Goal: Task Accomplishment & Management: Manage account settings

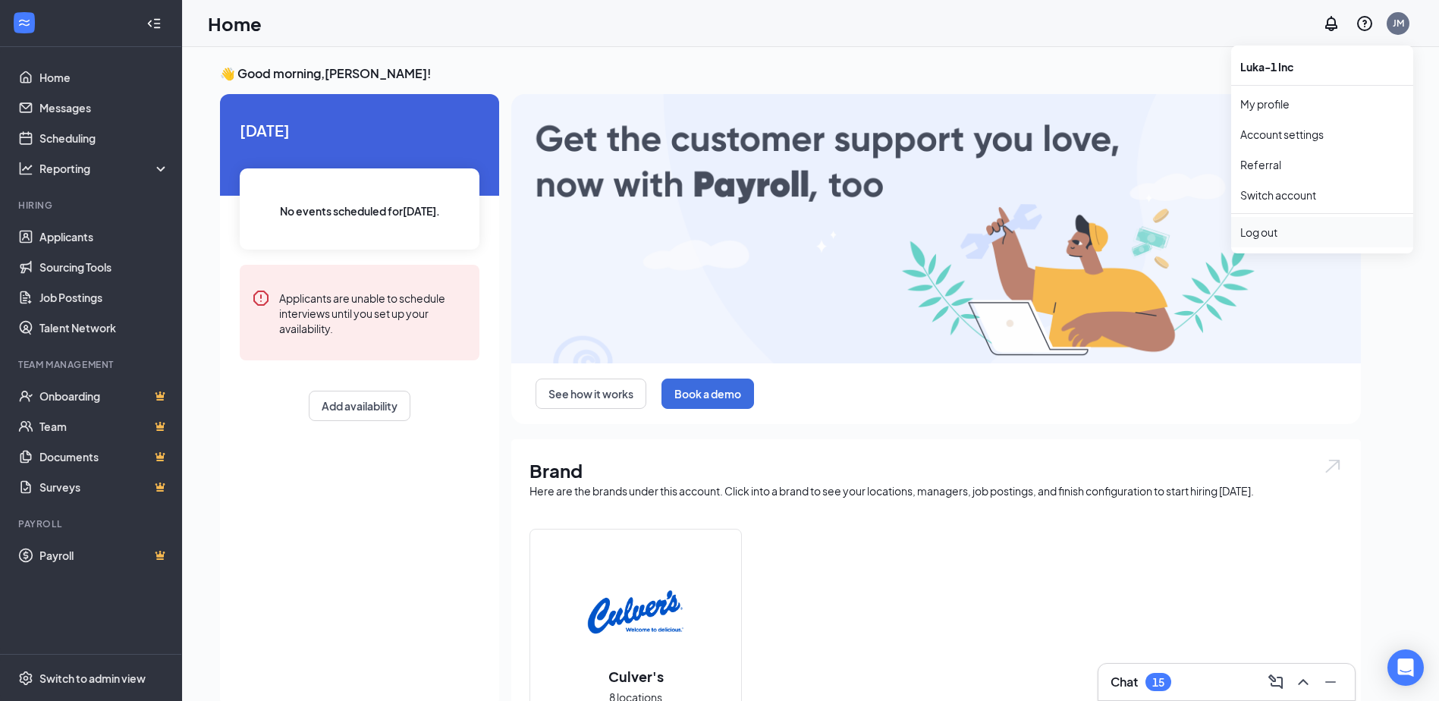
click at [1263, 232] on div "Log out" at bounding box center [1323, 232] width 164 height 15
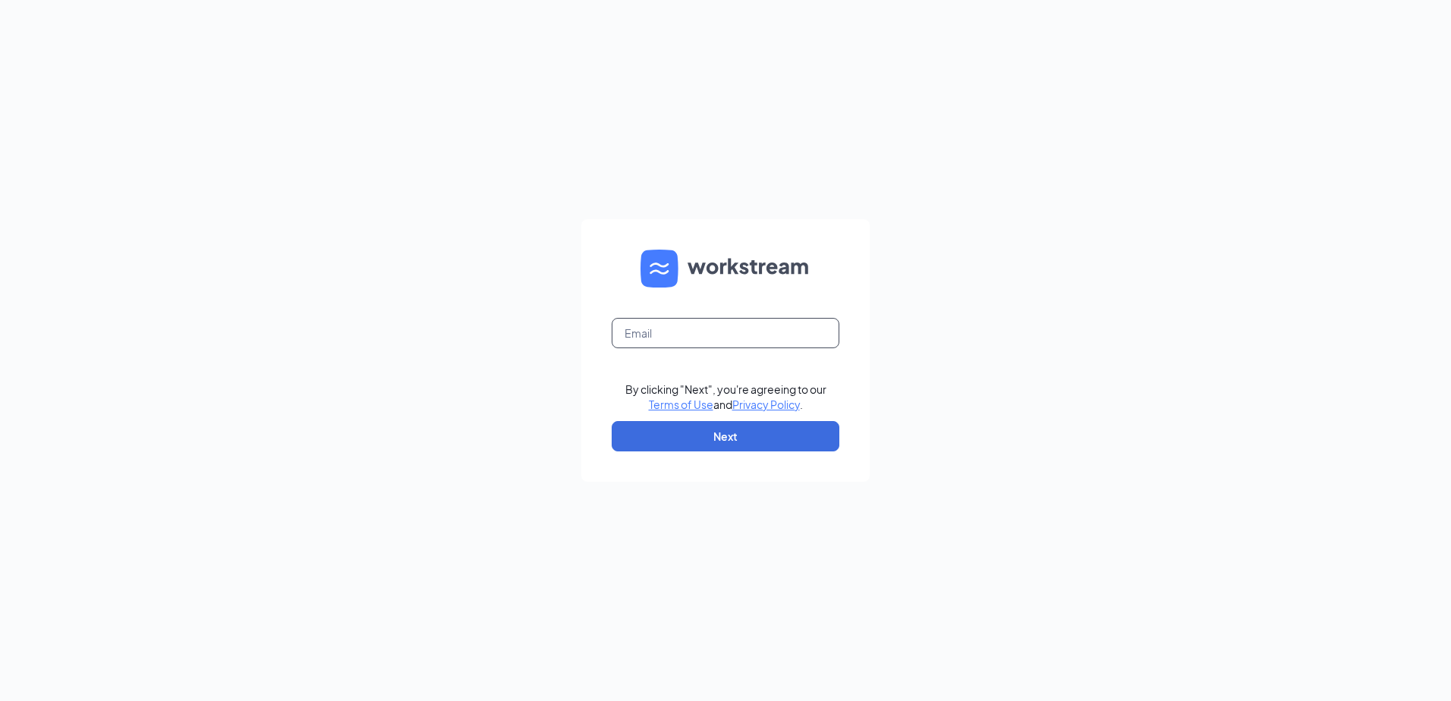
drag, startPoint x: 666, startPoint y: 341, endPoint x: 675, endPoint y: 341, distance: 8.4
click at [666, 341] on input "text" at bounding box center [726, 333] width 228 height 30
type input "[DOMAIN_NAME][EMAIL_ADDRESS][DOMAIN_NAME]"
click at [720, 434] on button "Next" at bounding box center [726, 436] width 228 height 30
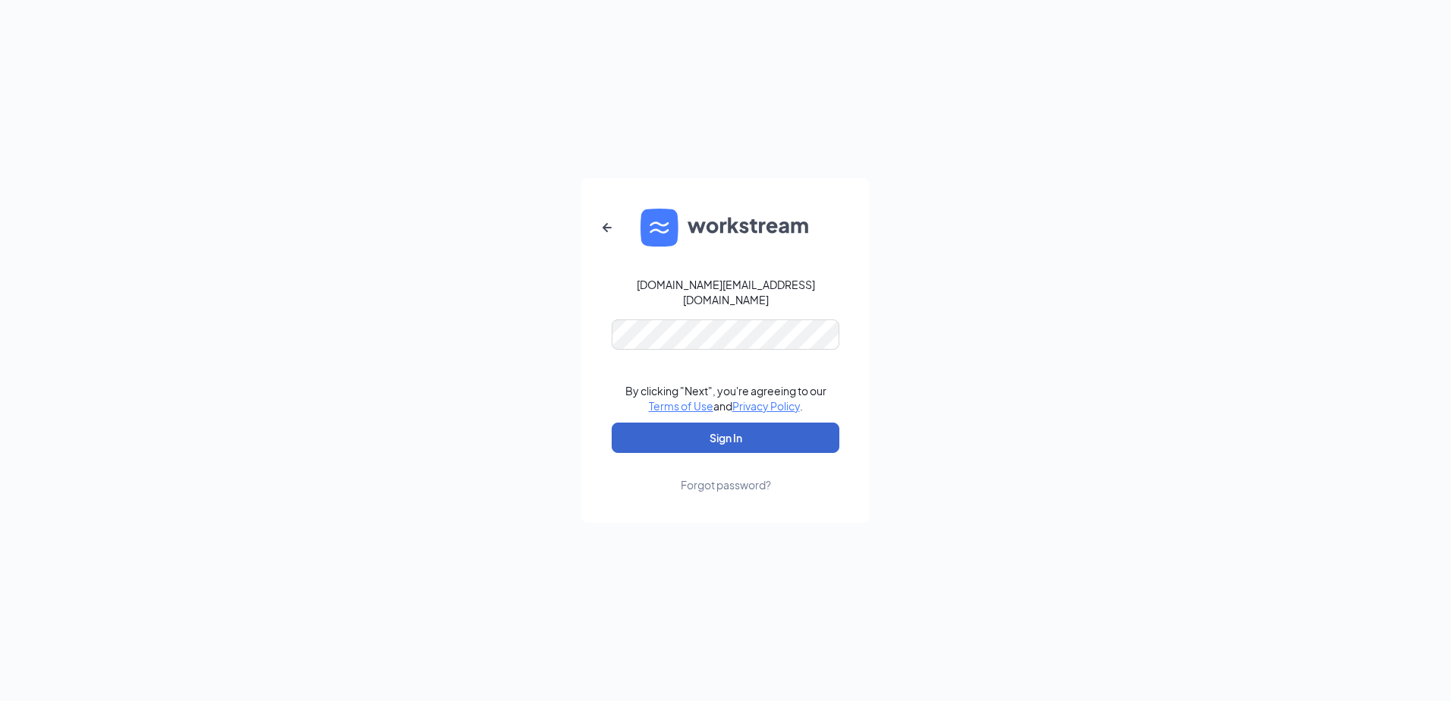
click at [749, 433] on button "Sign In" at bounding box center [726, 438] width 228 height 30
click at [745, 433] on button "Sign In" at bounding box center [726, 438] width 228 height 30
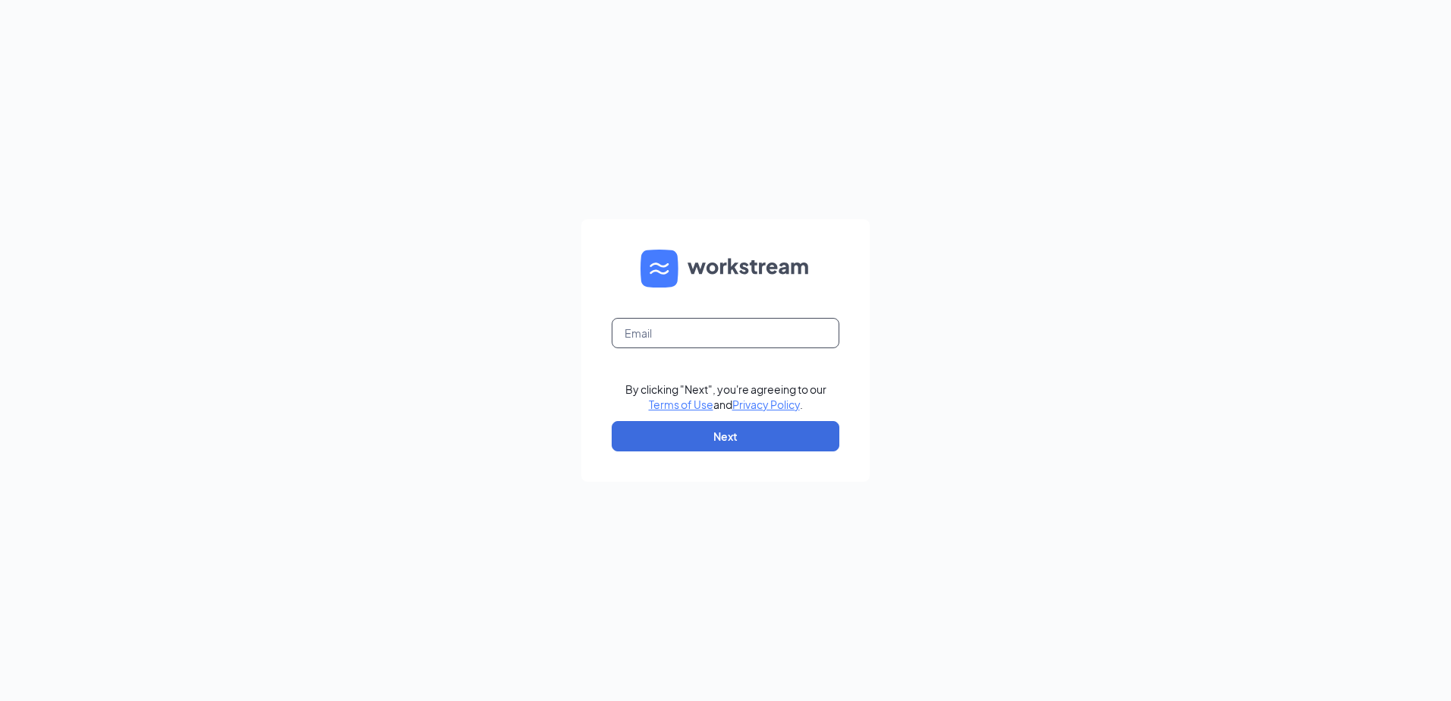
click at [646, 343] on input "text" at bounding box center [726, 333] width 228 height 30
type input "[DOMAIN_NAME][EMAIL_ADDRESS][DOMAIN_NAME]"
click at [710, 439] on button "Next" at bounding box center [726, 436] width 228 height 30
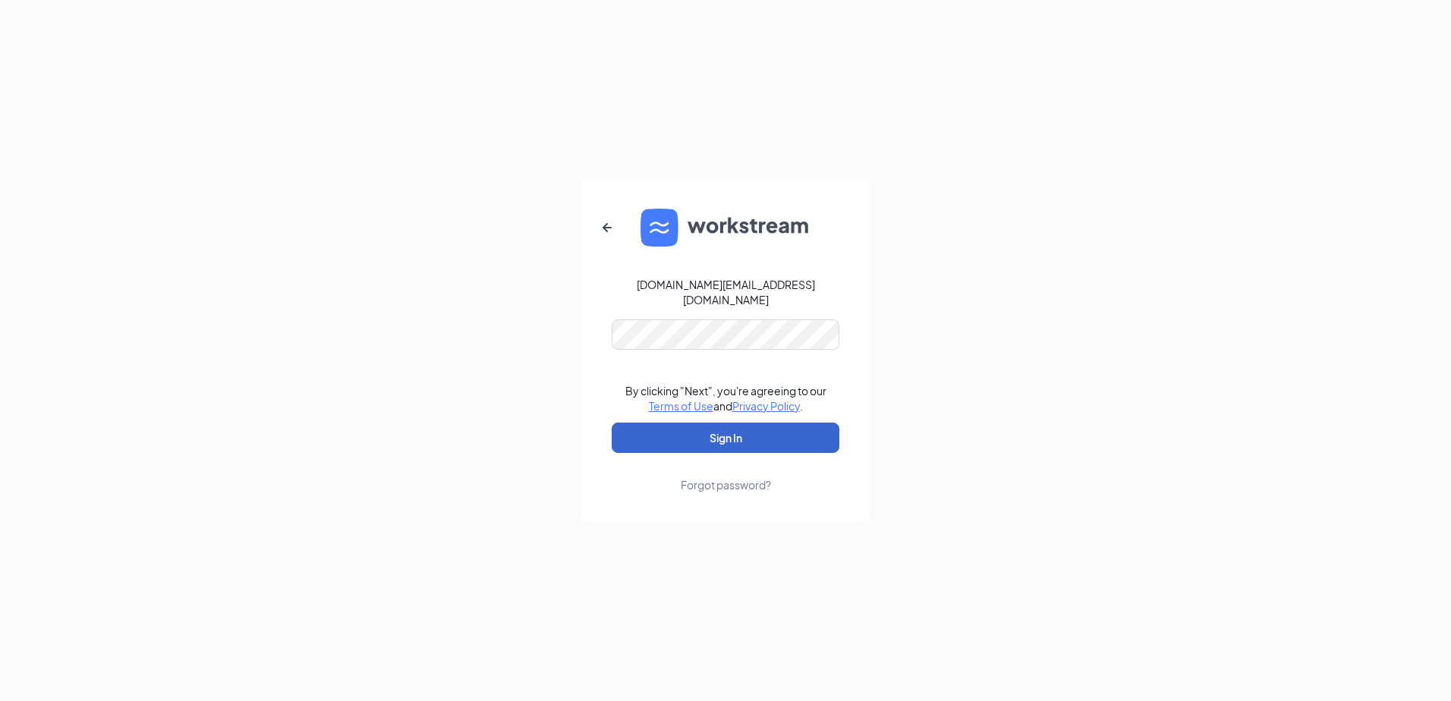
click at [754, 435] on button "Sign In" at bounding box center [726, 438] width 228 height 30
click at [750, 435] on button "Sign In" at bounding box center [726, 438] width 228 height 30
click at [577, 328] on div "courtross02.cr@gmail.com By clicking "Next", you're agreeing to our Terms of Us…" at bounding box center [725, 350] width 1451 height 701
click at [460, 445] on div "courtross02.cr@gmail.com By clicking "Next", you're agreeing to our Terms of Us…" at bounding box center [725, 350] width 1451 height 701
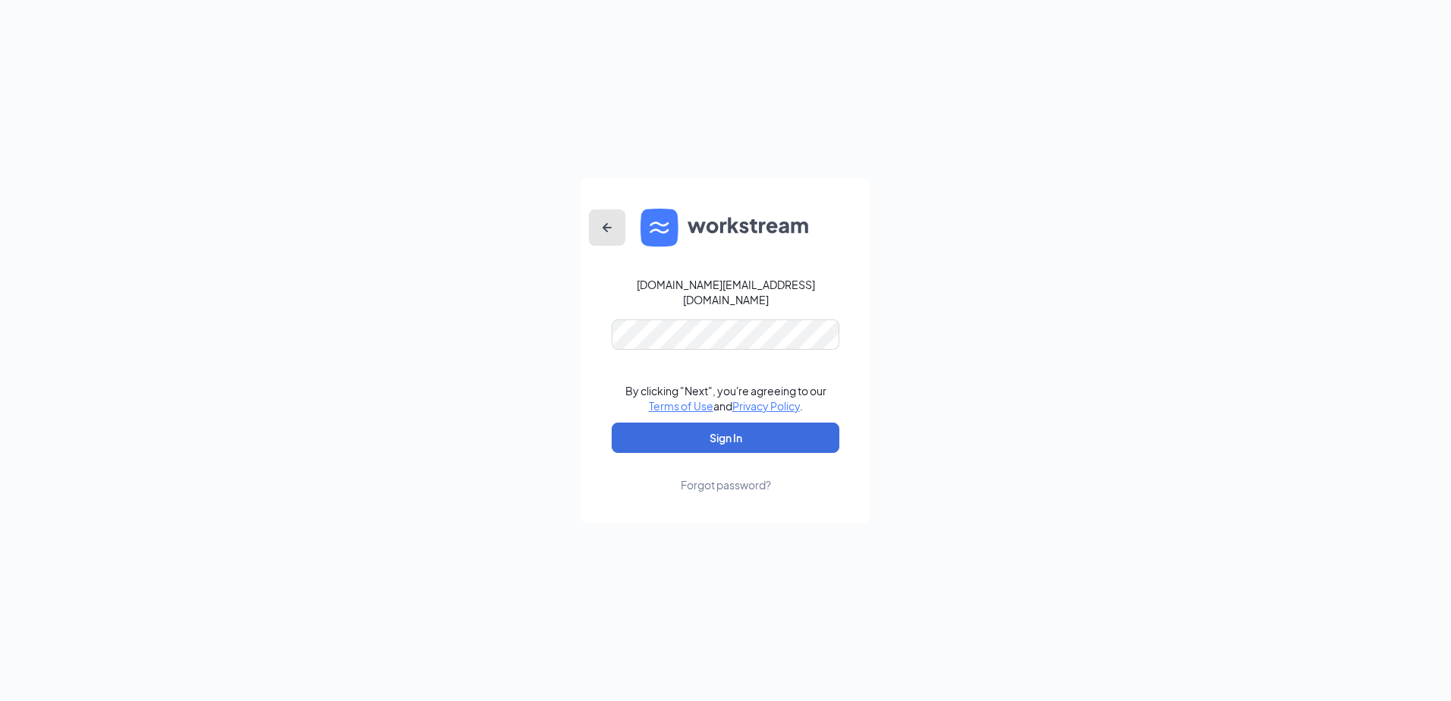
click at [604, 231] on icon "ArrowLeftNew" at bounding box center [607, 228] width 18 height 18
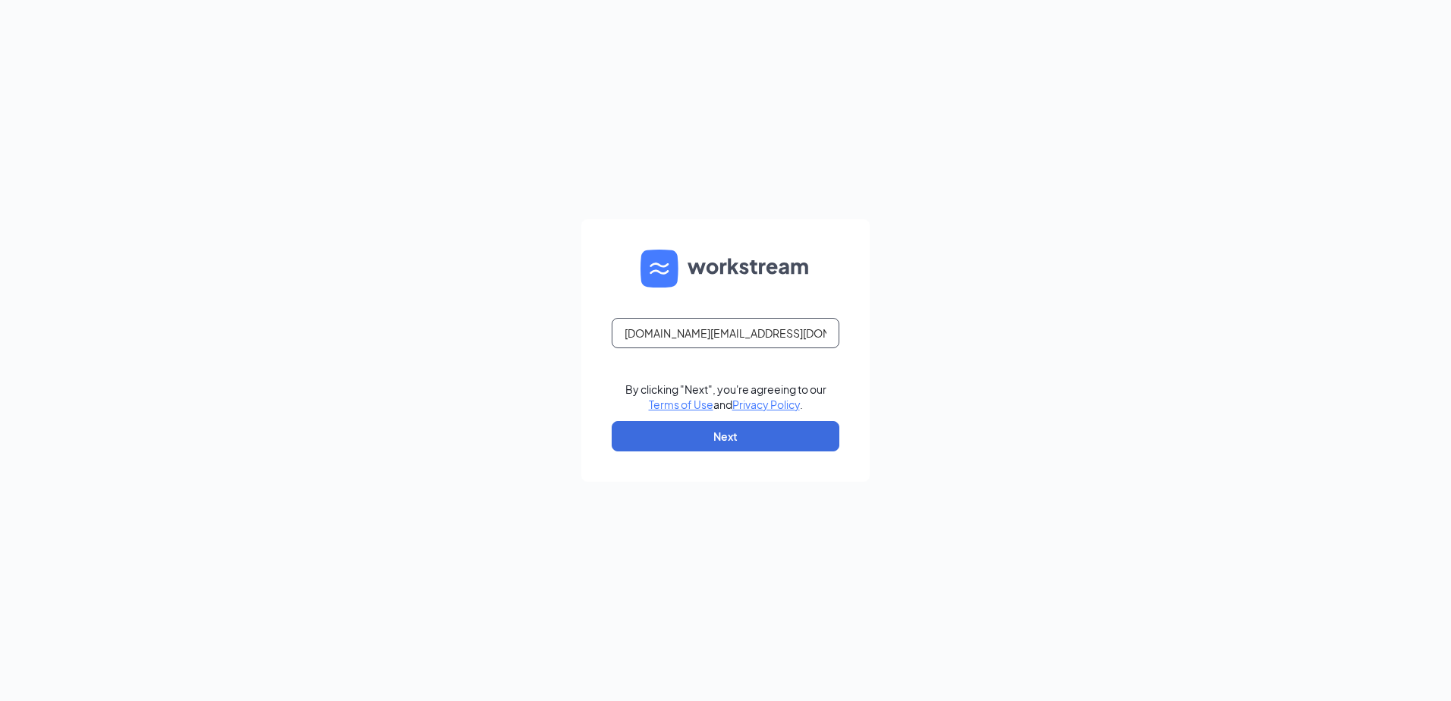
drag, startPoint x: 774, startPoint y: 341, endPoint x: 474, endPoint y: 301, distance: 302.3
click at [477, 302] on div "courtross02.cr@gmail.com By clicking "Next", you're agreeing to our Terms of Us…" at bounding box center [725, 350] width 1451 height 701
type input "culversofclare@outlook.com"
click at [709, 431] on button "Next" at bounding box center [726, 436] width 228 height 30
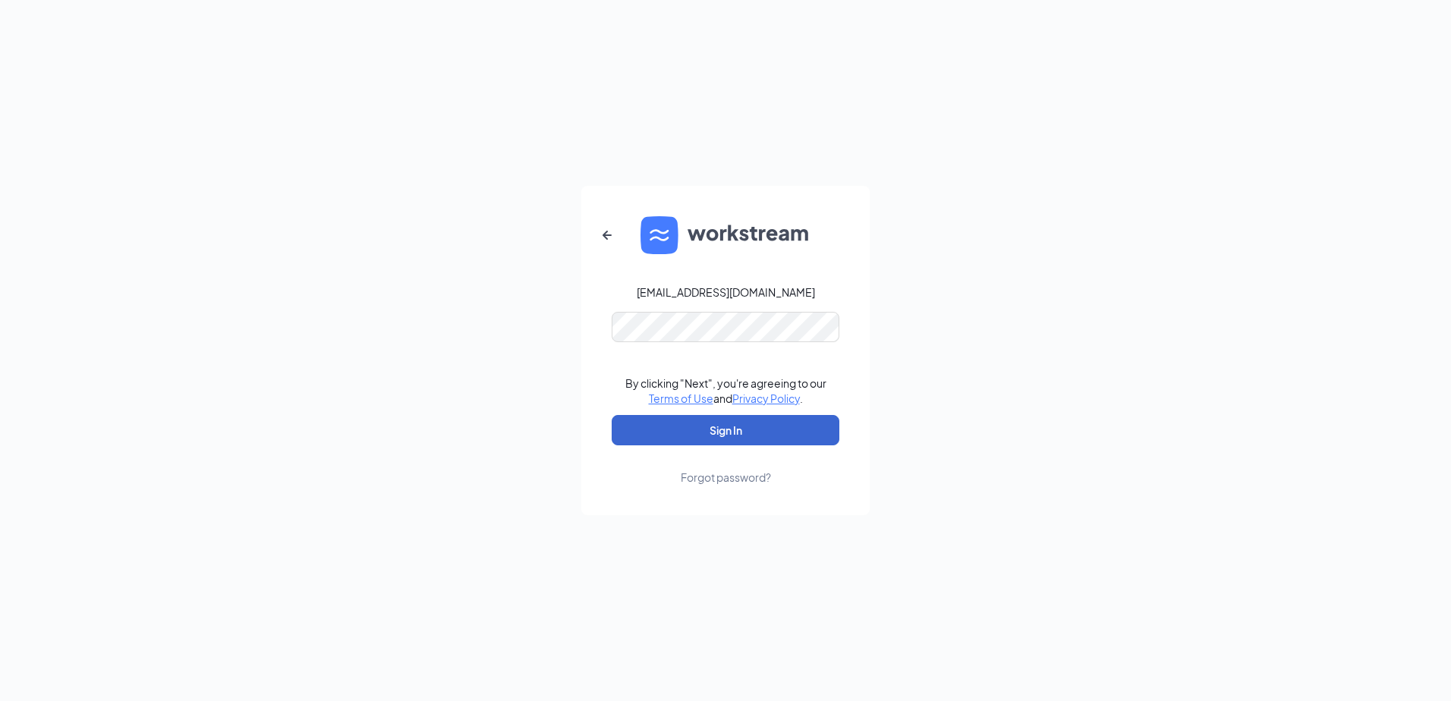
click at [709, 431] on button "Sign In" at bounding box center [726, 430] width 228 height 30
click at [536, 295] on div "culversofclare@outlook.com Credential mismatches. By clicking "Next", you're ag…" at bounding box center [725, 350] width 1451 height 701
click at [637, 428] on button "Sign In" at bounding box center [726, 430] width 228 height 30
click at [706, 476] on div "Forgot password?" at bounding box center [726, 477] width 90 height 15
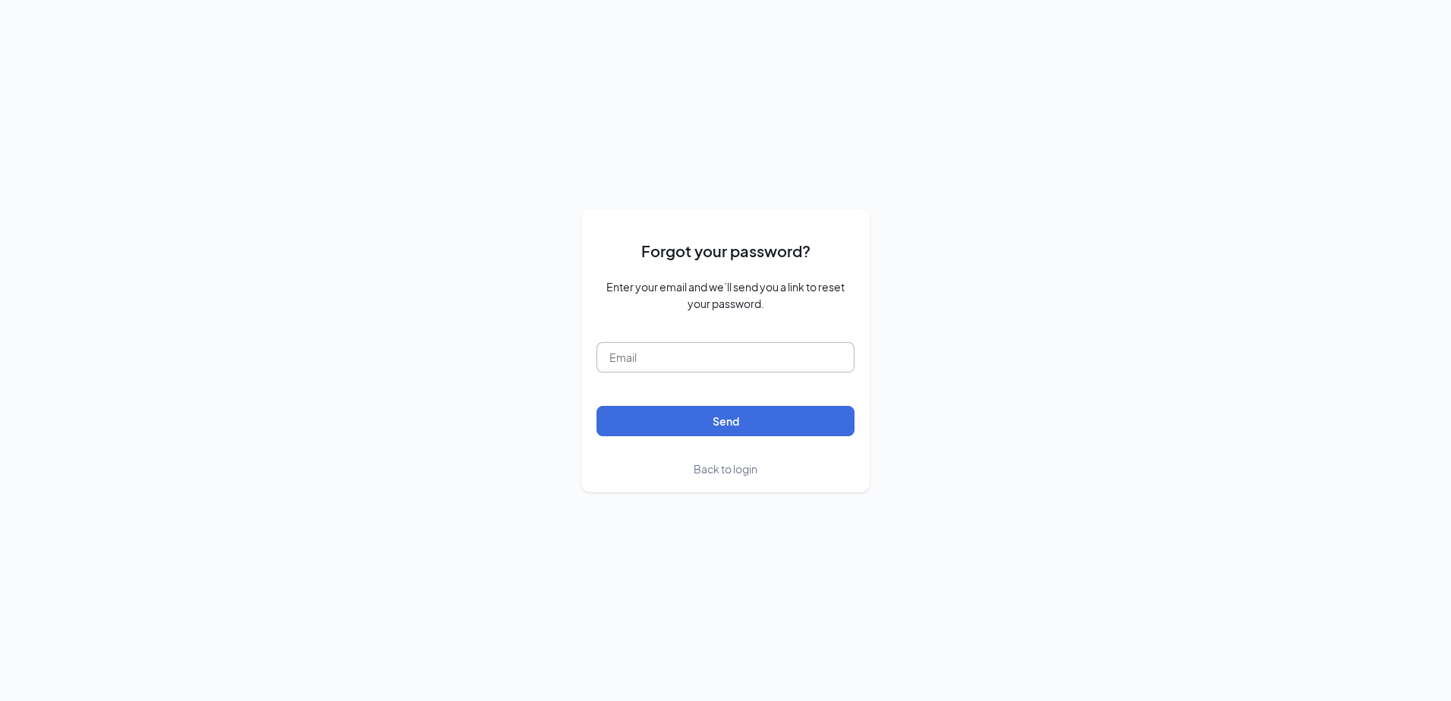
click at [640, 360] on input "text" at bounding box center [725, 357] width 258 height 30
type input "culversofclare@outlook.com"
click at [703, 421] on button "Send" at bounding box center [725, 421] width 258 height 30
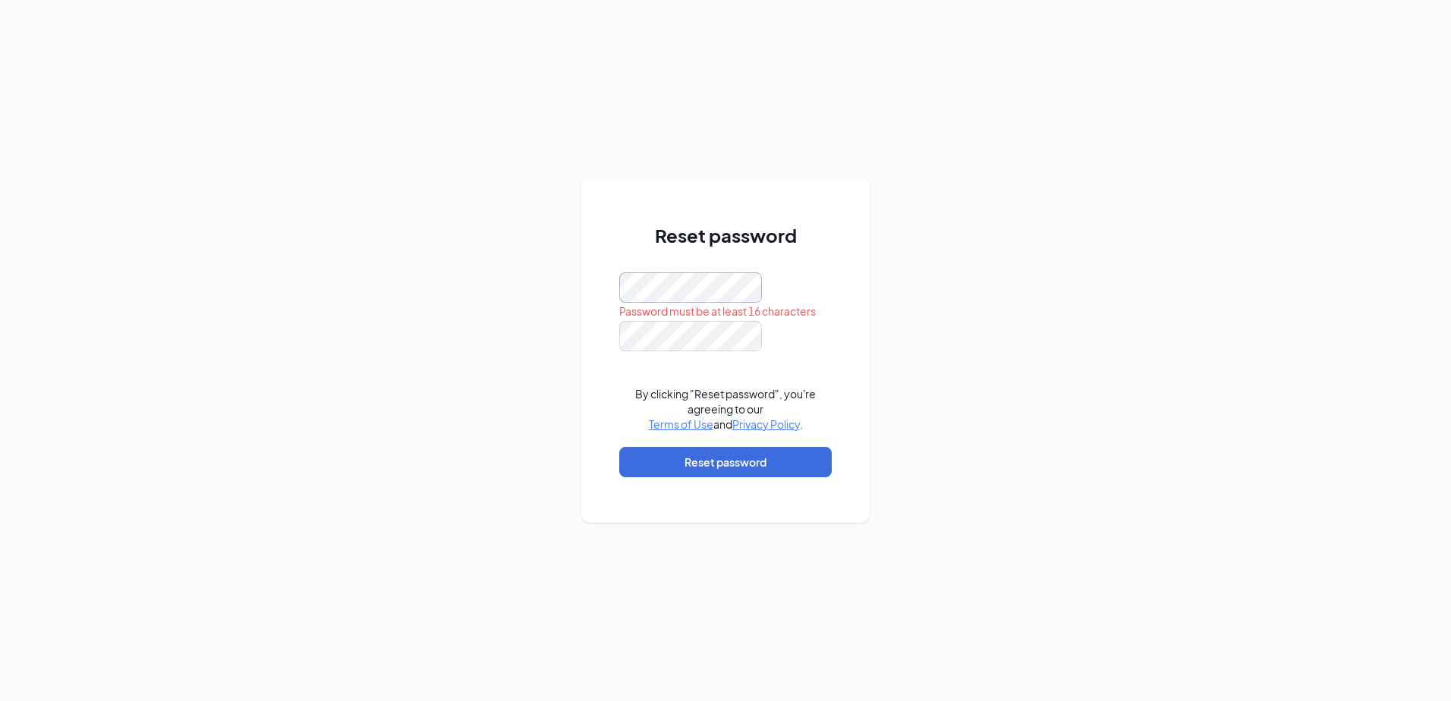
click at [608, 290] on div "Reset password Password must be at least 16 characters By clicking "Reset passw…" at bounding box center [725, 350] width 288 height 344
click at [448, 369] on div "Reset password By clicking "Reset password", you're agreeing to our Terms of Us…" at bounding box center [725, 350] width 1451 height 701
click at [708, 466] on button "Reset password" at bounding box center [725, 462] width 212 height 30
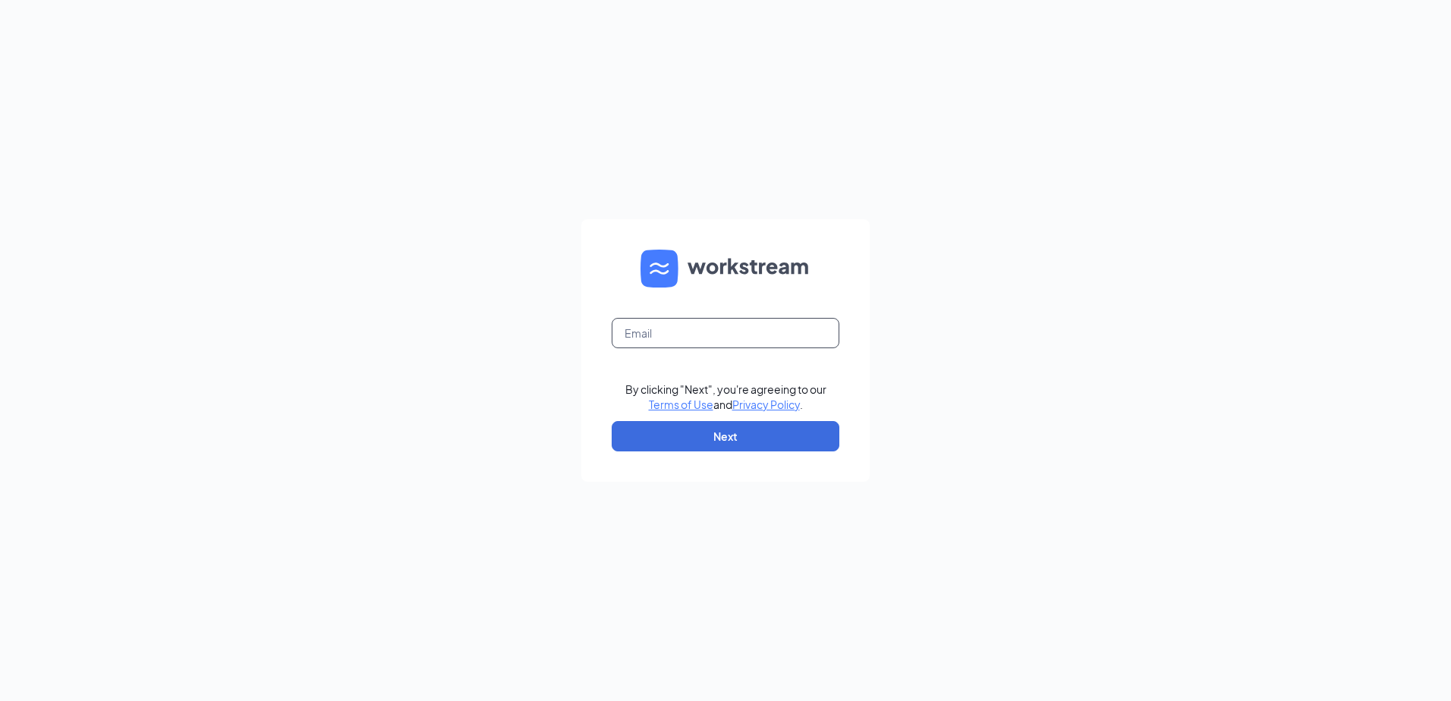
click at [660, 336] on input "text" at bounding box center [726, 333] width 228 height 30
type input "culversofclare@outlook.com"
click at [681, 429] on button "Next" at bounding box center [726, 436] width 228 height 30
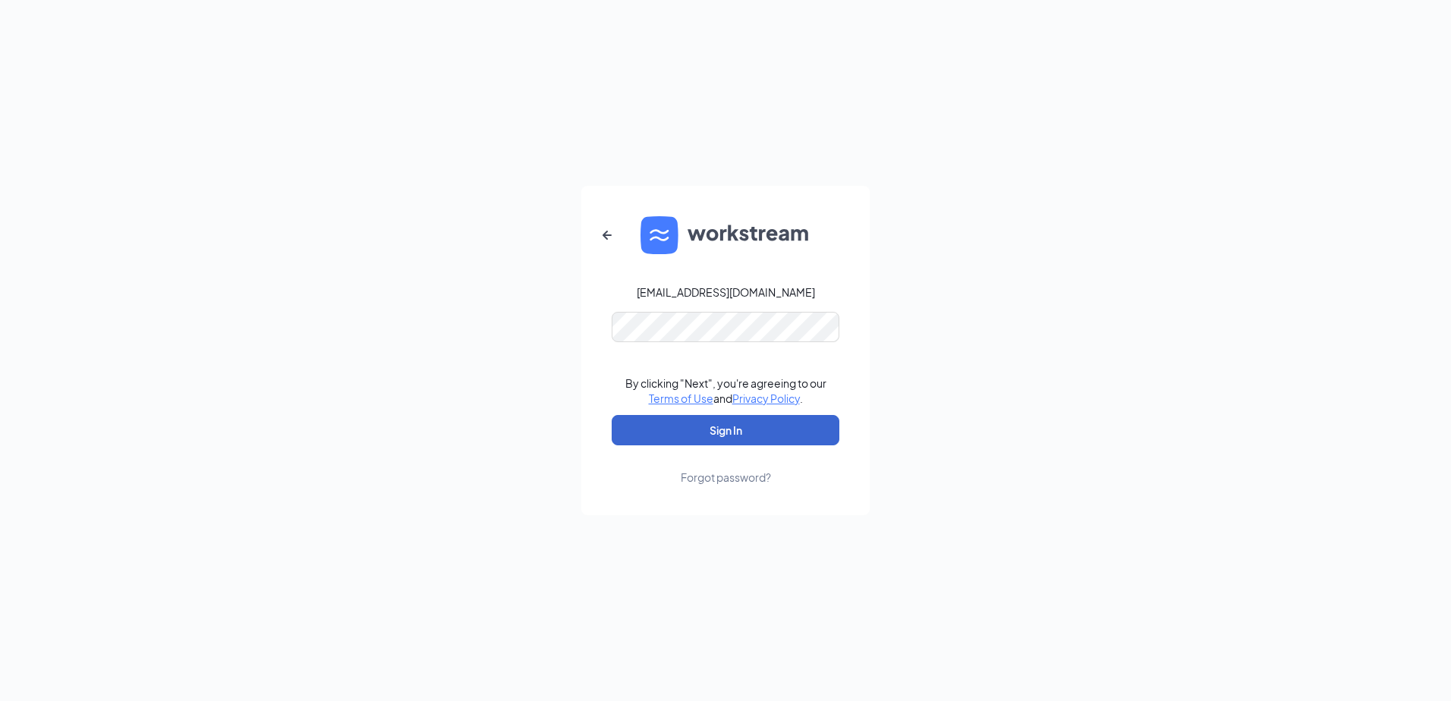
click at [713, 426] on button "Sign In" at bounding box center [726, 430] width 228 height 30
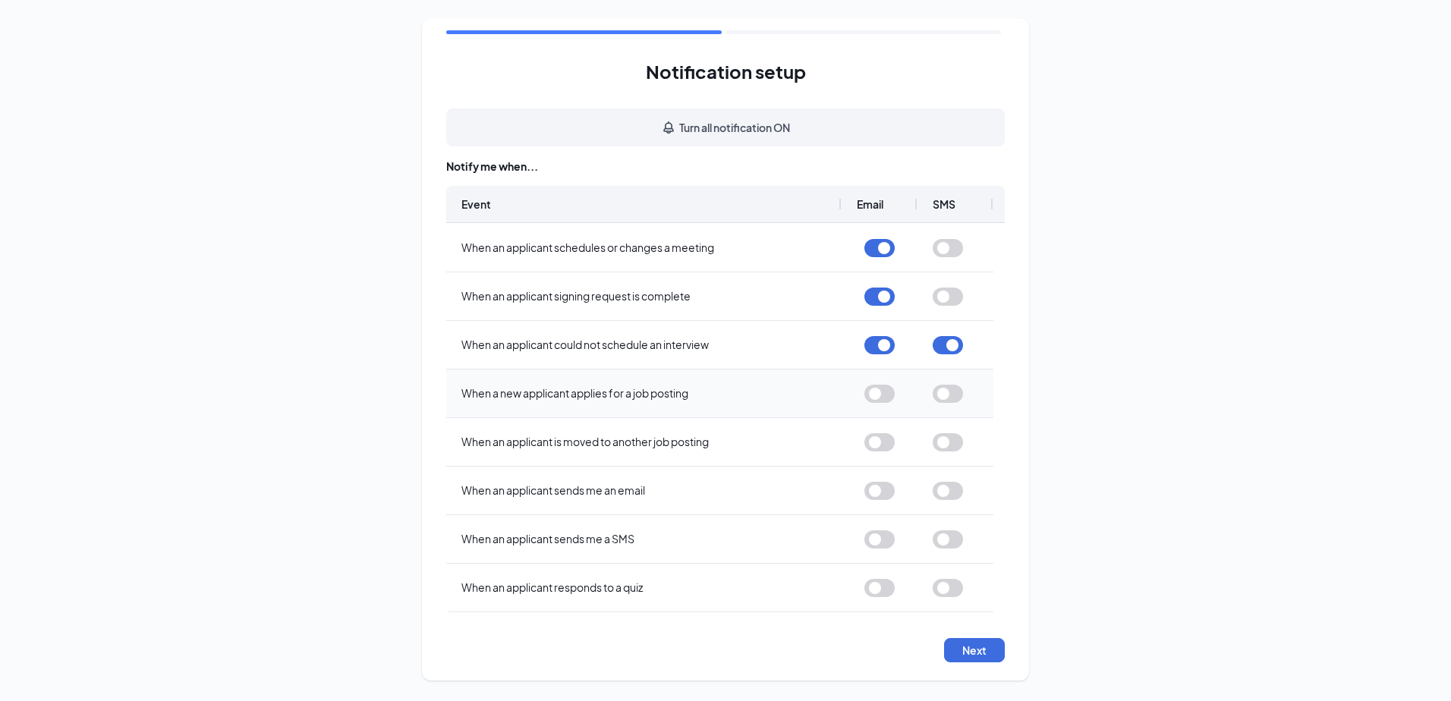
click at [886, 399] on button "button" at bounding box center [879, 394] width 30 height 18
click at [885, 448] on button "button" at bounding box center [879, 442] width 30 height 18
click at [882, 495] on button "button" at bounding box center [879, 491] width 30 height 18
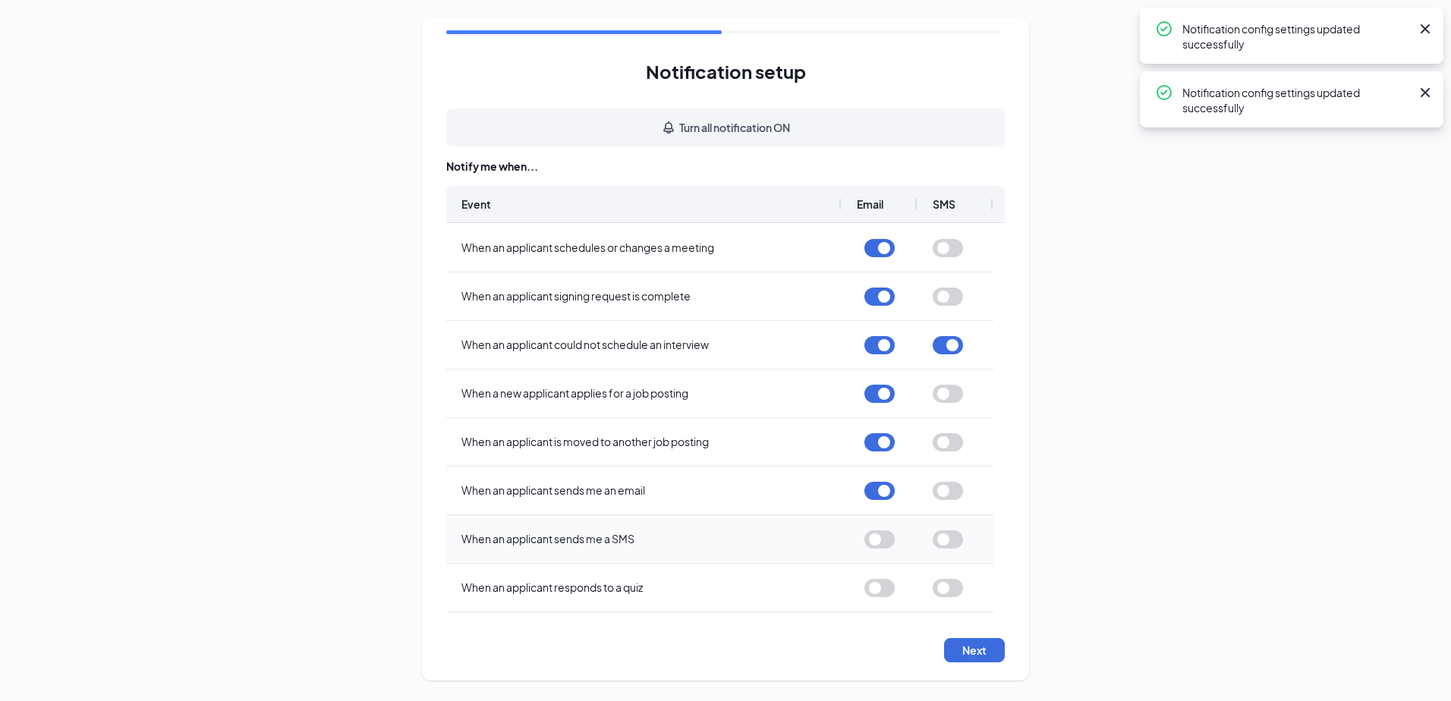
click at [882, 540] on button "button" at bounding box center [879, 539] width 30 height 18
click at [884, 587] on button "button" at bounding box center [879, 588] width 30 height 18
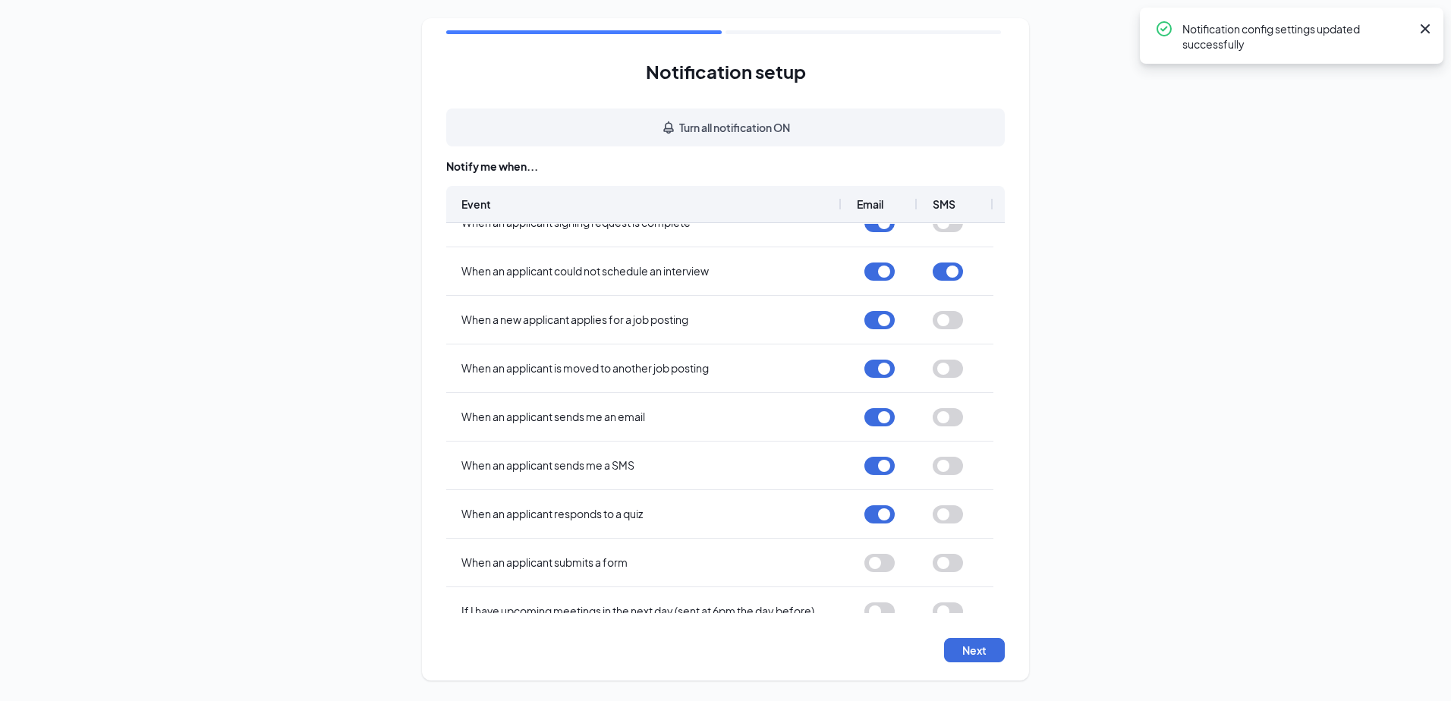
scroll to position [96, 0]
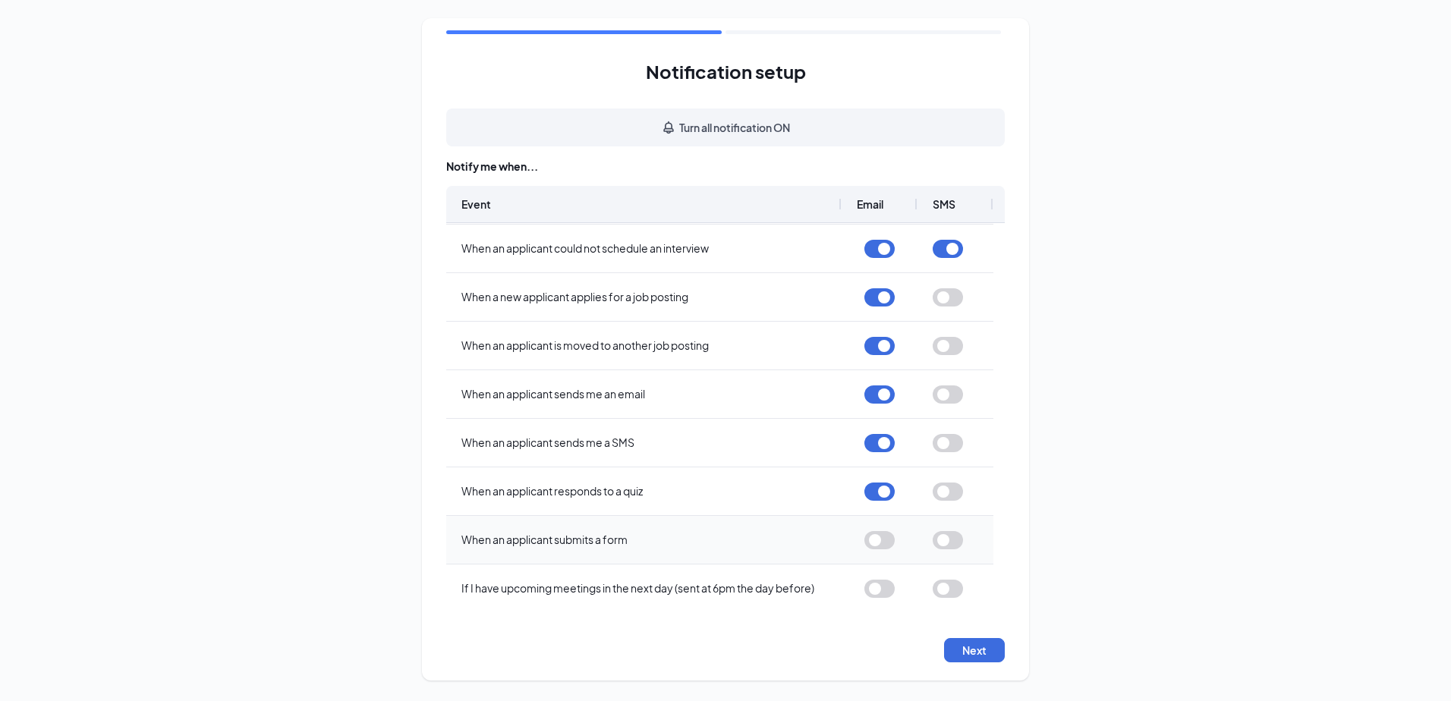
click at [882, 542] on button "button" at bounding box center [879, 540] width 30 height 18
click at [884, 587] on button "button" at bounding box center [879, 589] width 30 height 18
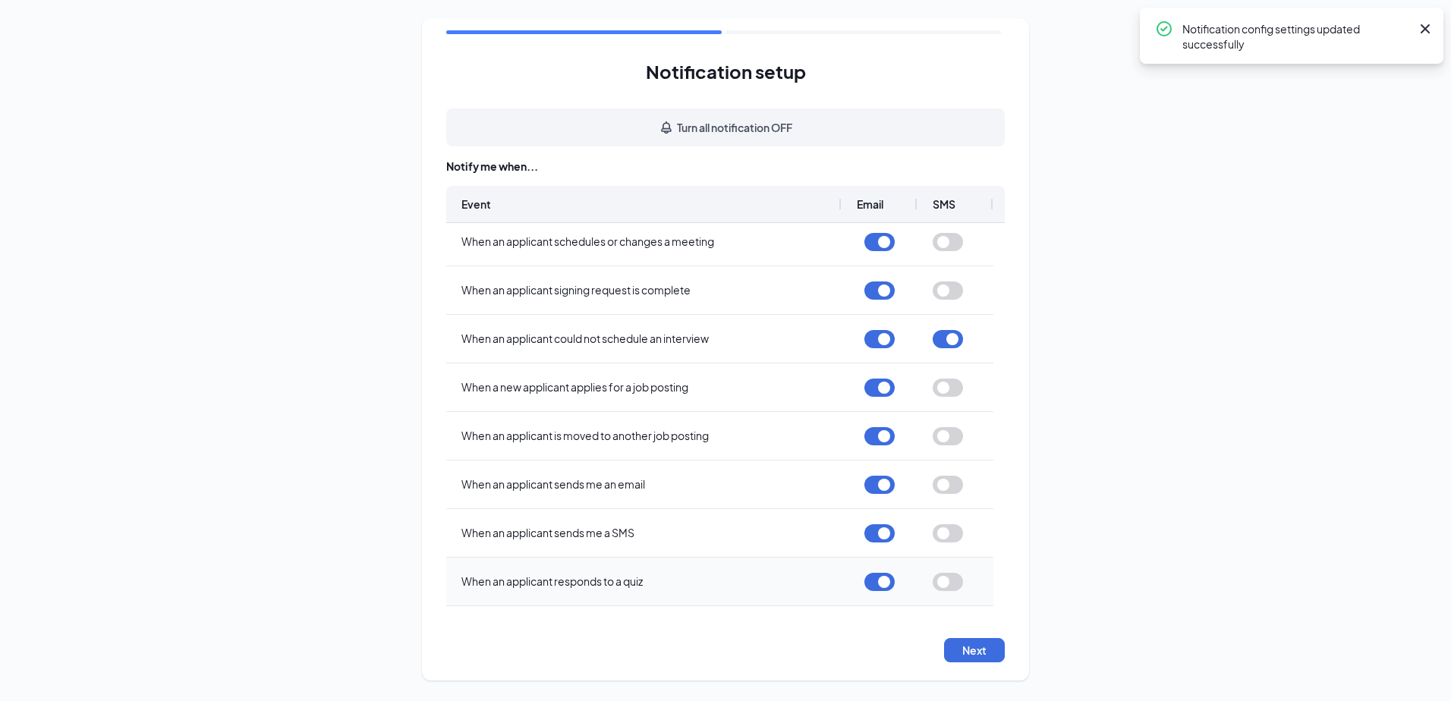
scroll to position [0, 0]
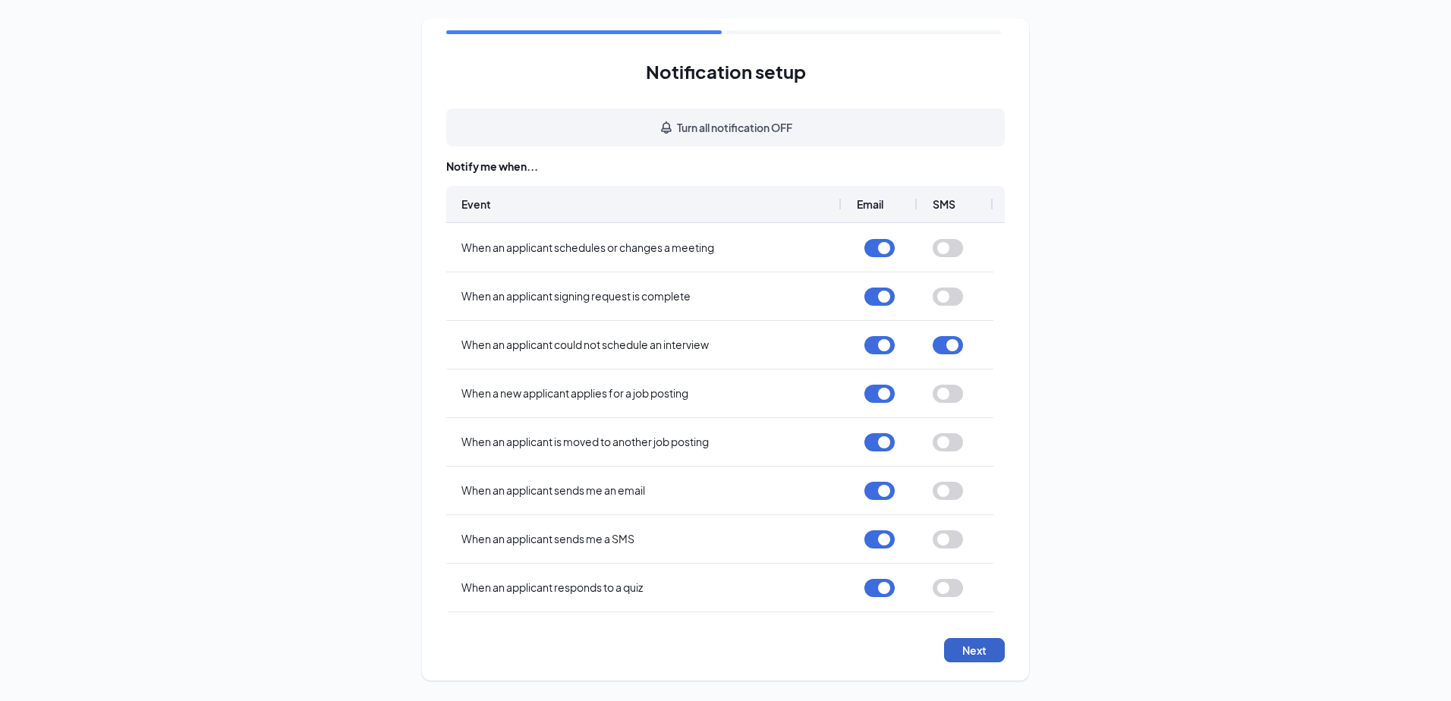
click at [983, 649] on button "Next" at bounding box center [974, 650] width 61 height 24
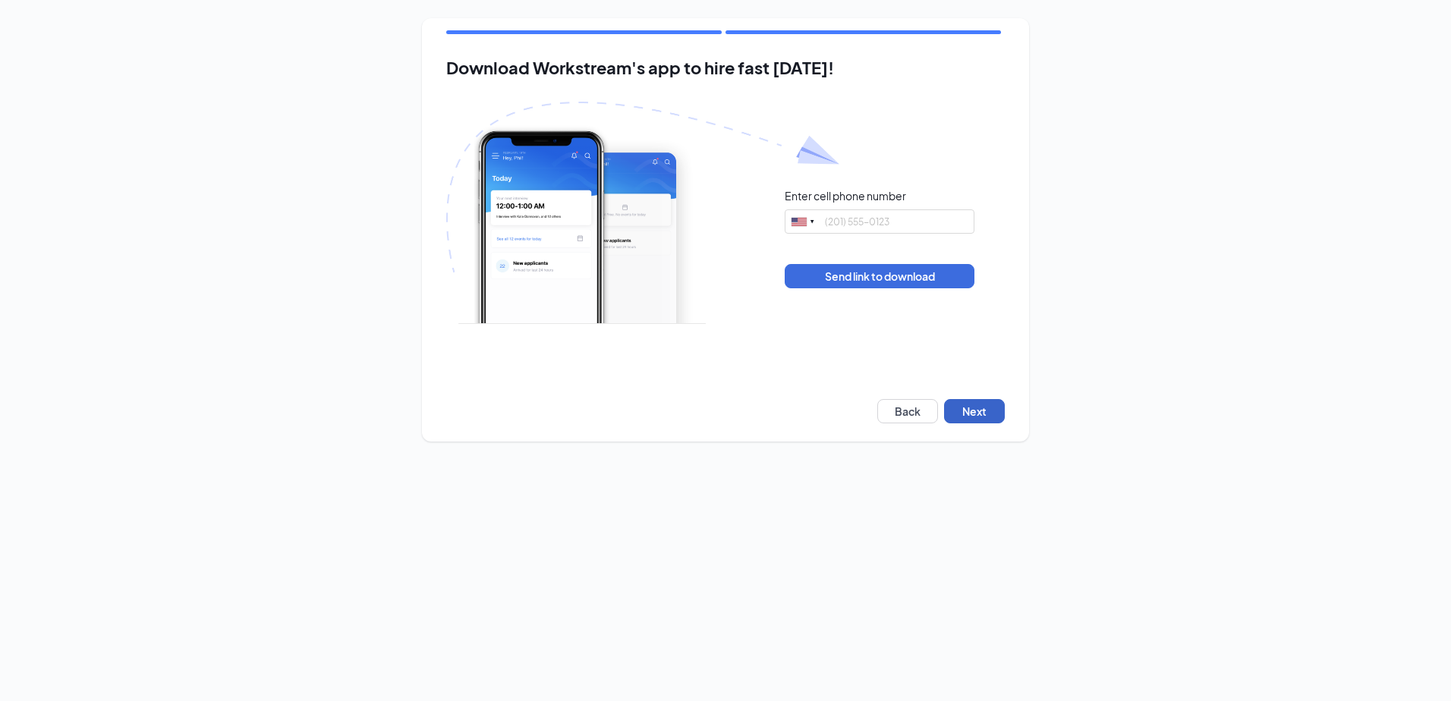
click at [971, 416] on button "Next" at bounding box center [974, 411] width 61 height 24
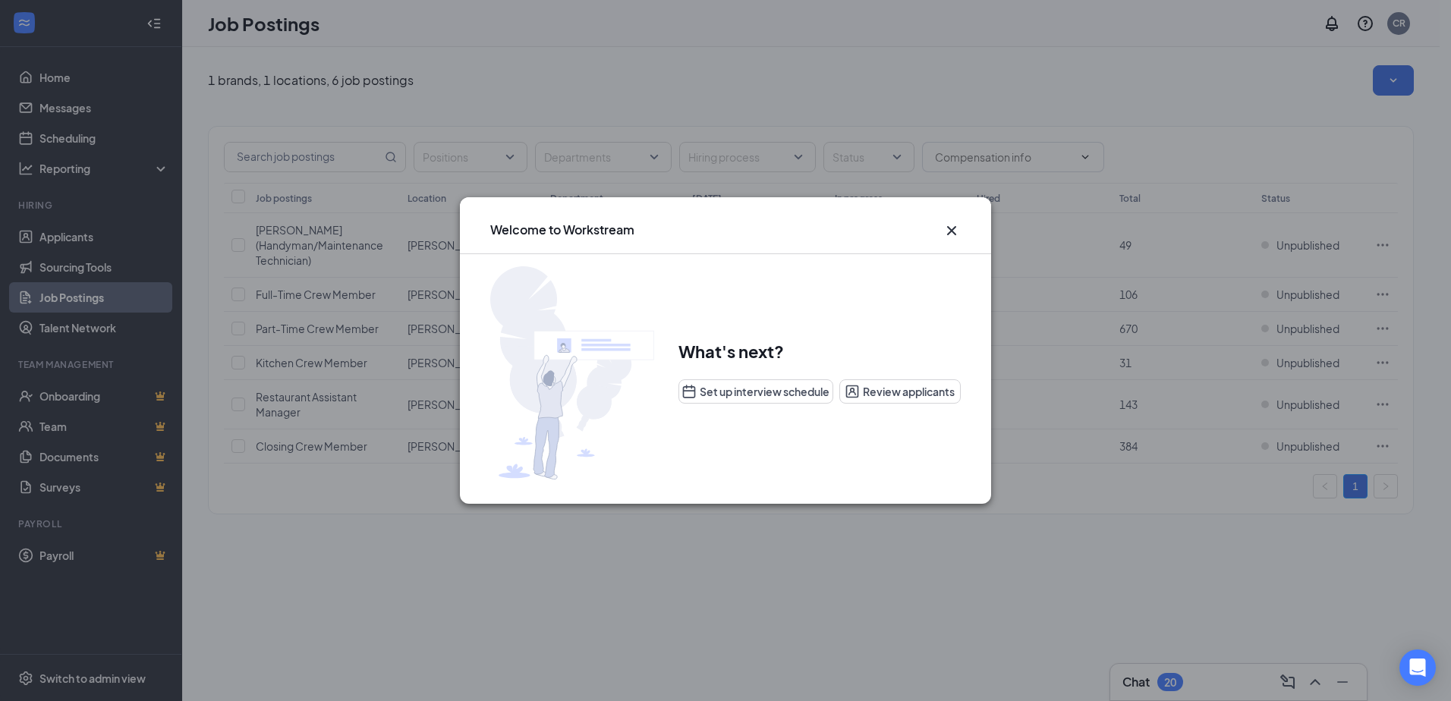
click at [949, 234] on icon "Cross" at bounding box center [951, 230] width 9 height 9
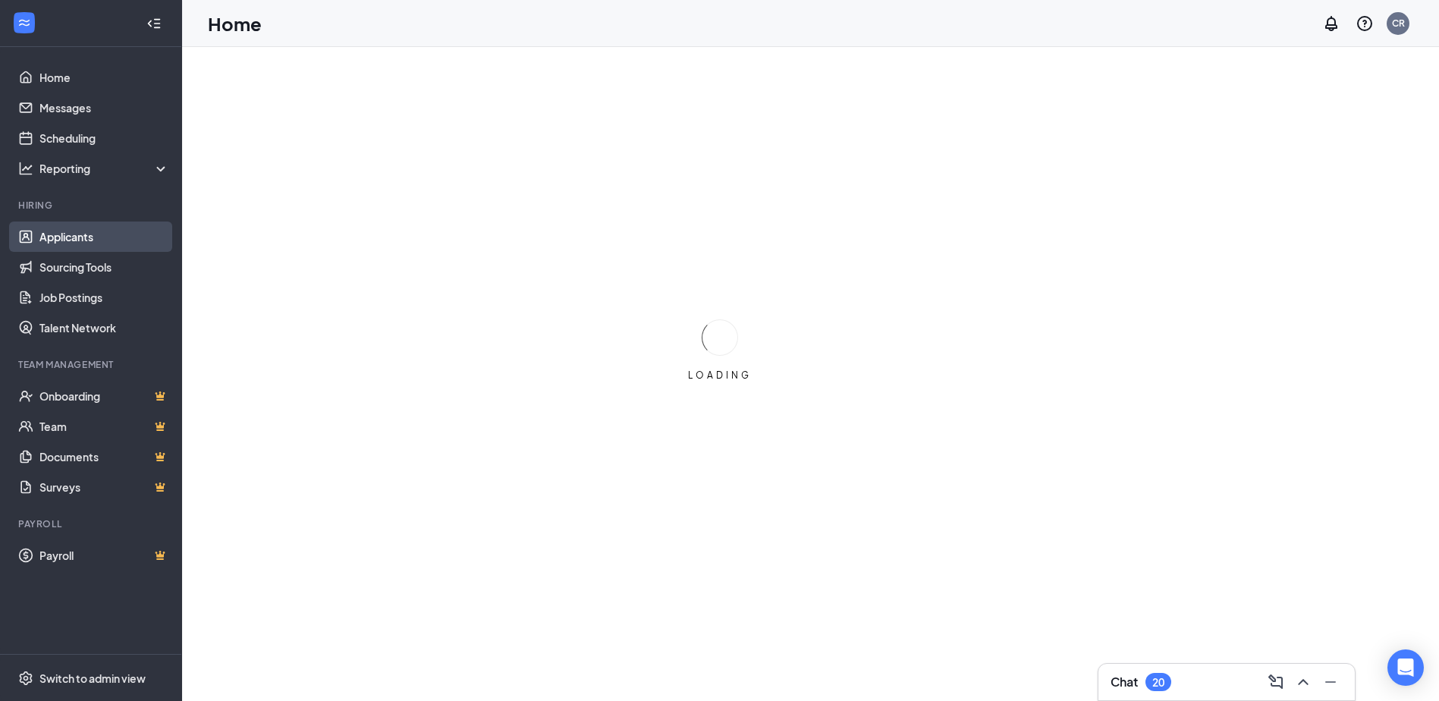
click at [68, 240] on link "Applicants" at bounding box center [104, 237] width 130 height 30
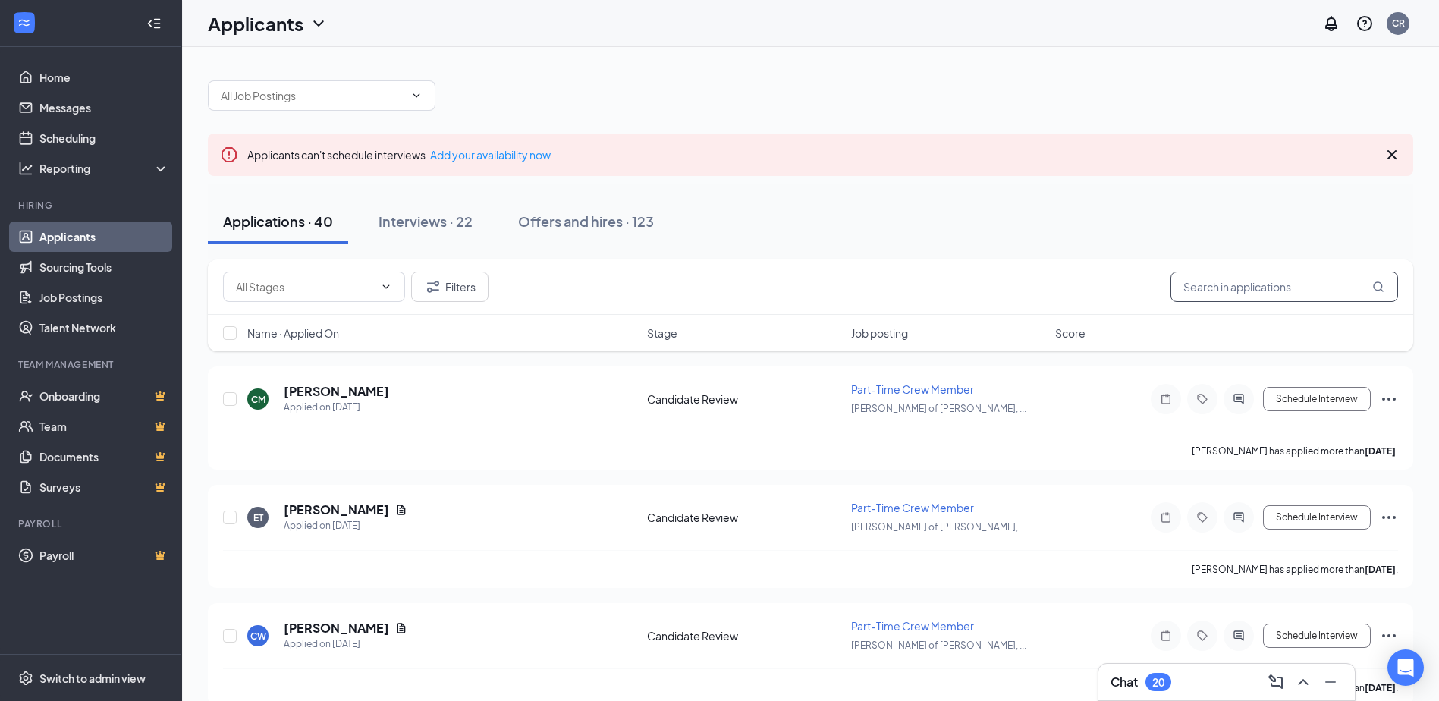
click at [1229, 290] on input "text" at bounding box center [1285, 287] width 228 height 30
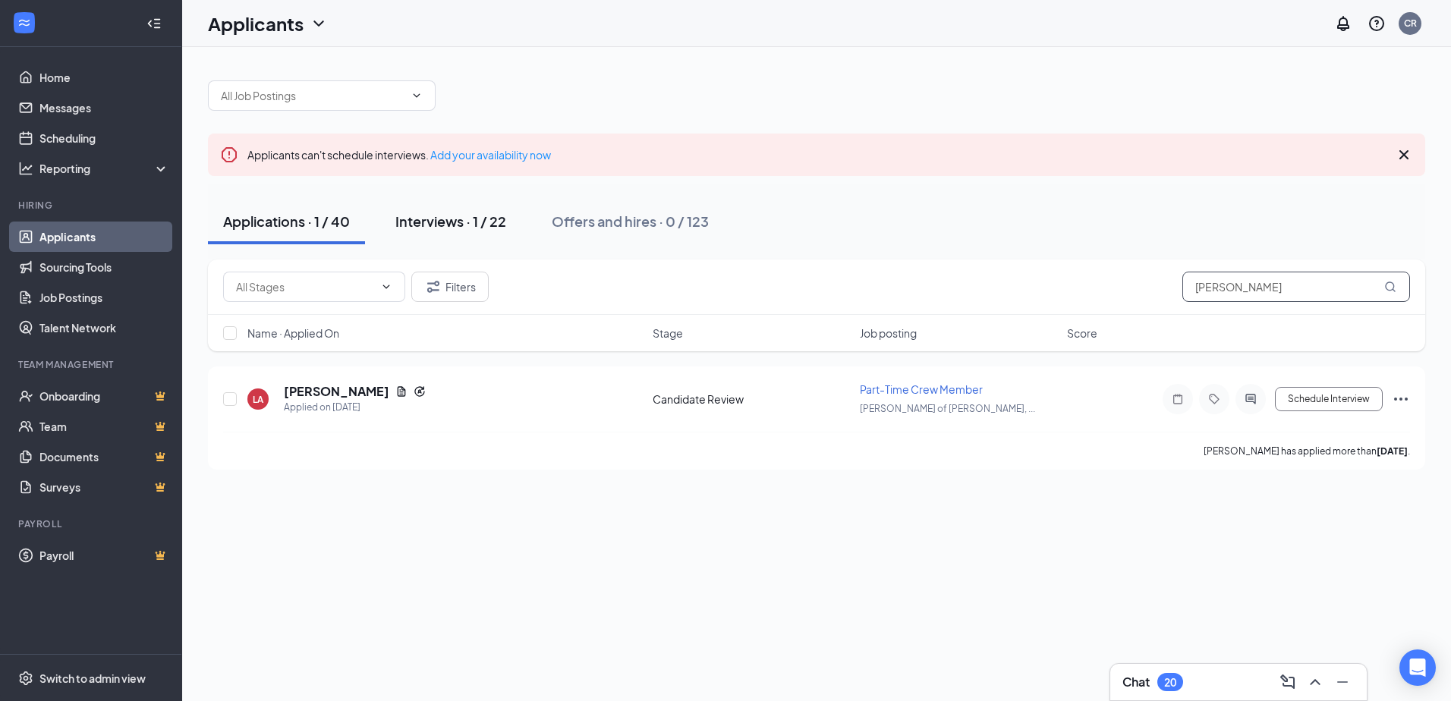
type input "[PERSON_NAME]"
click at [466, 233] on button "Interviews · 1 / 22" at bounding box center [450, 222] width 141 height 46
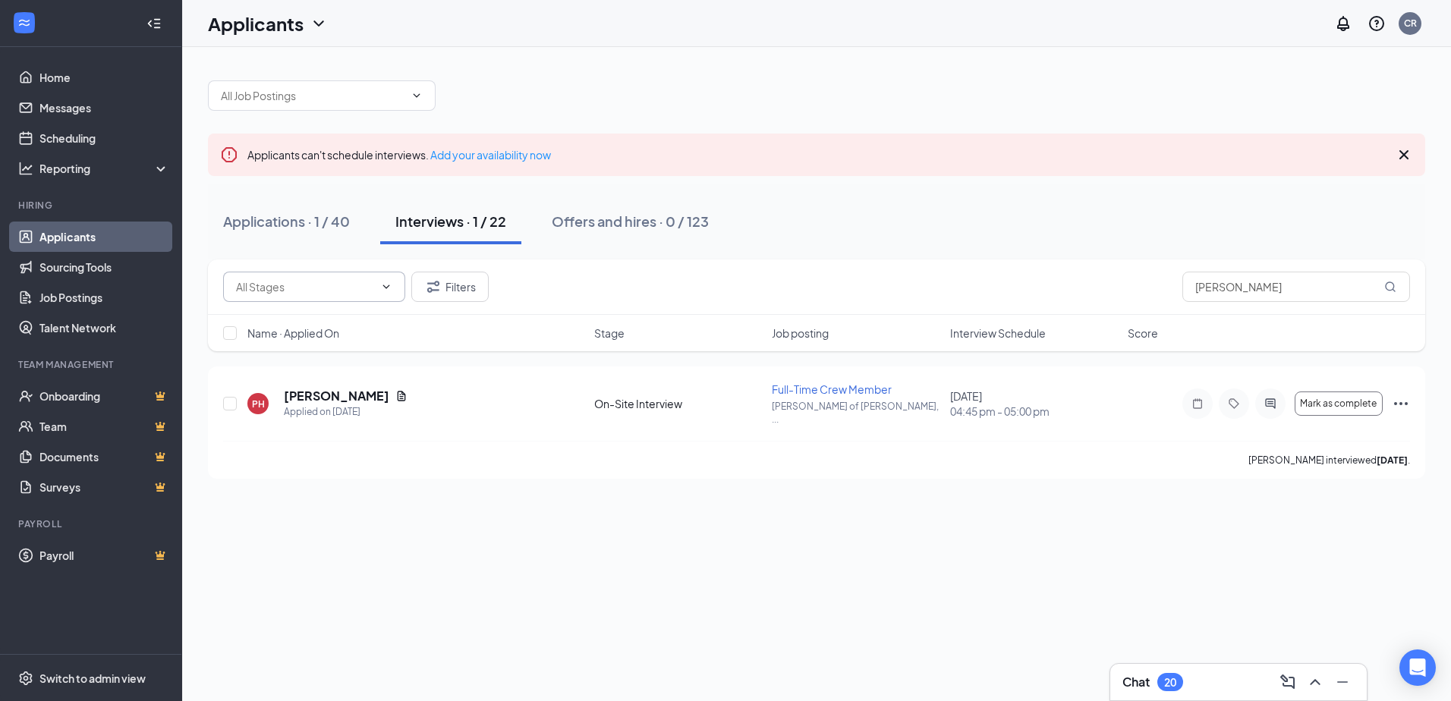
click at [383, 288] on icon "ChevronDown" at bounding box center [386, 287] width 12 height 12
click at [457, 282] on button "Filters" at bounding box center [449, 287] width 77 height 30
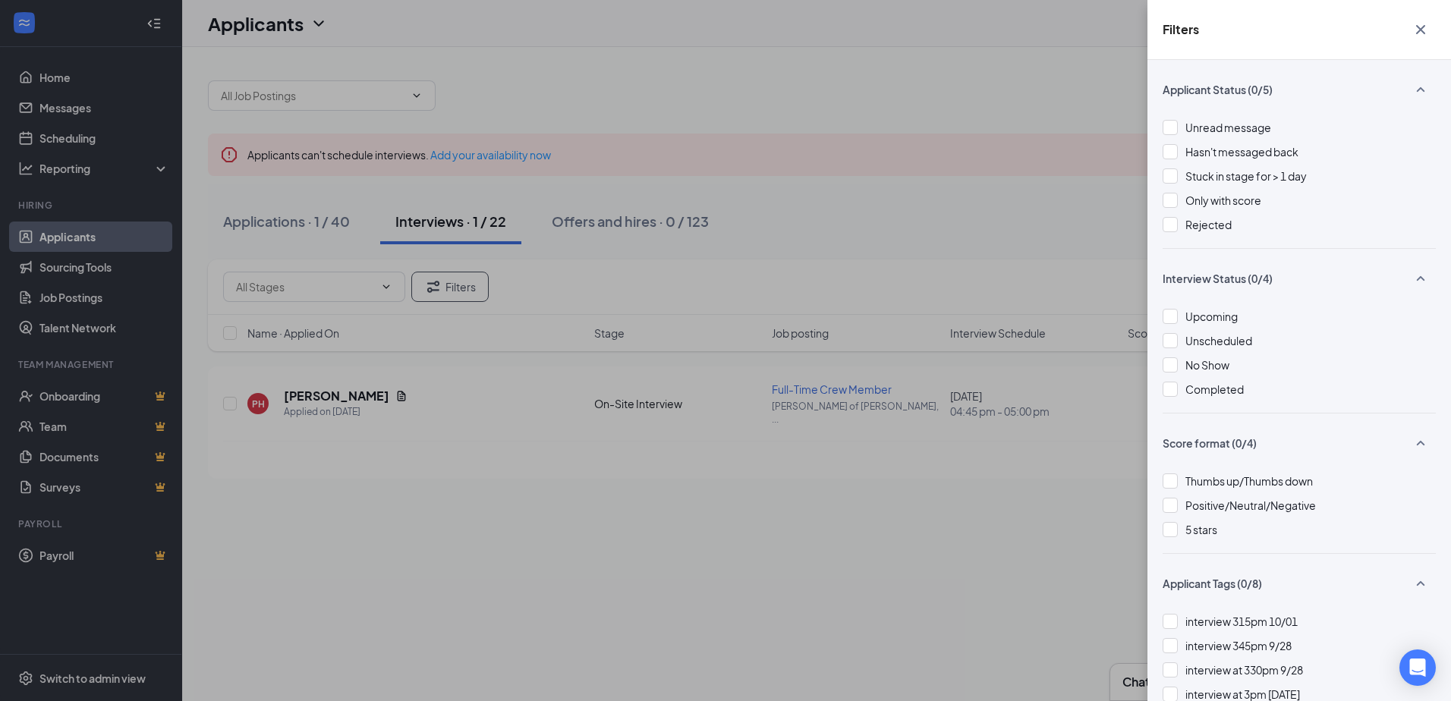
click at [1071, 115] on div "Filters Applicant Status (0/5) Unread message Hasn't messaged back Stuck in sta…" at bounding box center [725, 350] width 1451 height 701
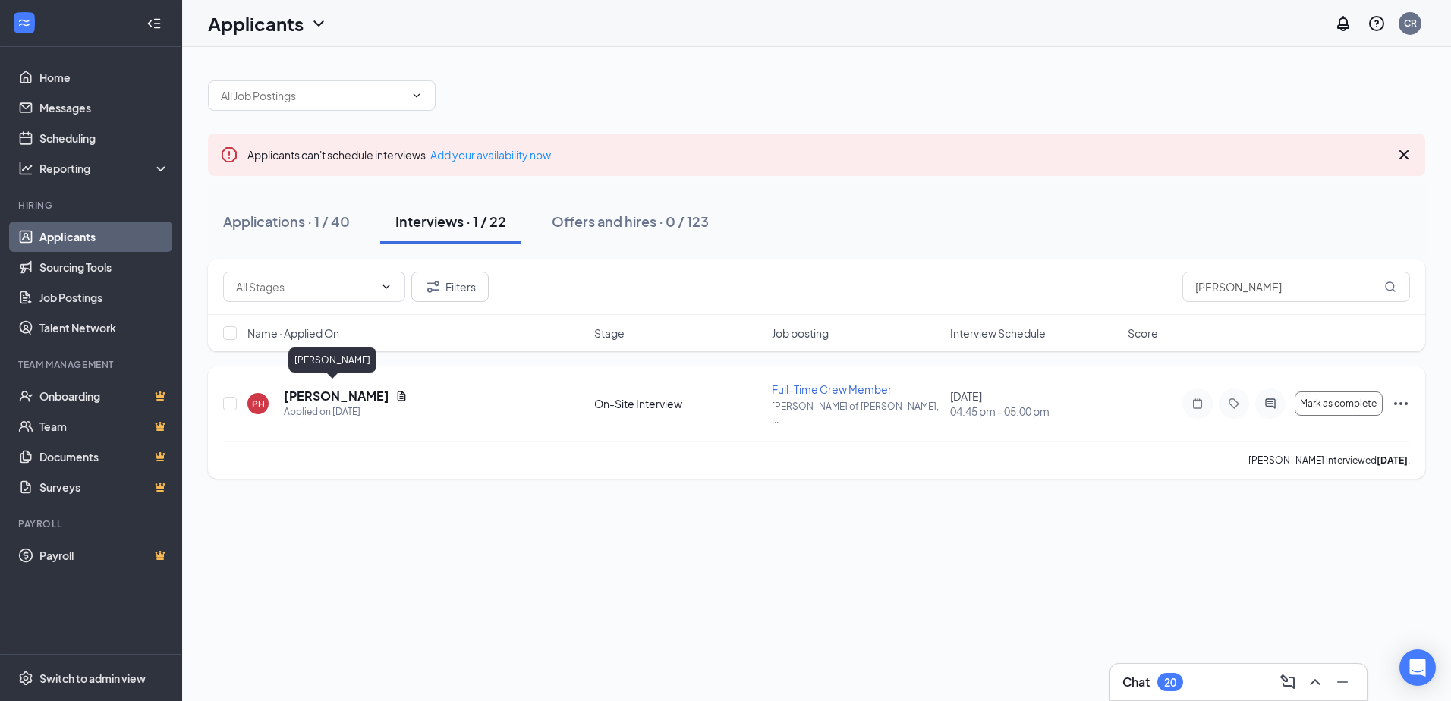
click at [314, 389] on h5 "[PERSON_NAME]" at bounding box center [336, 396] width 105 height 17
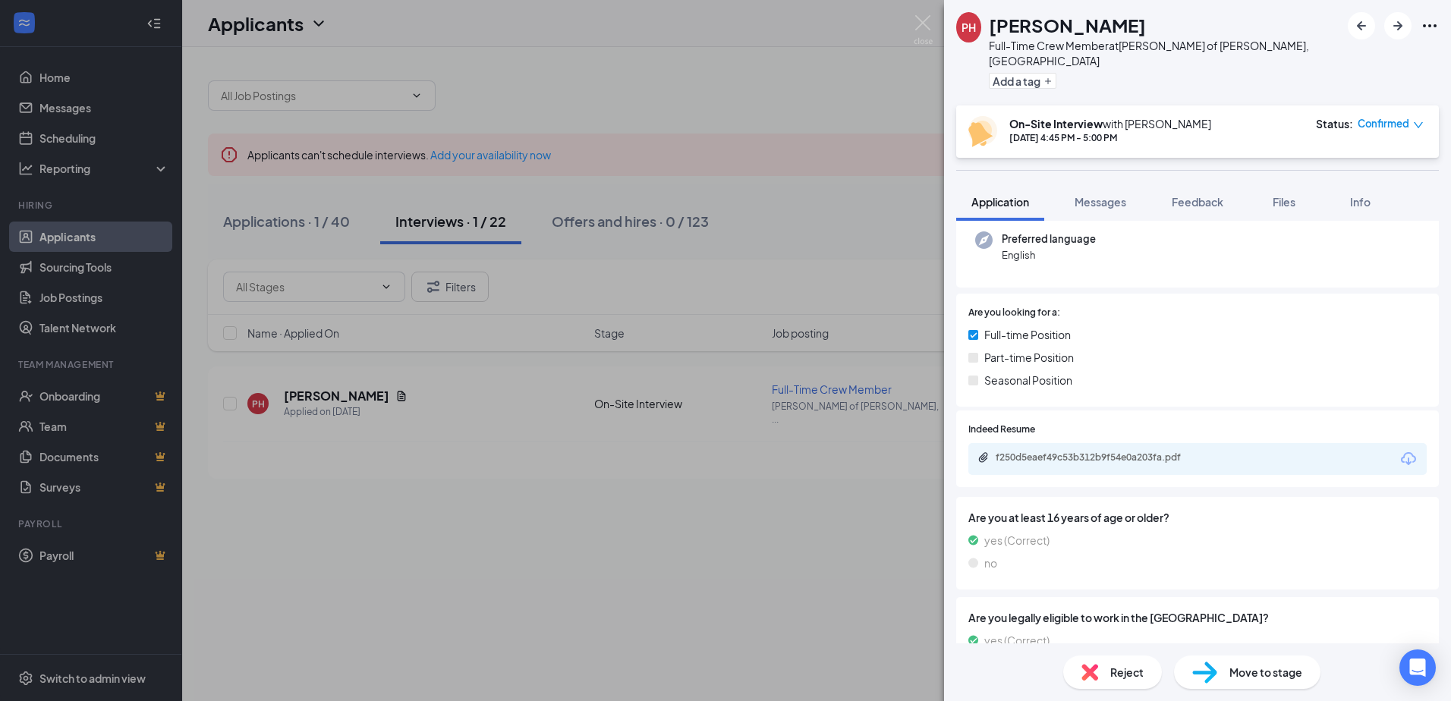
scroll to position [152, 0]
click at [1114, 676] on span "Reject" at bounding box center [1126, 672] width 33 height 17
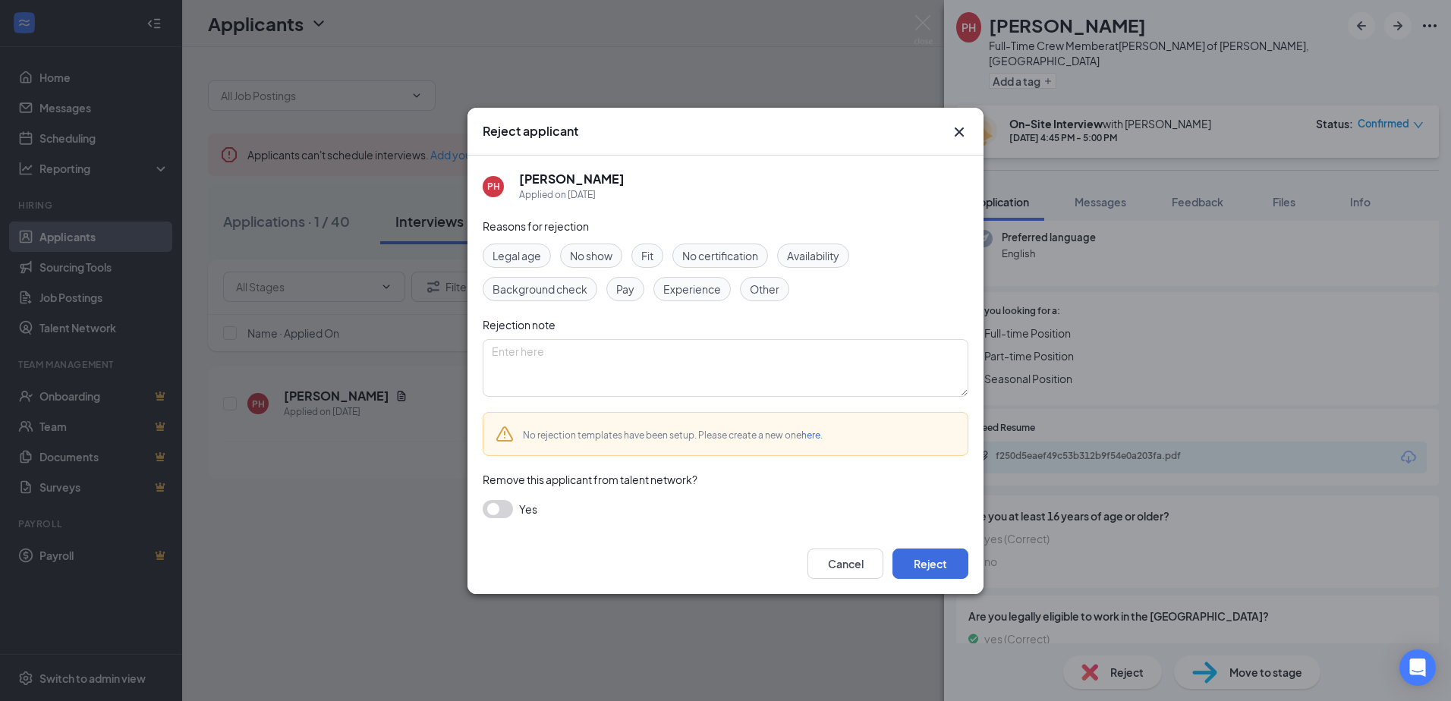
click at [606, 256] on span "No show" at bounding box center [591, 255] width 42 height 17
click at [510, 360] on textarea at bounding box center [726, 368] width 486 height 58
type textarea "No Show"
click at [935, 560] on button "Reject" at bounding box center [930, 564] width 76 height 30
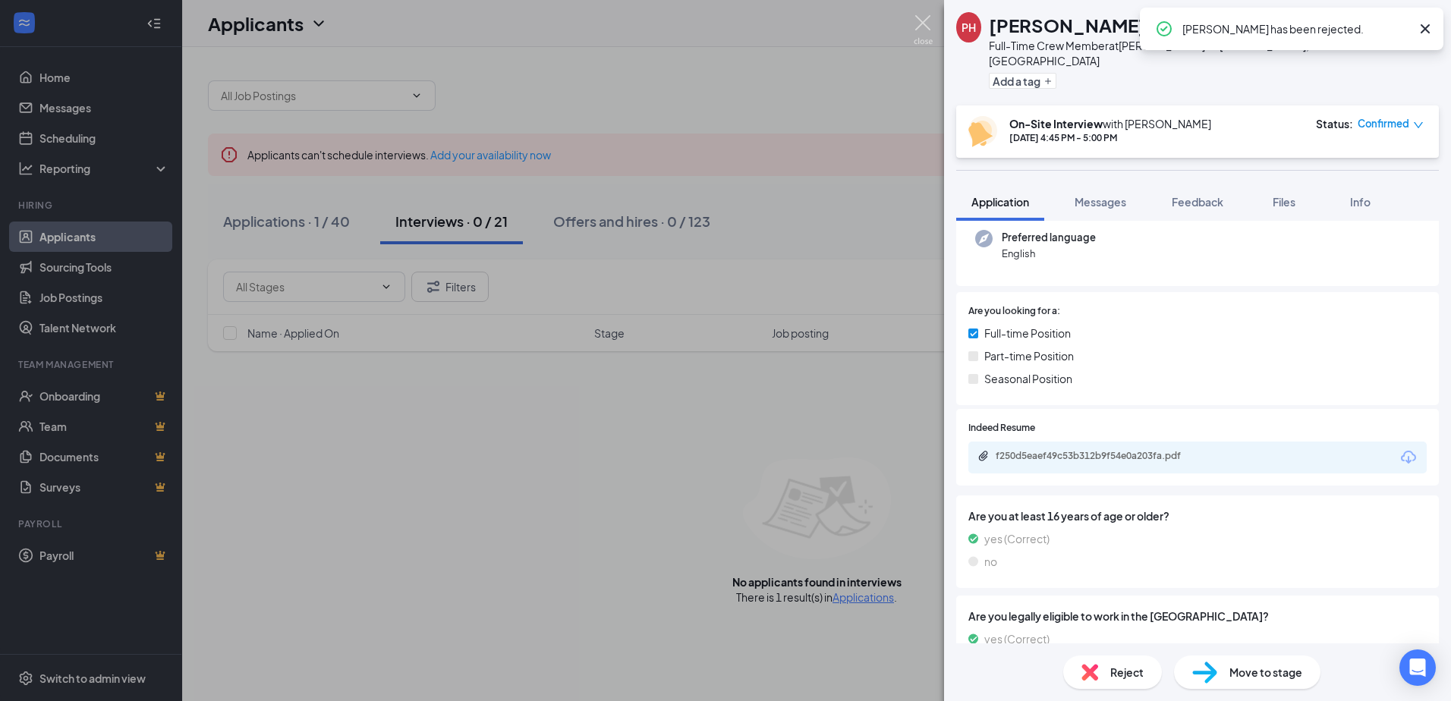
click at [922, 26] on img at bounding box center [923, 30] width 19 height 30
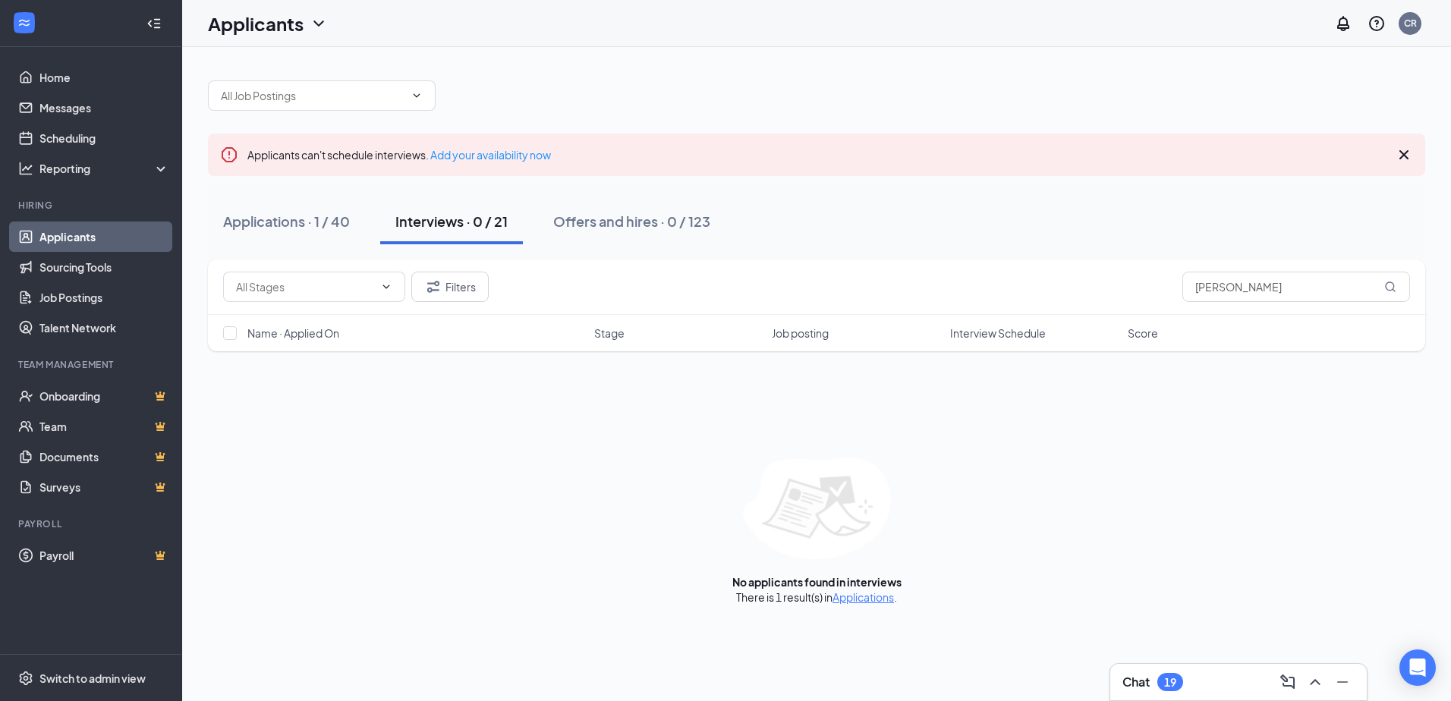
click at [77, 230] on link "Applicants" at bounding box center [104, 237] width 130 height 30
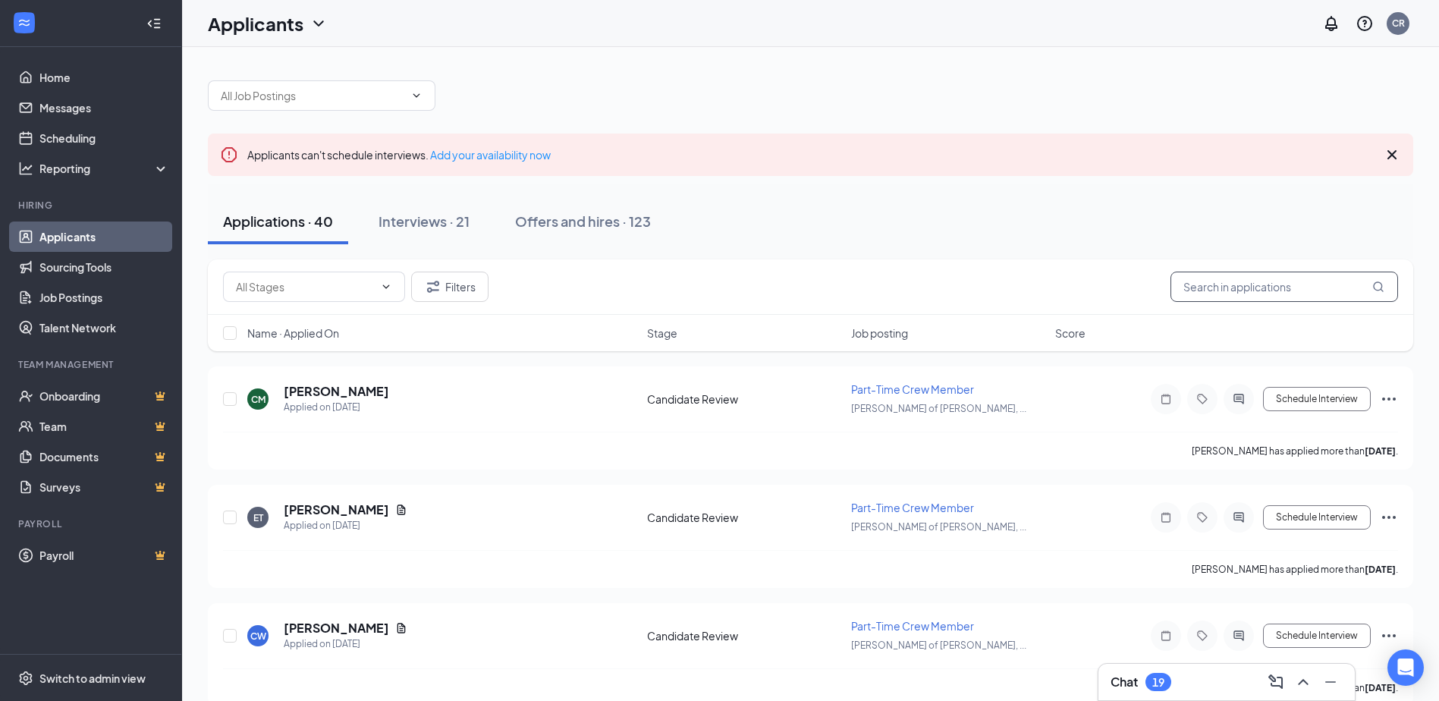
click at [1256, 290] on input "text" at bounding box center [1285, 287] width 228 height 30
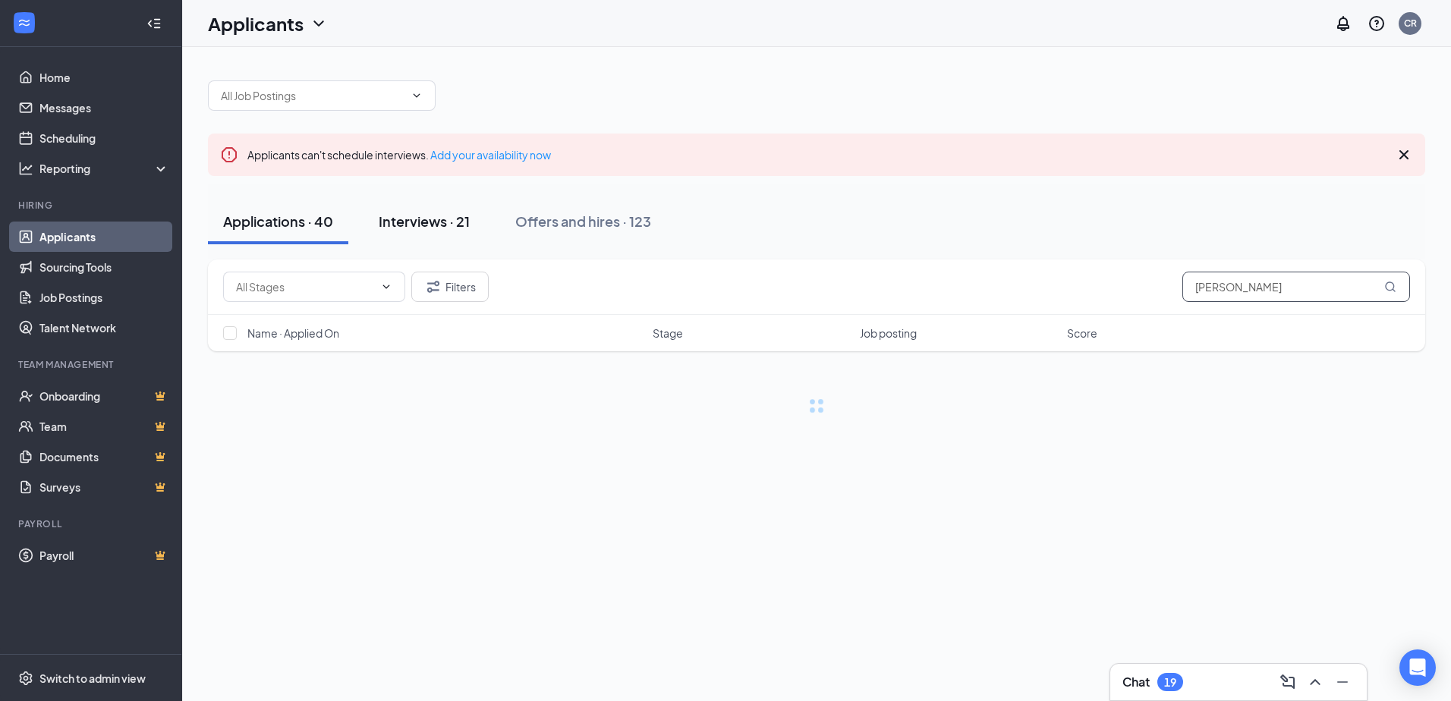
type input "[PERSON_NAME]"
click at [442, 225] on div "Interviews · 21" at bounding box center [424, 221] width 91 height 19
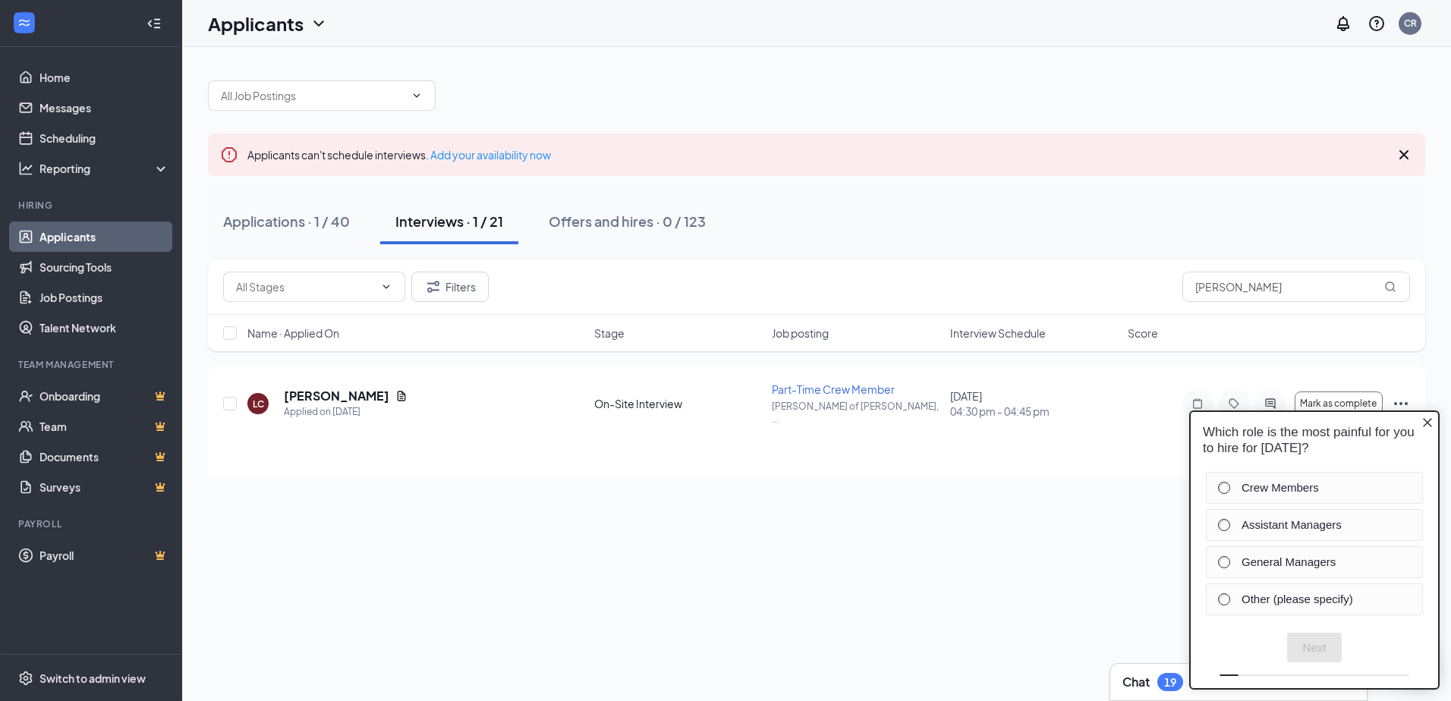
click at [1431, 420] on icon "Close button" at bounding box center [1427, 423] width 12 height 12
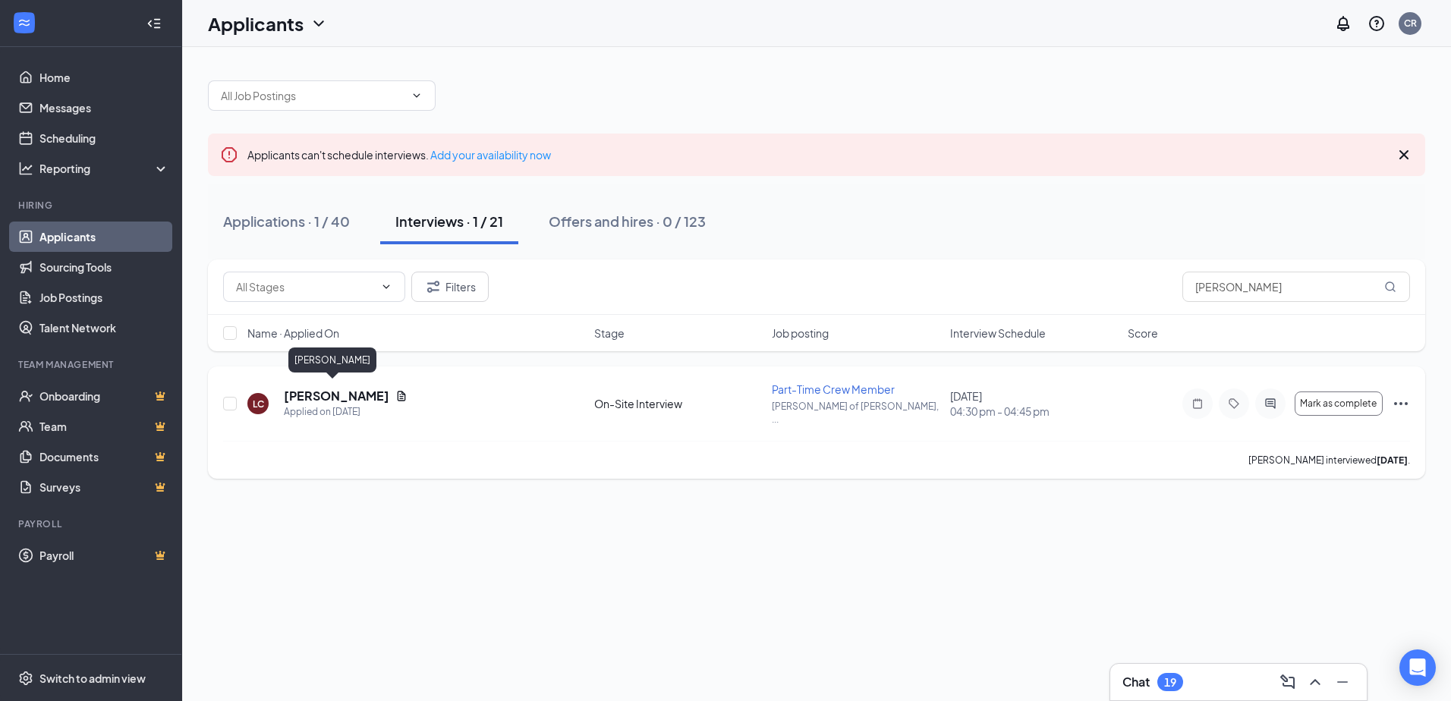
click at [315, 392] on h5 "[PERSON_NAME]" at bounding box center [336, 396] width 105 height 17
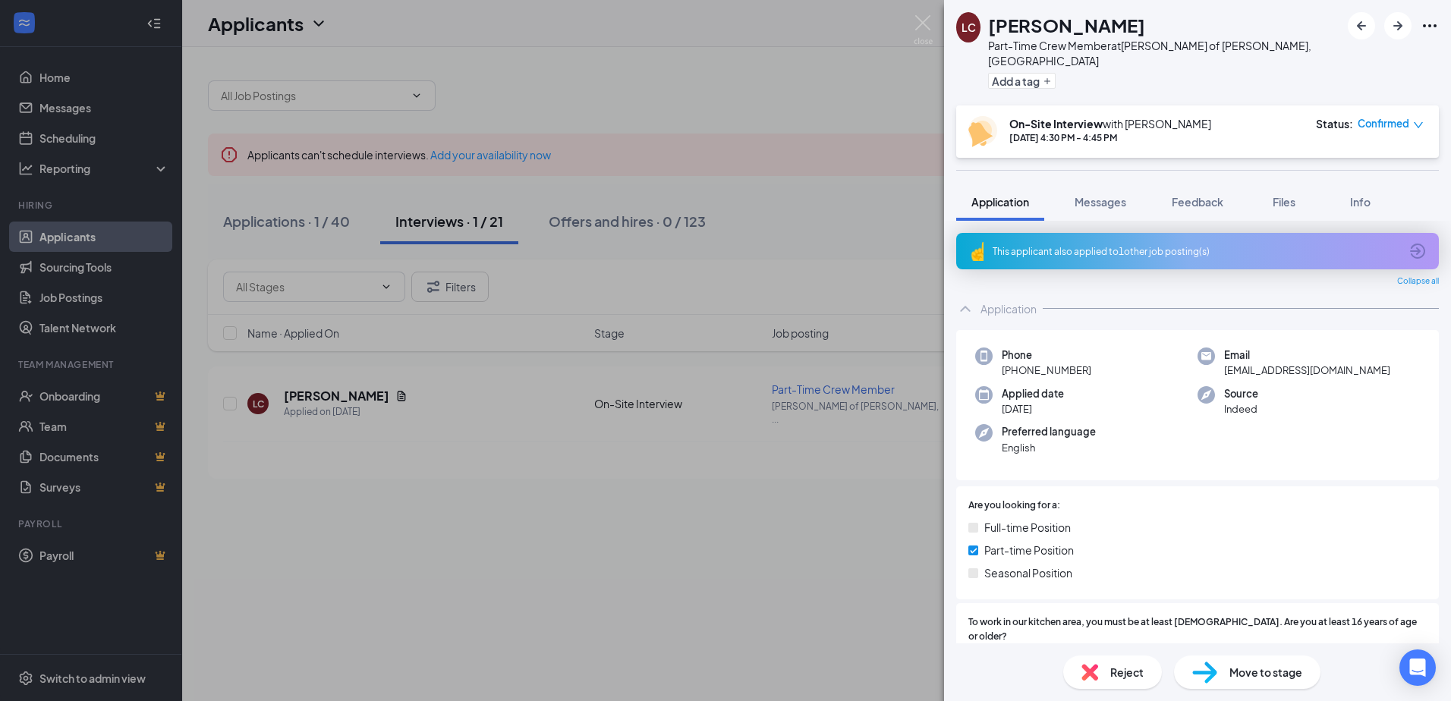
click at [1135, 678] on span "Reject" at bounding box center [1126, 672] width 33 height 17
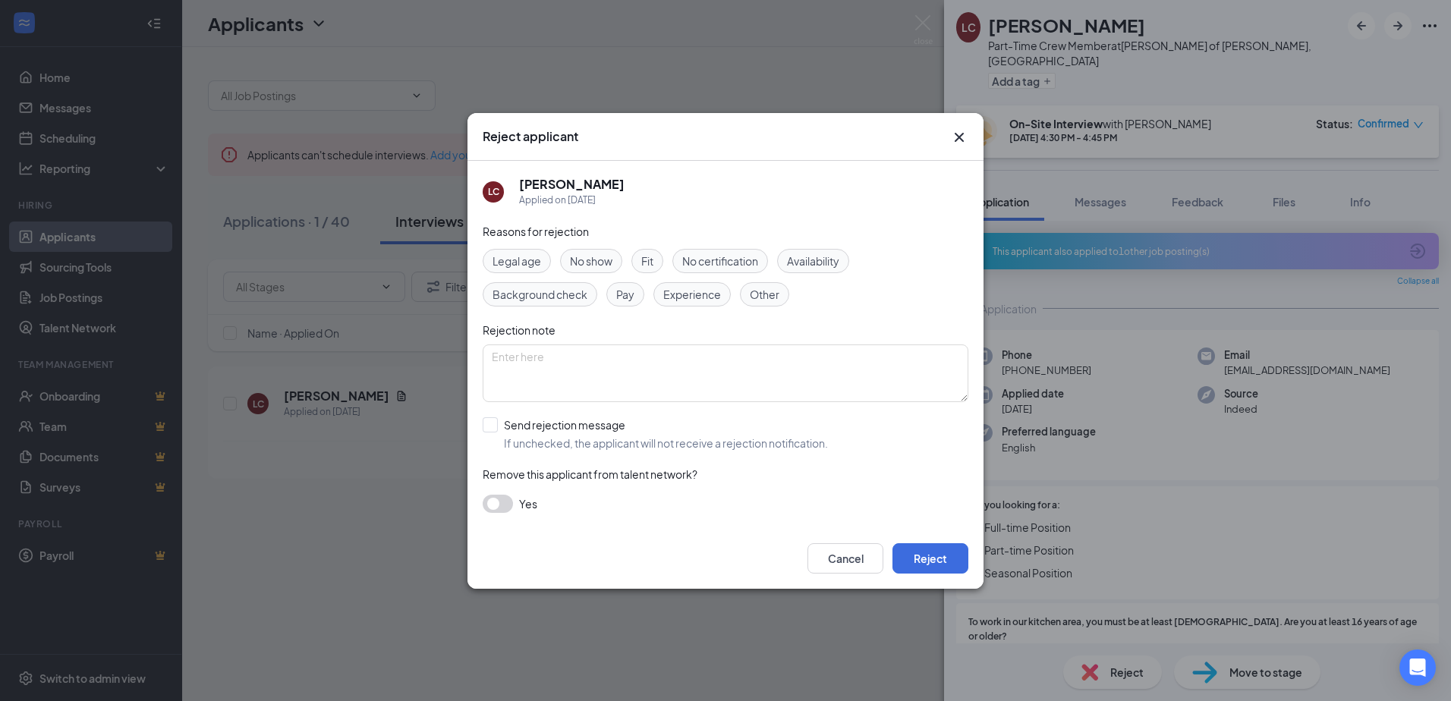
click at [646, 264] on span "Fit" at bounding box center [647, 261] width 12 height 17
click at [539, 357] on textarea at bounding box center [726, 373] width 486 height 58
type textarea "NO, JM"
click at [948, 565] on button "Reject" at bounding box center [930, 558] width 76 height 30
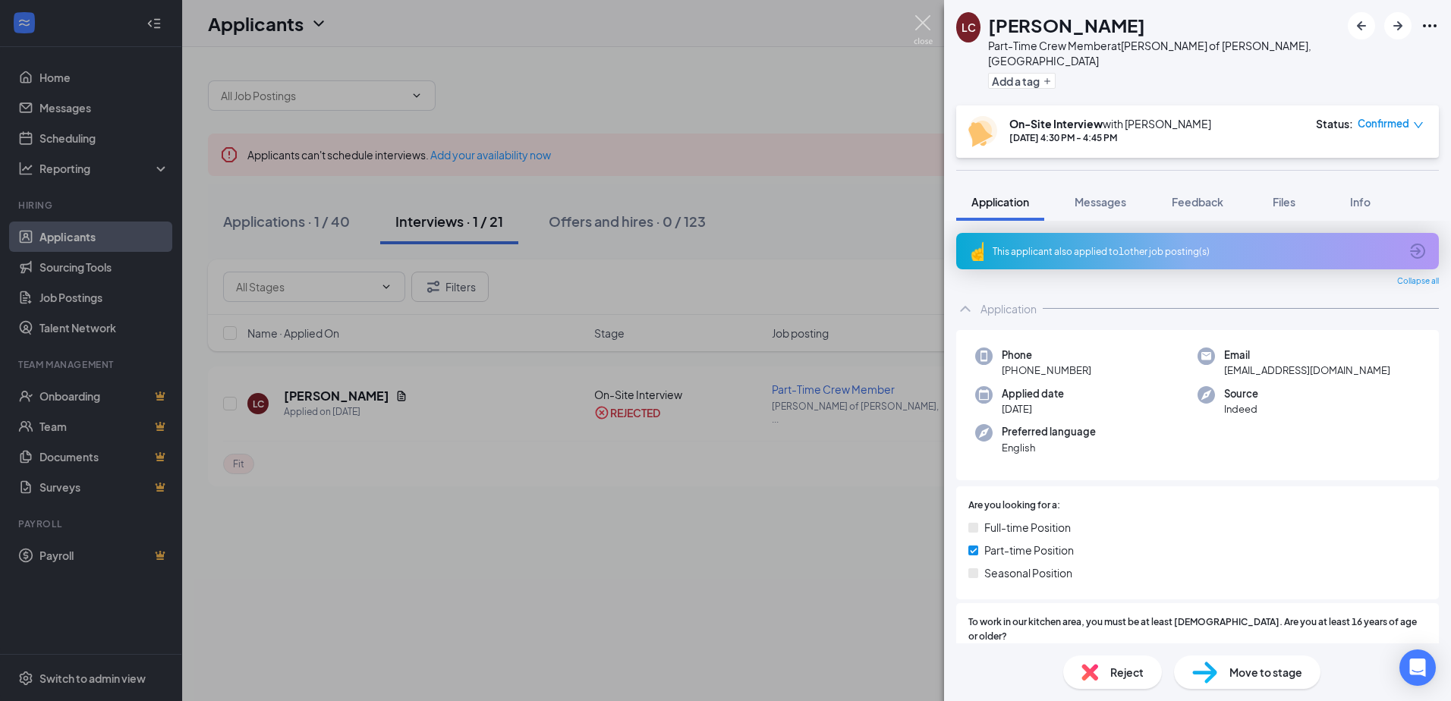
click at [922, 18] on img at bounding box center [923, 30] width 19 height 30
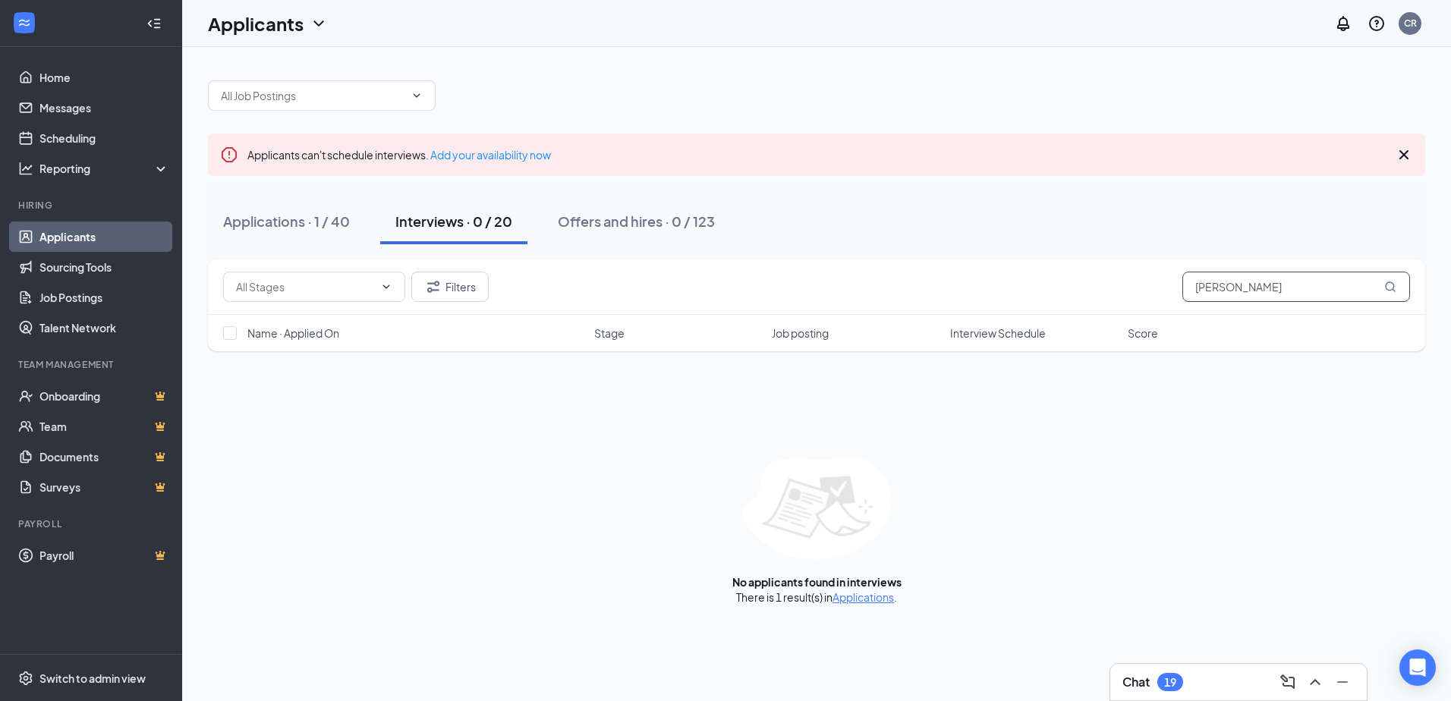
click at [1279, 291] on input "[PERSON_NAME]" at bounding box center [1296, 287] width 228 height 30
drag, startPoint x: 1279, startPoint y: 291, endPoint x: 1184, endPoint y: 285, distance: 95.0
click at [1184, 285] on input "[PERSON_NAME]" at bounding box center [1296, 287] width 228 height 30
type input "[PERSON_NAME]"
drag, startPoint x: 326, startPoint y: 222, endPoint x: 438, endPoint y: 226, distance: 112.4
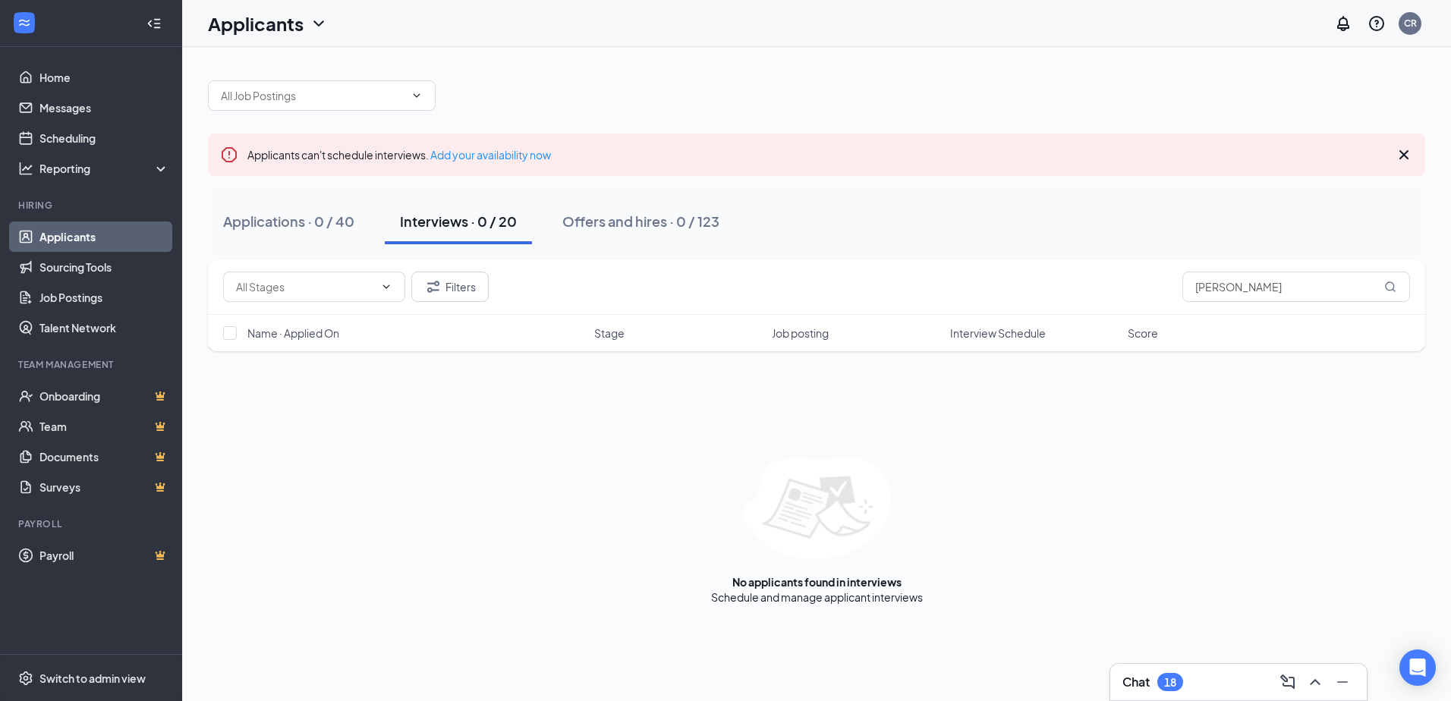
click at [331, 222] on div "Applications · 0 / 40" at bounding box center [288, 221] width 131 height 19
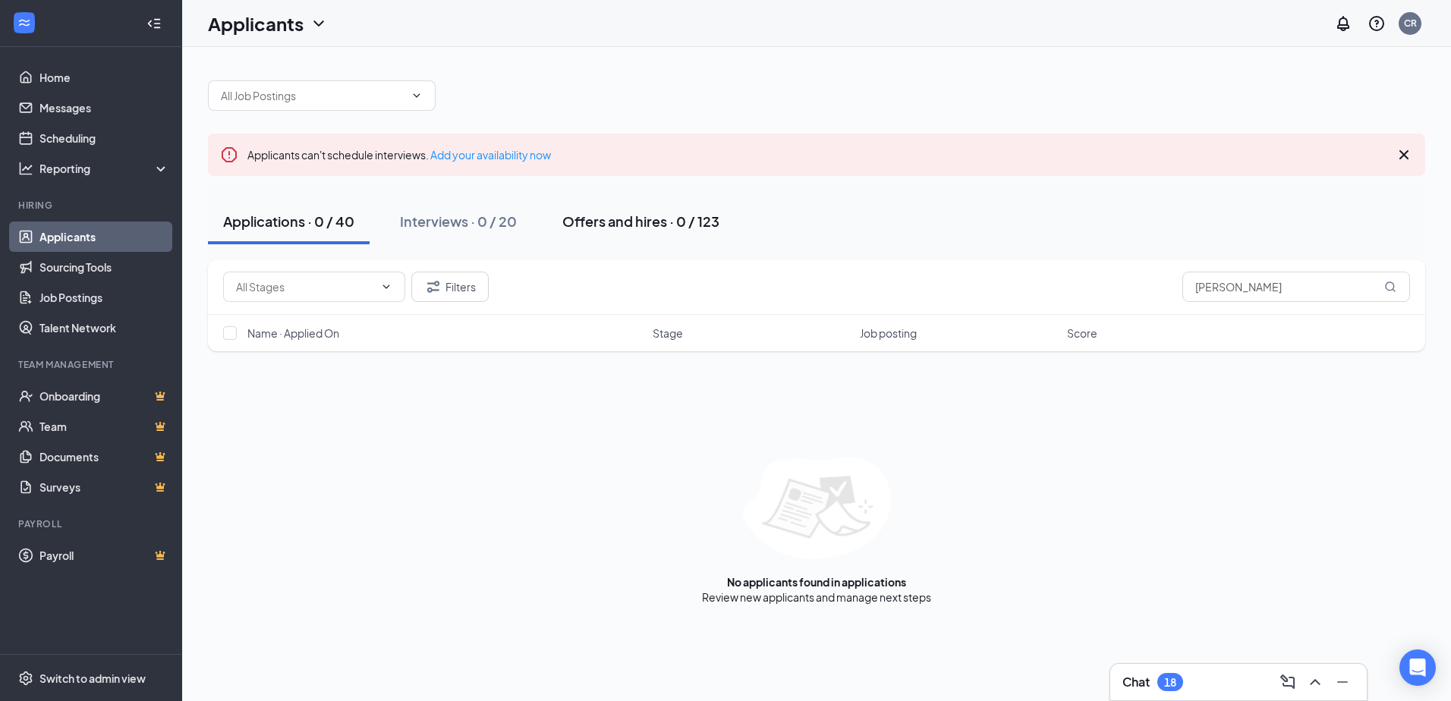
click at [590, 222] on div "Offers and hires · 0 / 123" at bounding box center [640, 221] width 157 height 19
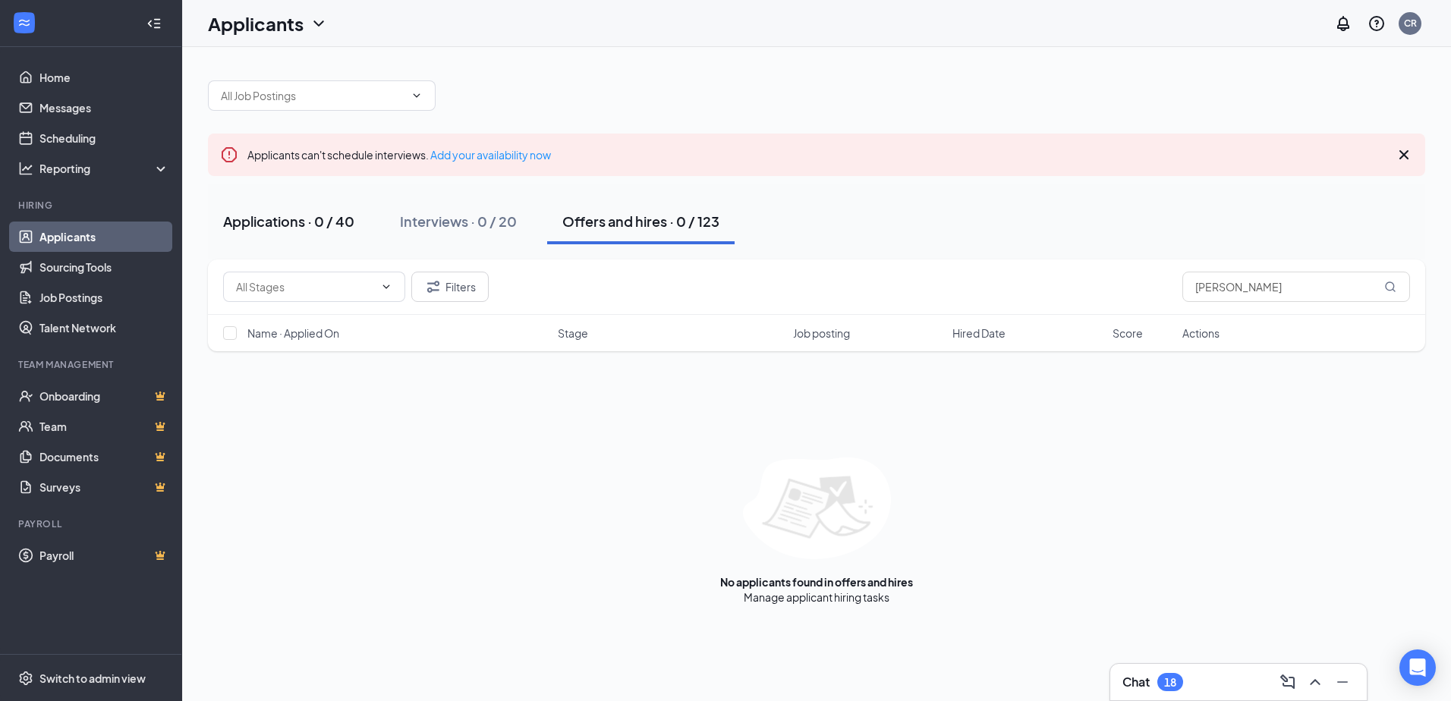
click at [306, 216] on div "Applications · 0 / 40" at bounding box center [288, 221] width 131 height 19
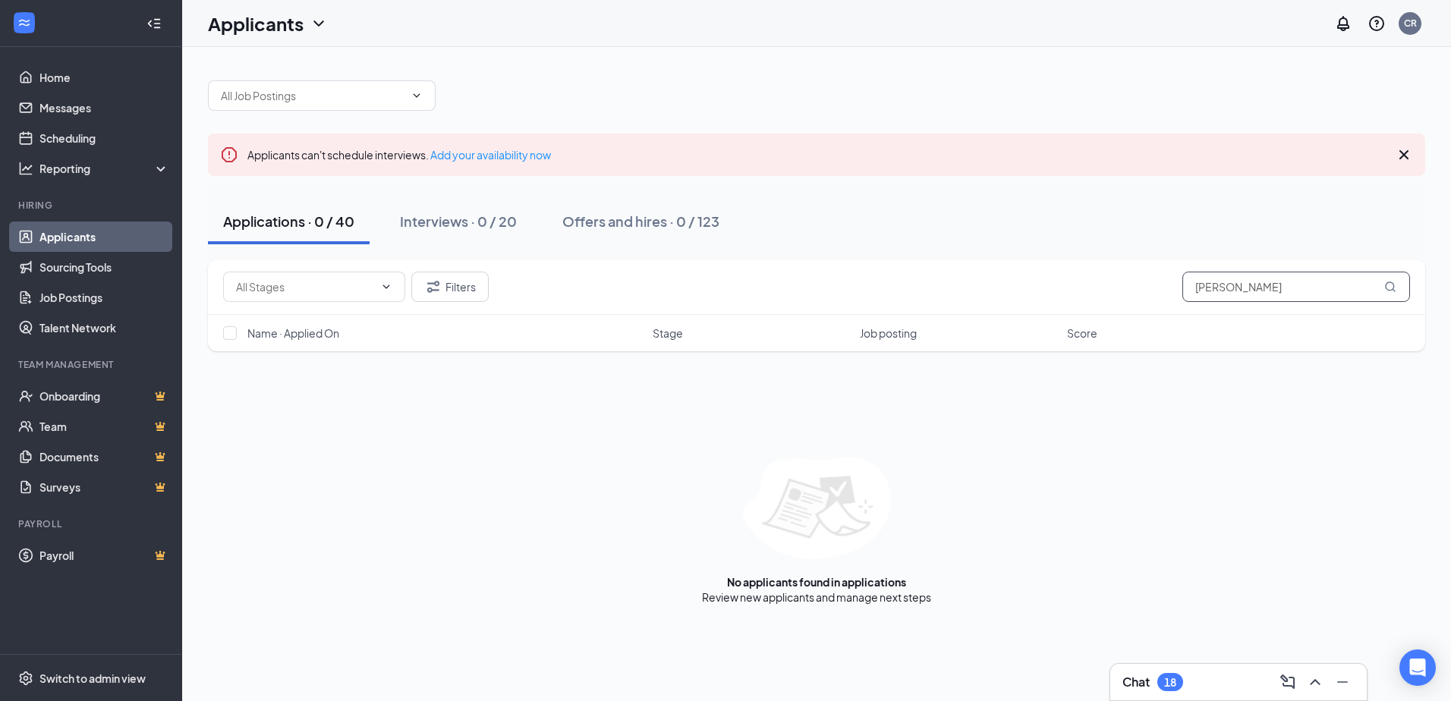
drag, startPoint x: 1246, startPoint y: 284, endPoint x: 1112, endPoint y: 285, distance: 133.6
click at [1112, 285] on div "Filters [PERSON_NAME]" at bounding box center [816, 287] width 1187 height 30
type input "[PERSON_NAME]"
click at [483, 224] on div "Interviews · 0 / 20" at bounding box center [458, 221] width 117 height 19
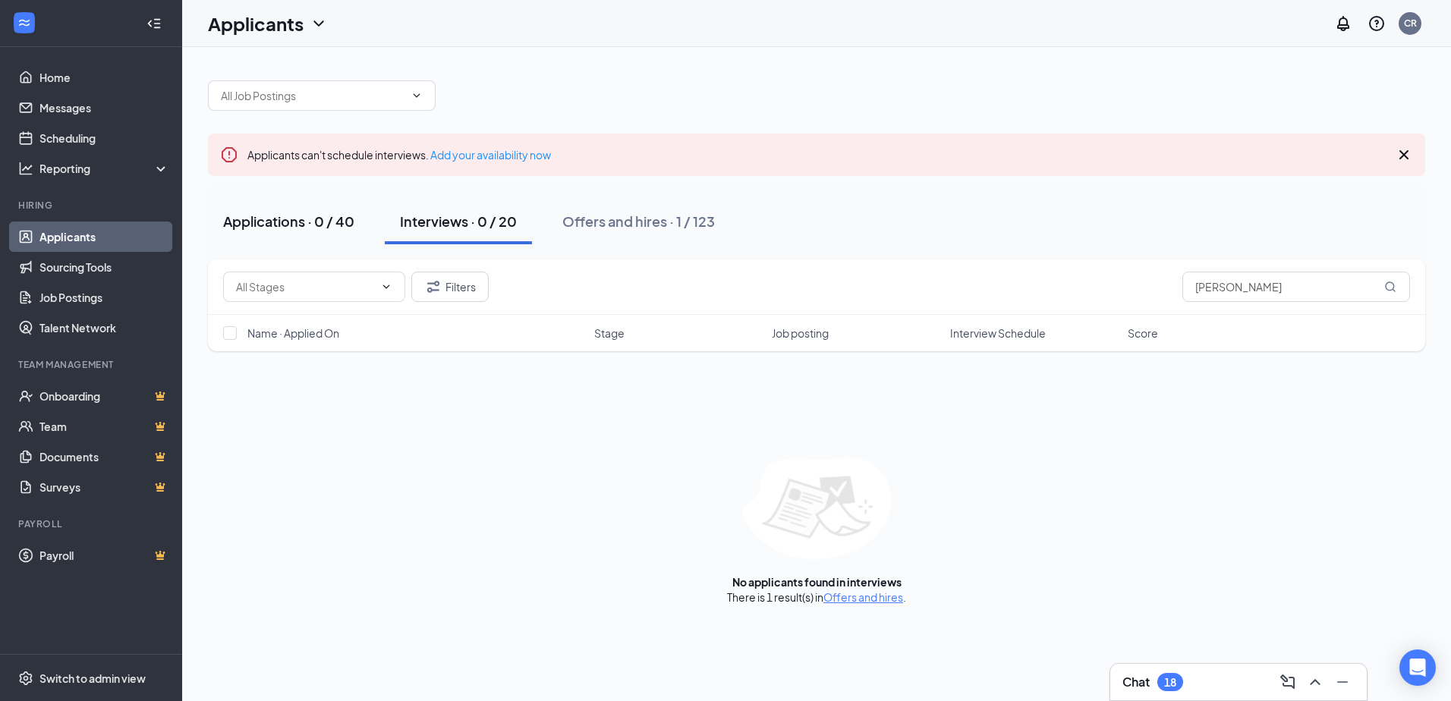
click at [309, 219] on div "Applications · 0 / 40" at bounding box center [288, 221] width 131 height 19
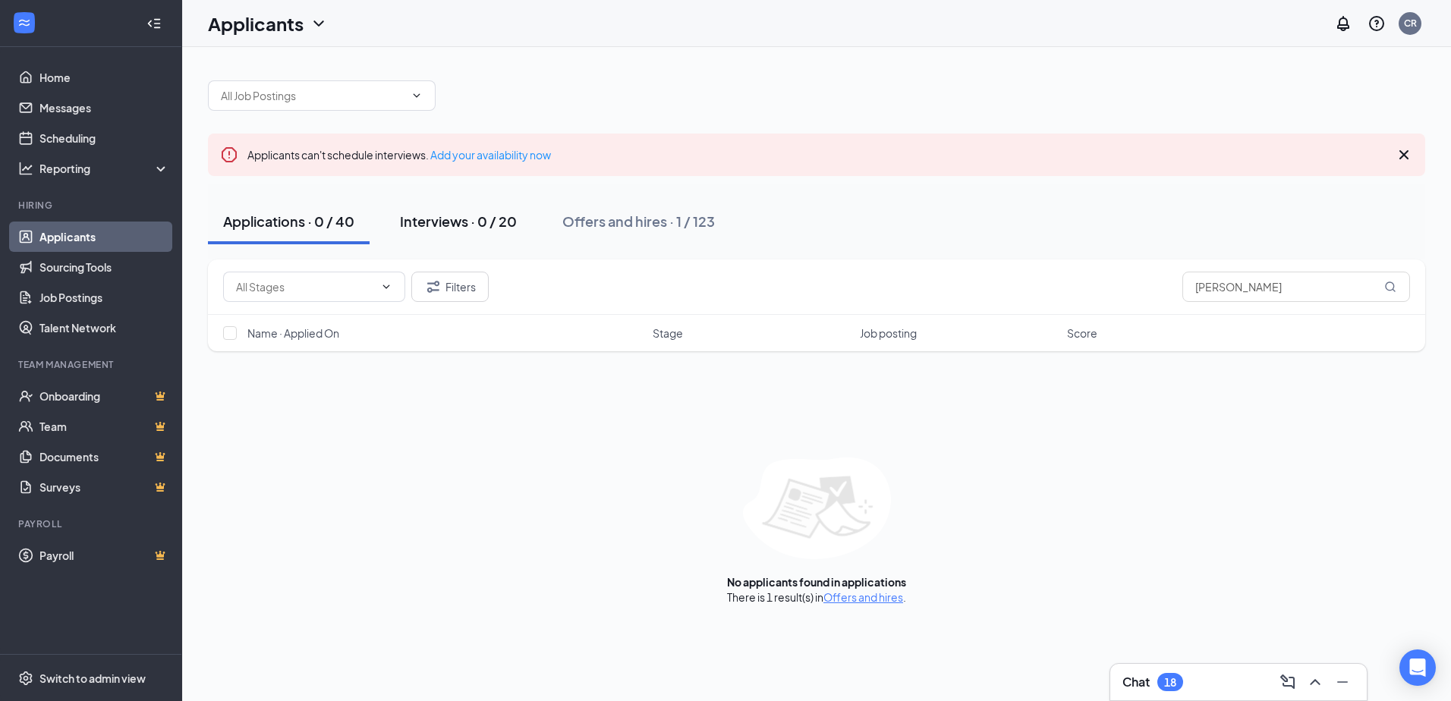
click at [433, 226] on div "Interviews · 0 / 20" at bounding box center [458, 221] width 117 height 19
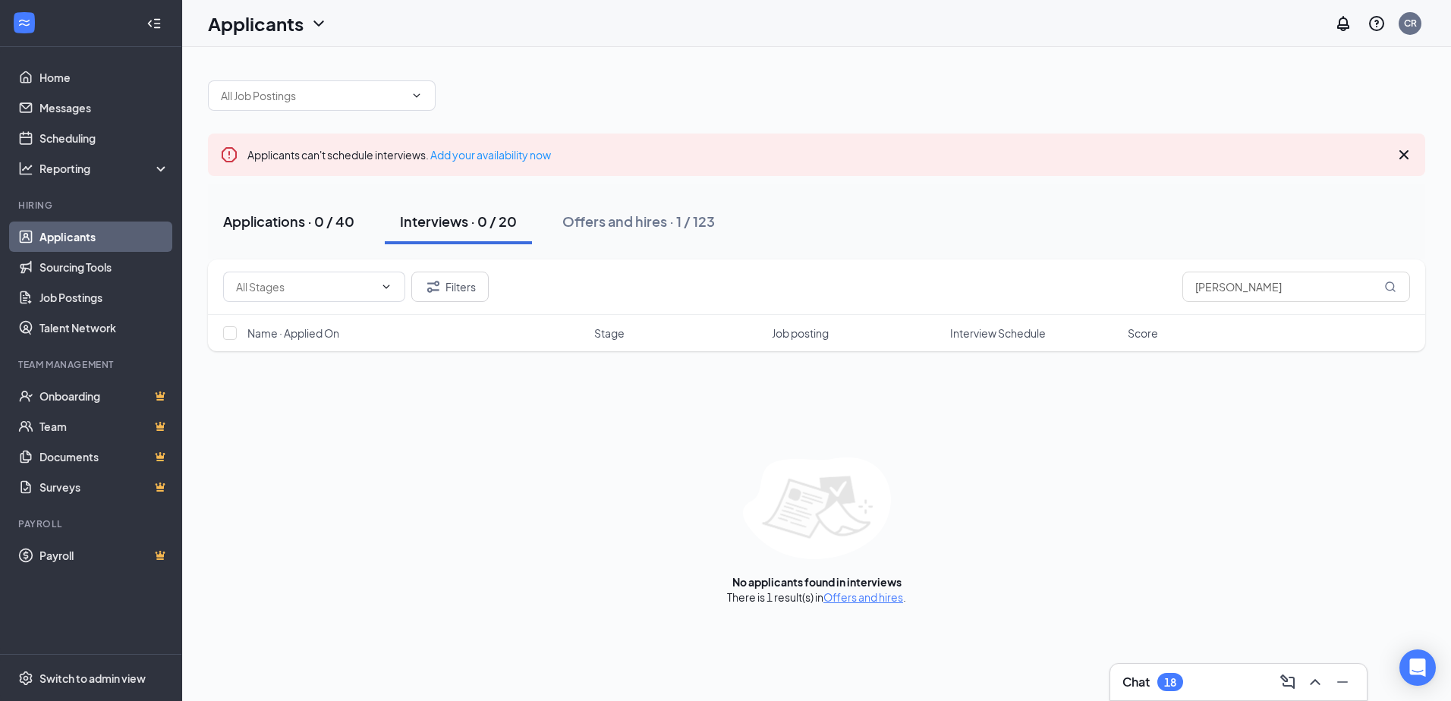
click at [333, 220] on div "Applications · 0 / 40" at bounding box center [288, 221] width 131 height 19
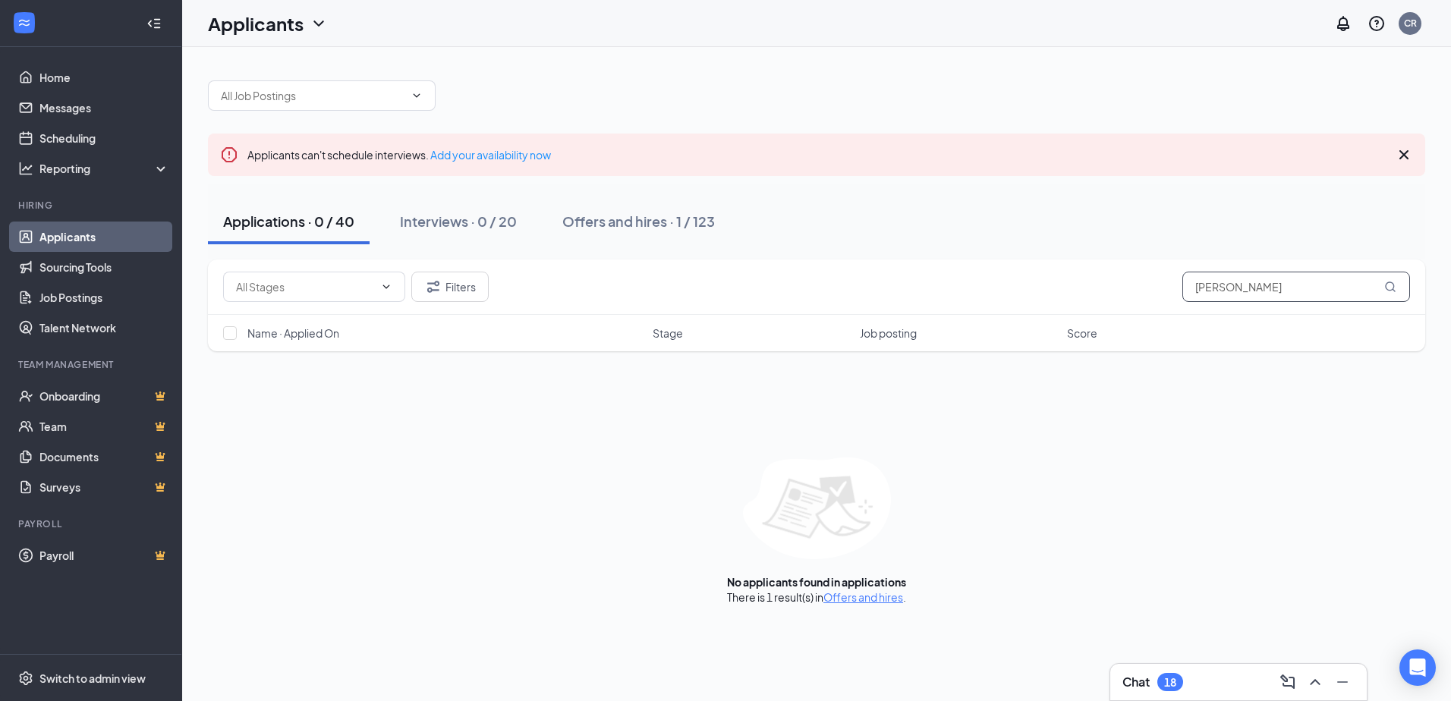
drag, startPoint x: 1300, startPoint y: 288, endPoint x: 1125, endPoint y: 278, distance: 174.8
click at [1126, 278] on div "Filters heather" at bounding box center [816, 287] width 1187 height 30
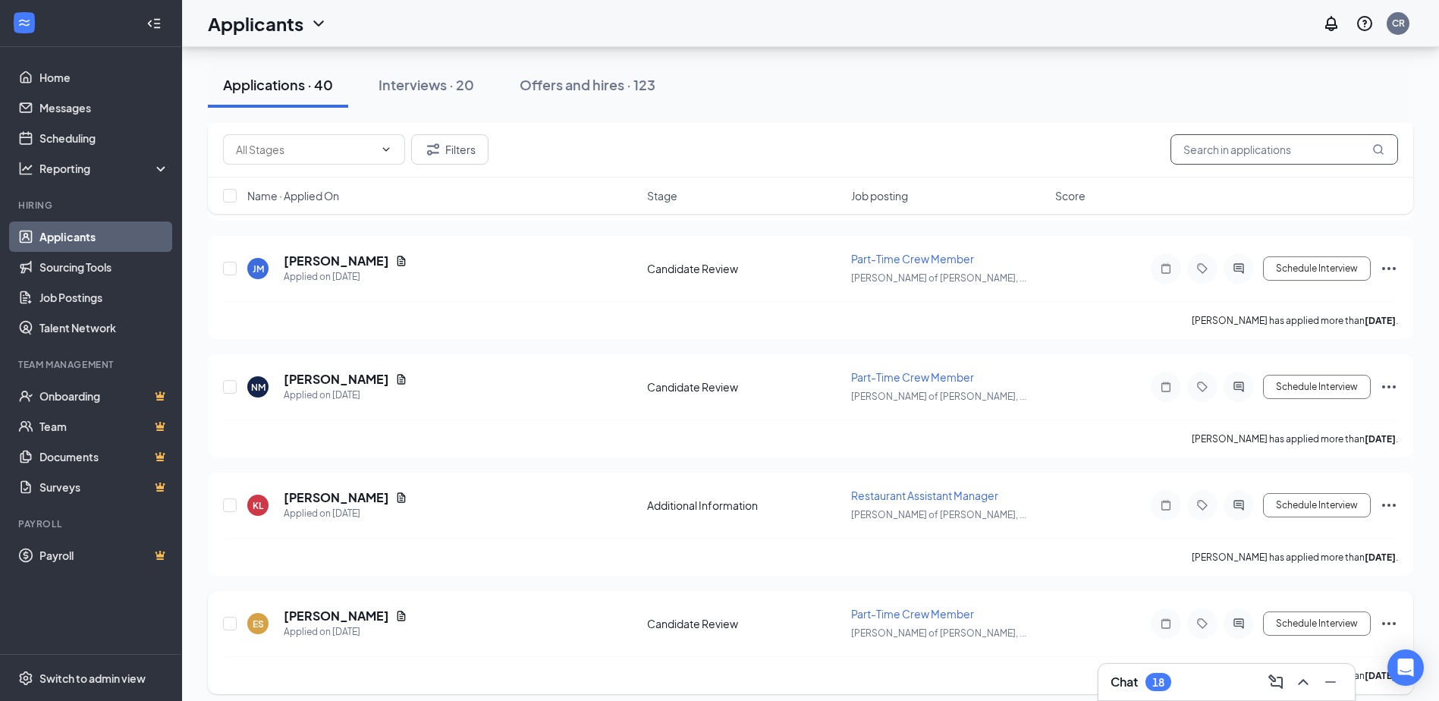
scroll to position [3644, 0]
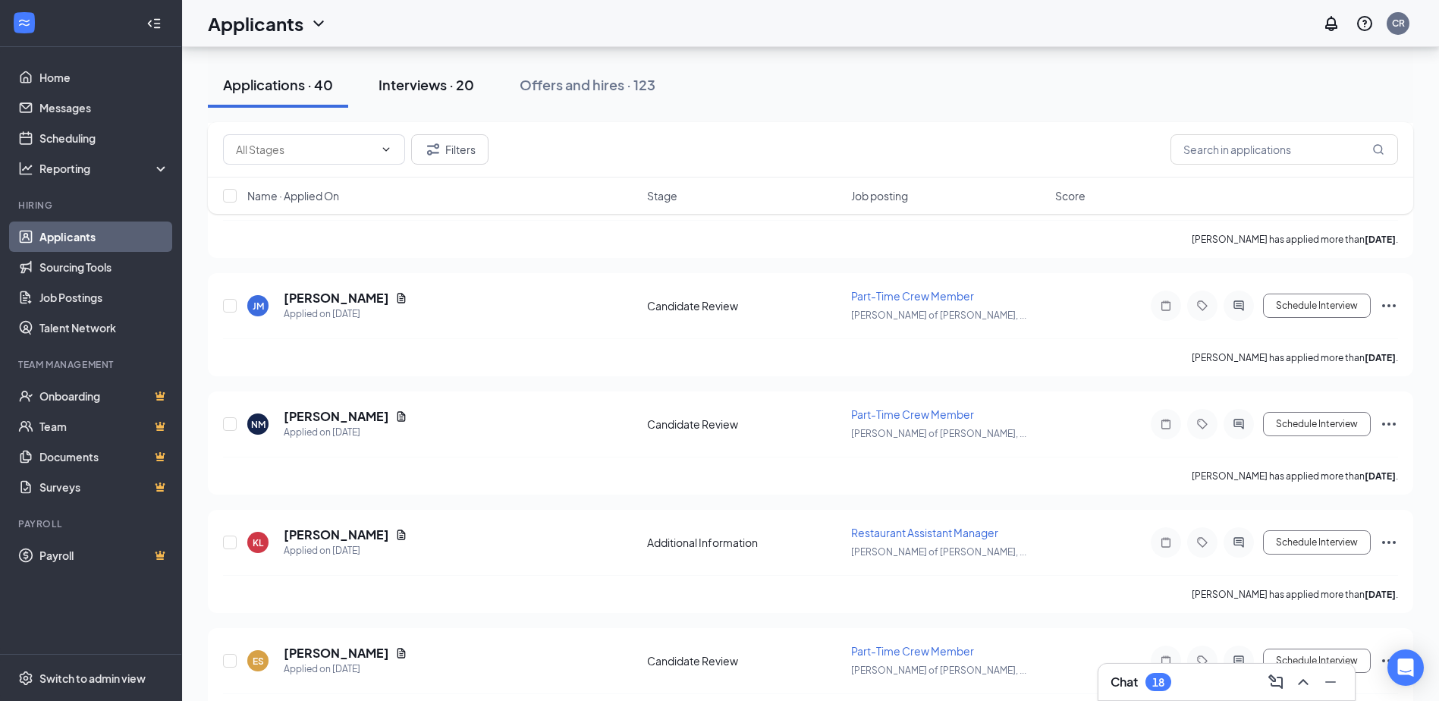
click at [419, 87] on div "Interviews · 20" at bounding box center [427, 84] width 96 height 19
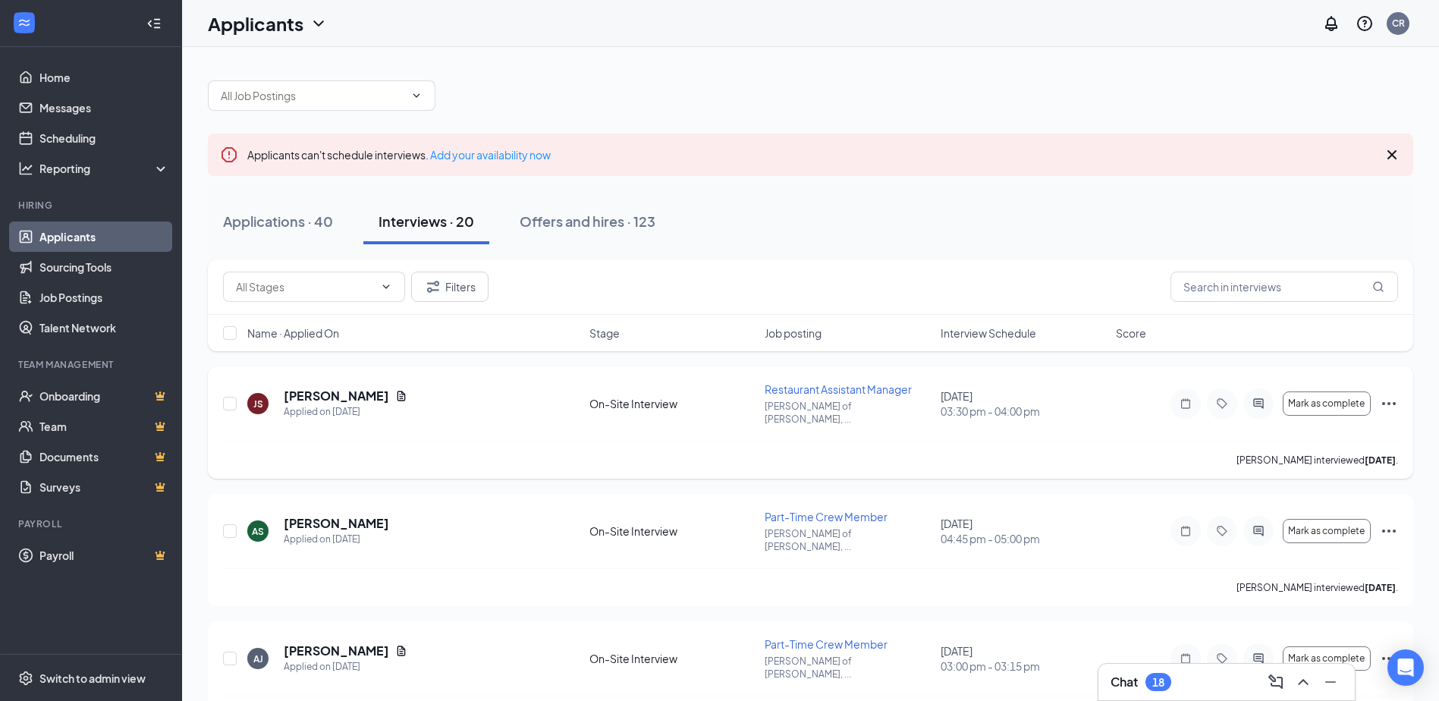
click at [1389, 402] on icon "Ellipses" at bounding box center [1390, 403] width 14 height 3
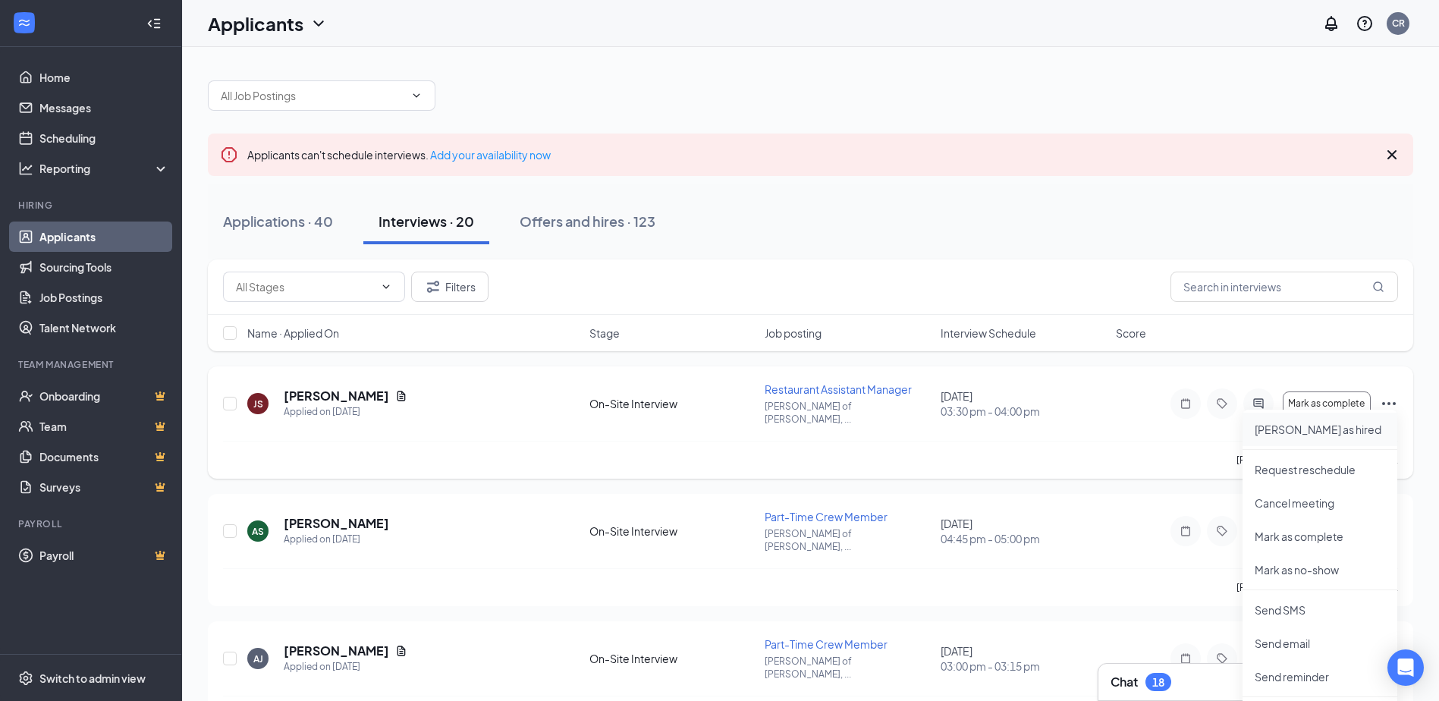
click at [1288, 429] on p "[PERSON_NAME] as hired" at bounding box center [1320, 429] width 131 height 15
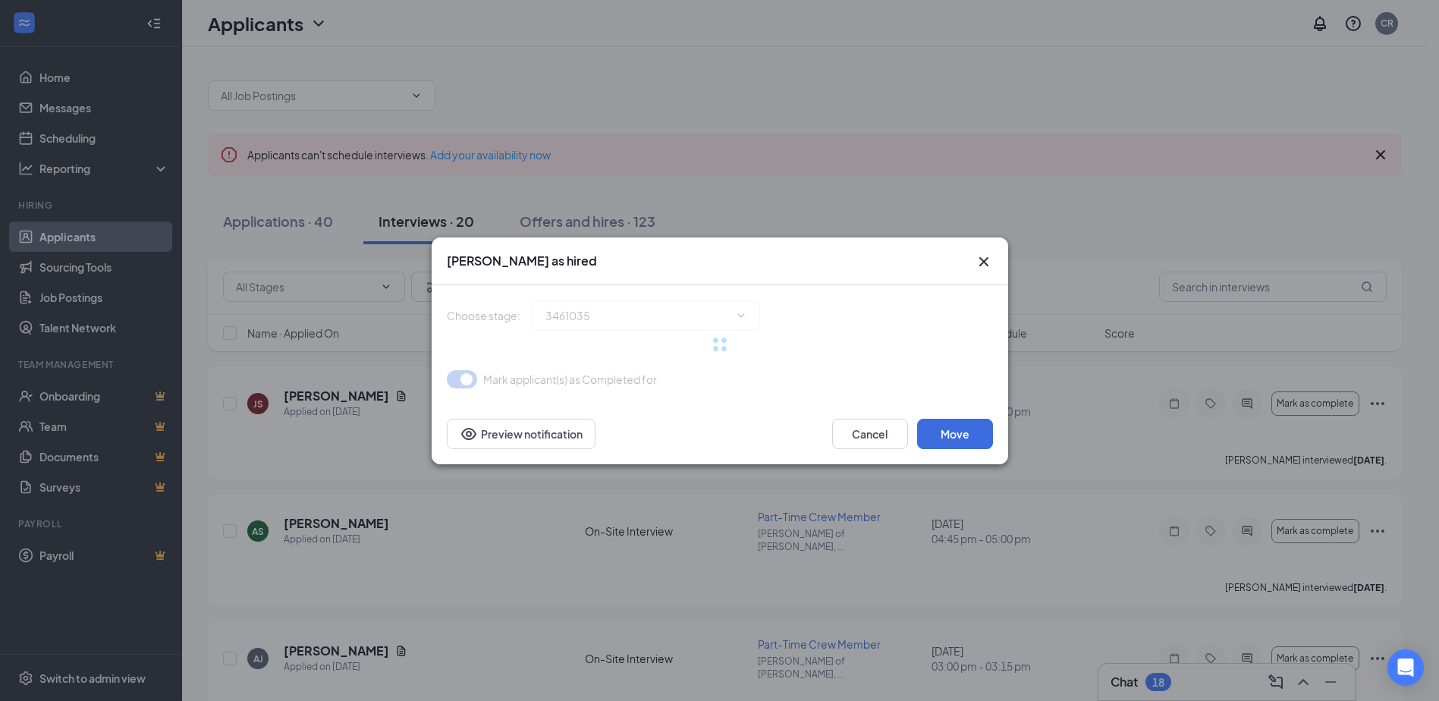
type input "Hiring Complete (final stage)"
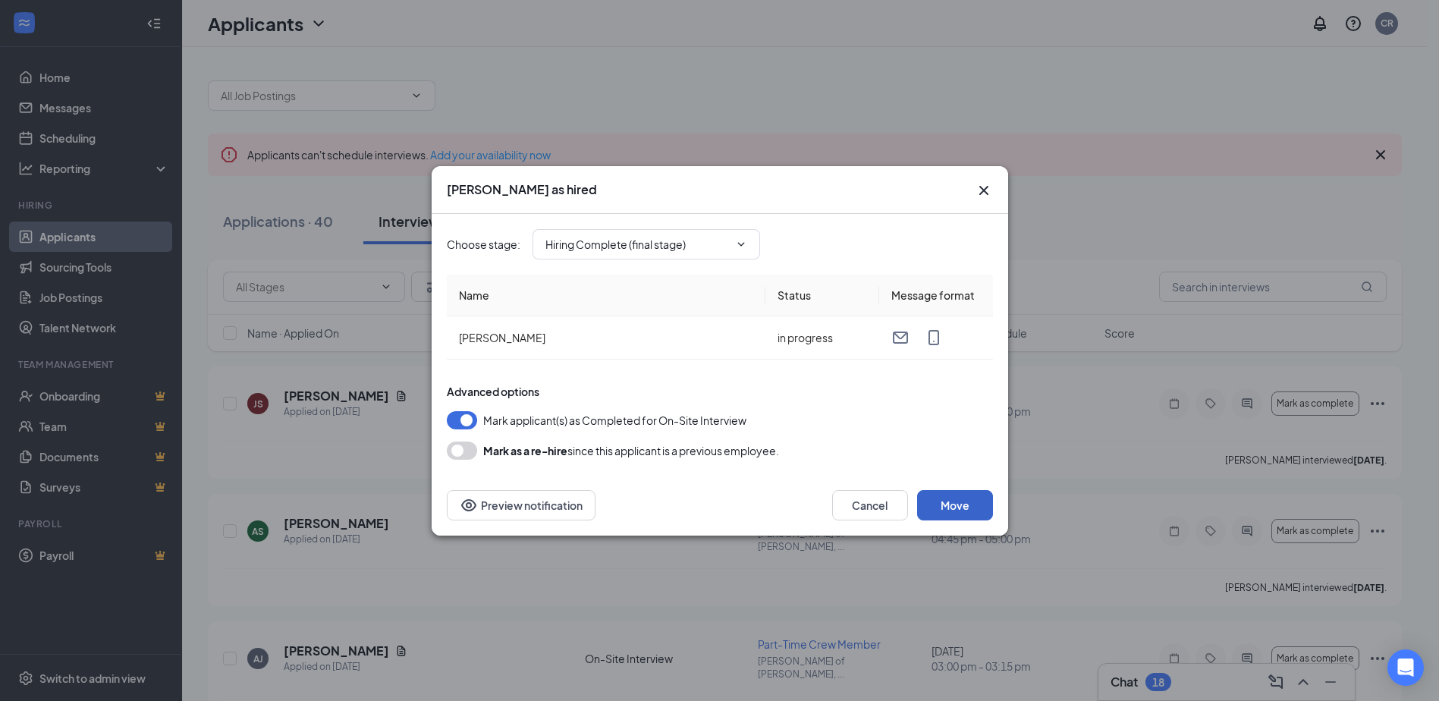
click at [947, 502] on button "Move" at bounding box center [955, 505] width 76 height 30
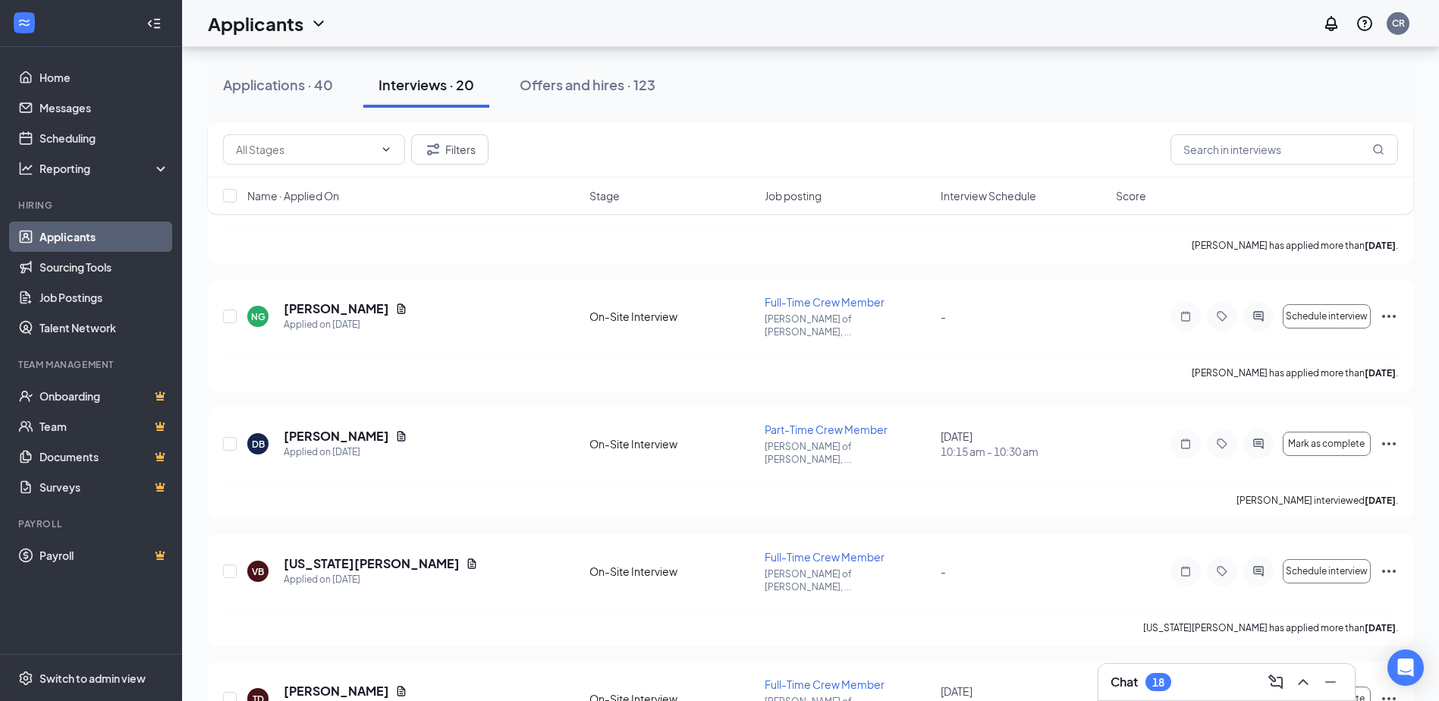
scroll to position [835, 0]
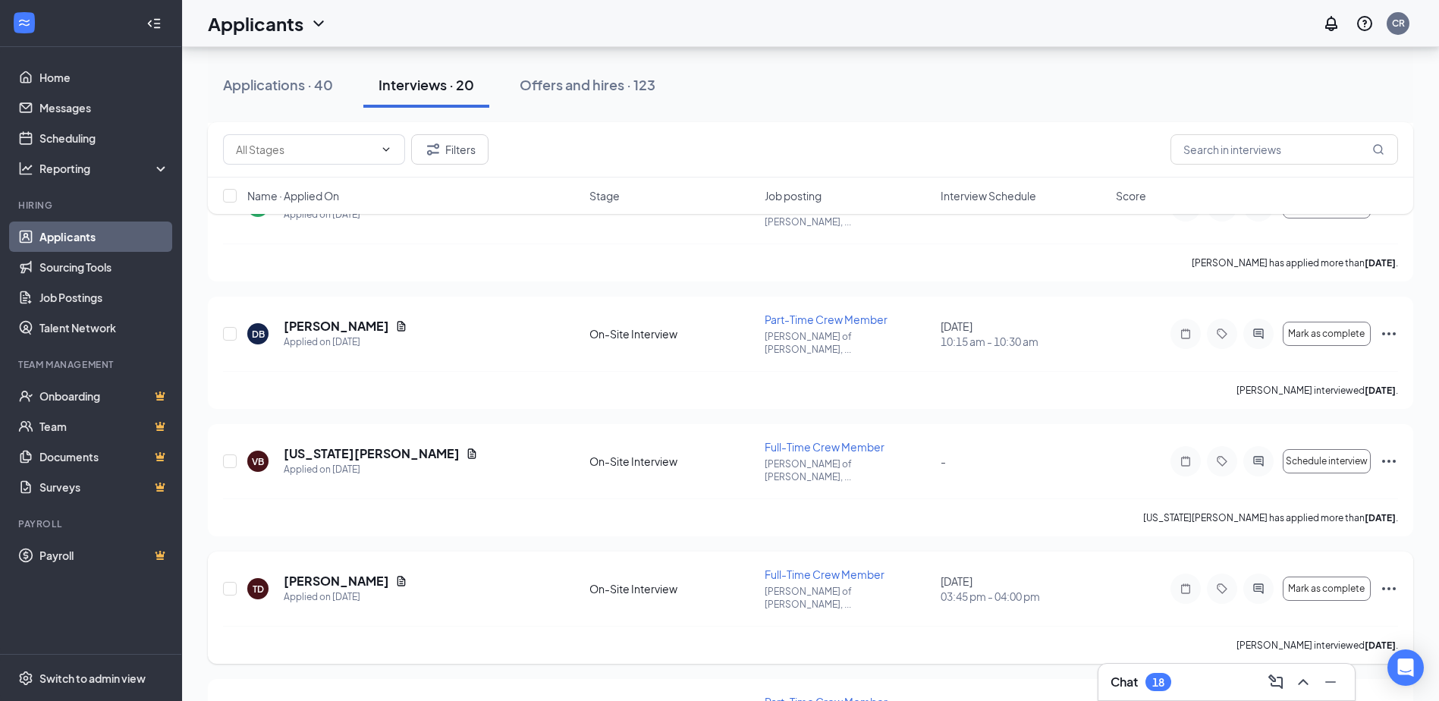
click at [1386, 580] on icon "Ellipses" at bounding box center [1389, 589] width 18 height 18
click at [1297, 515] on p "[PERSON_NAME] as hired" at bounding box center [1320, 518] width 131 height 15
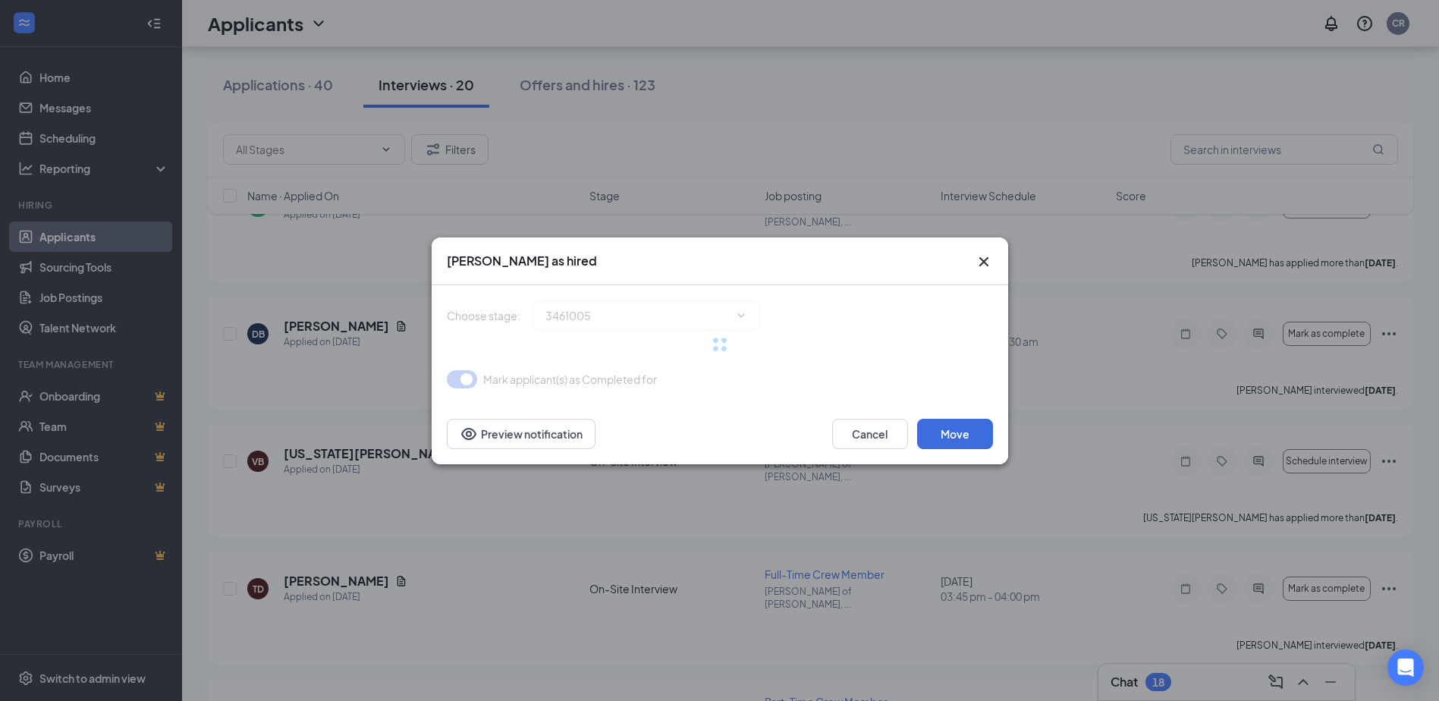
type input "Hiring Complete (final stage)"
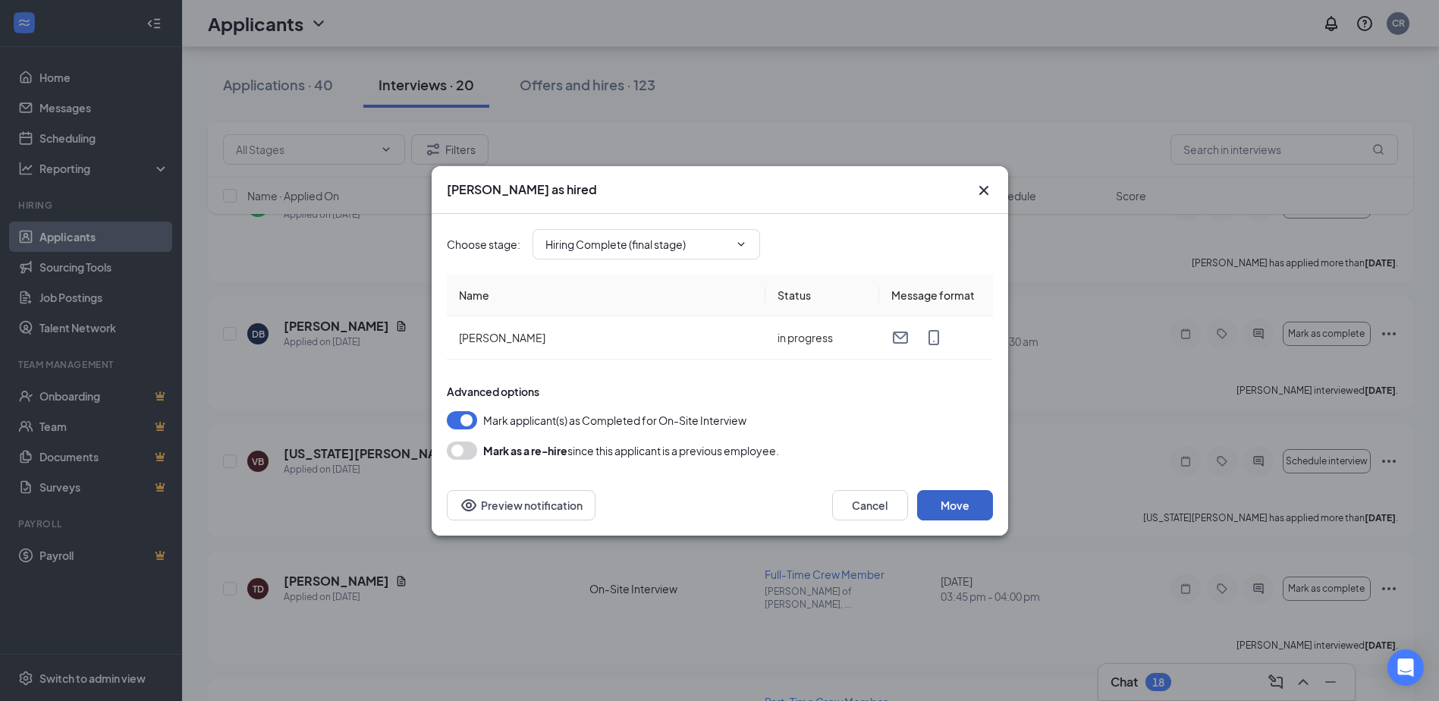
click at [947, 498] on button "Move" at bounding box center [955, 505] width 76 height 30
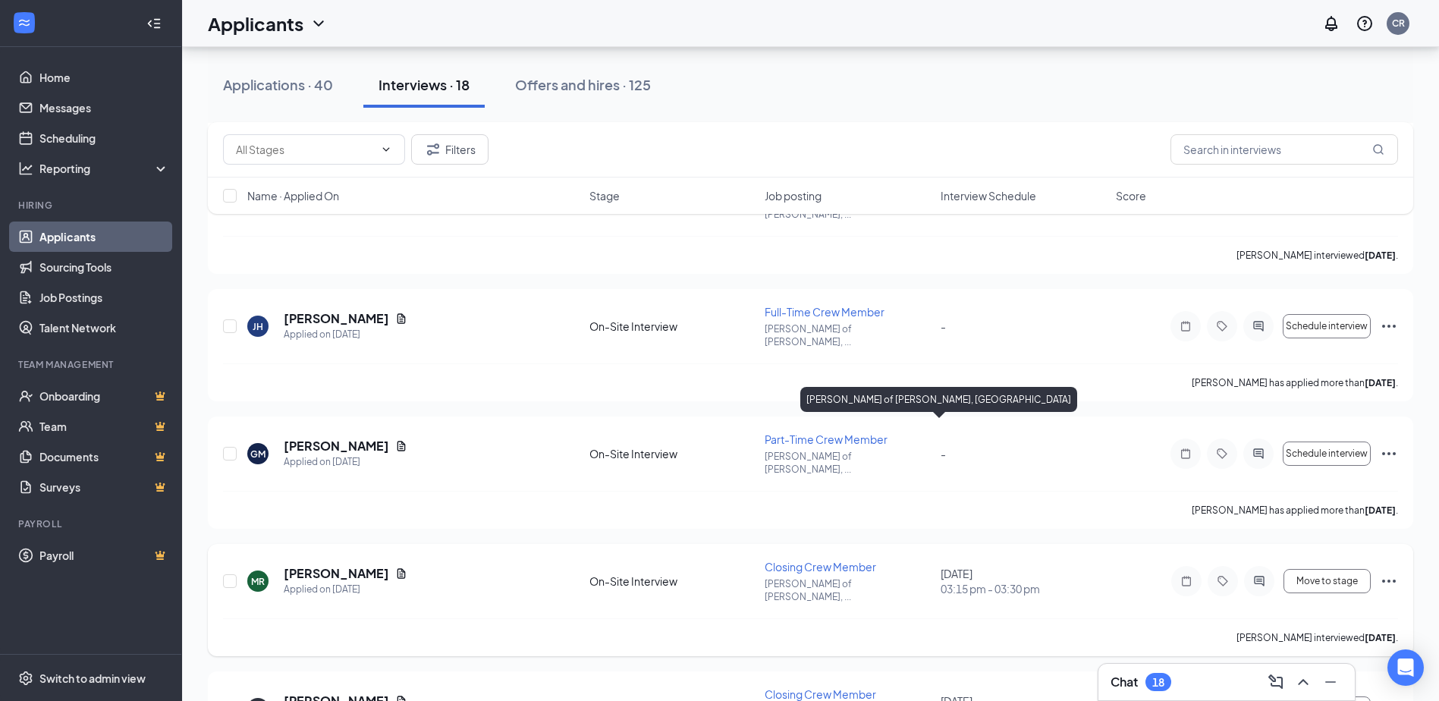
scroll to position [1516, 0]
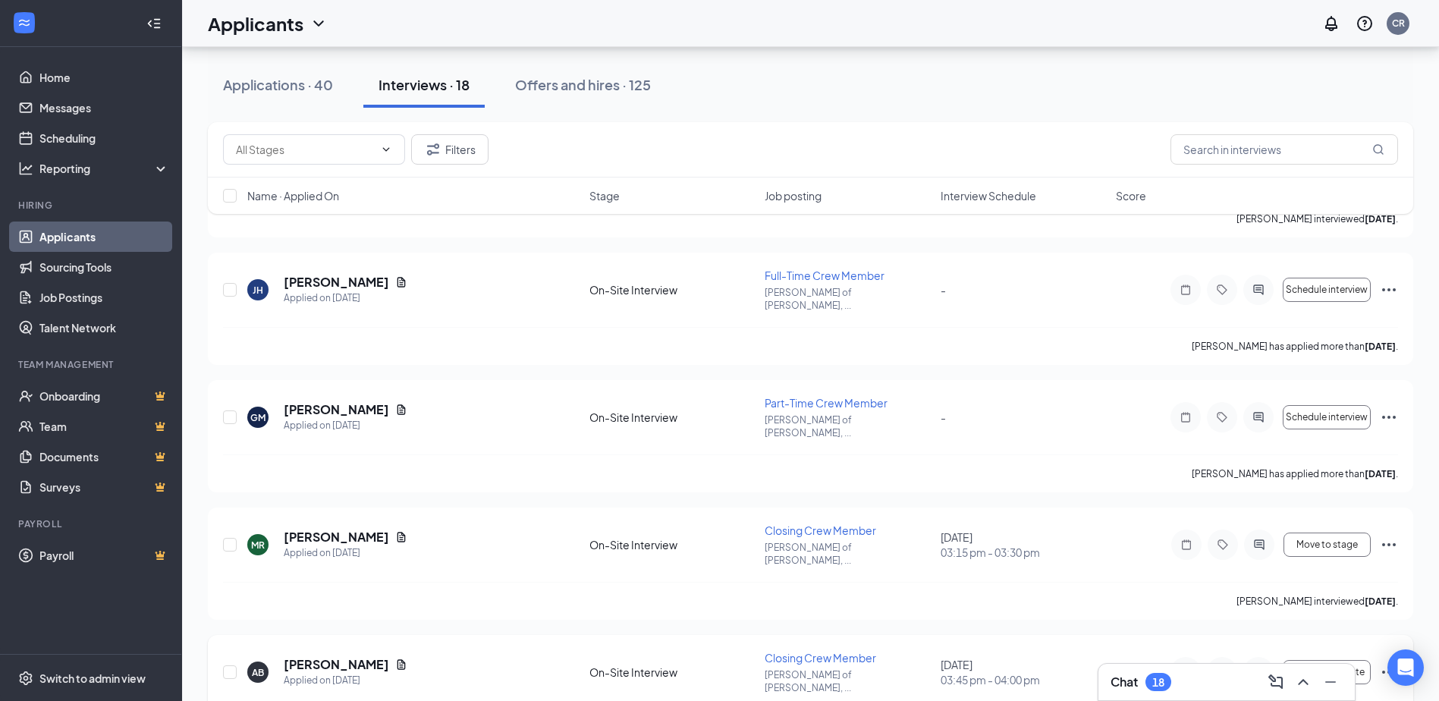
click at [1386, 663] on icon "Ellipses" at bounding box center [1389, 672] width 18 height 18
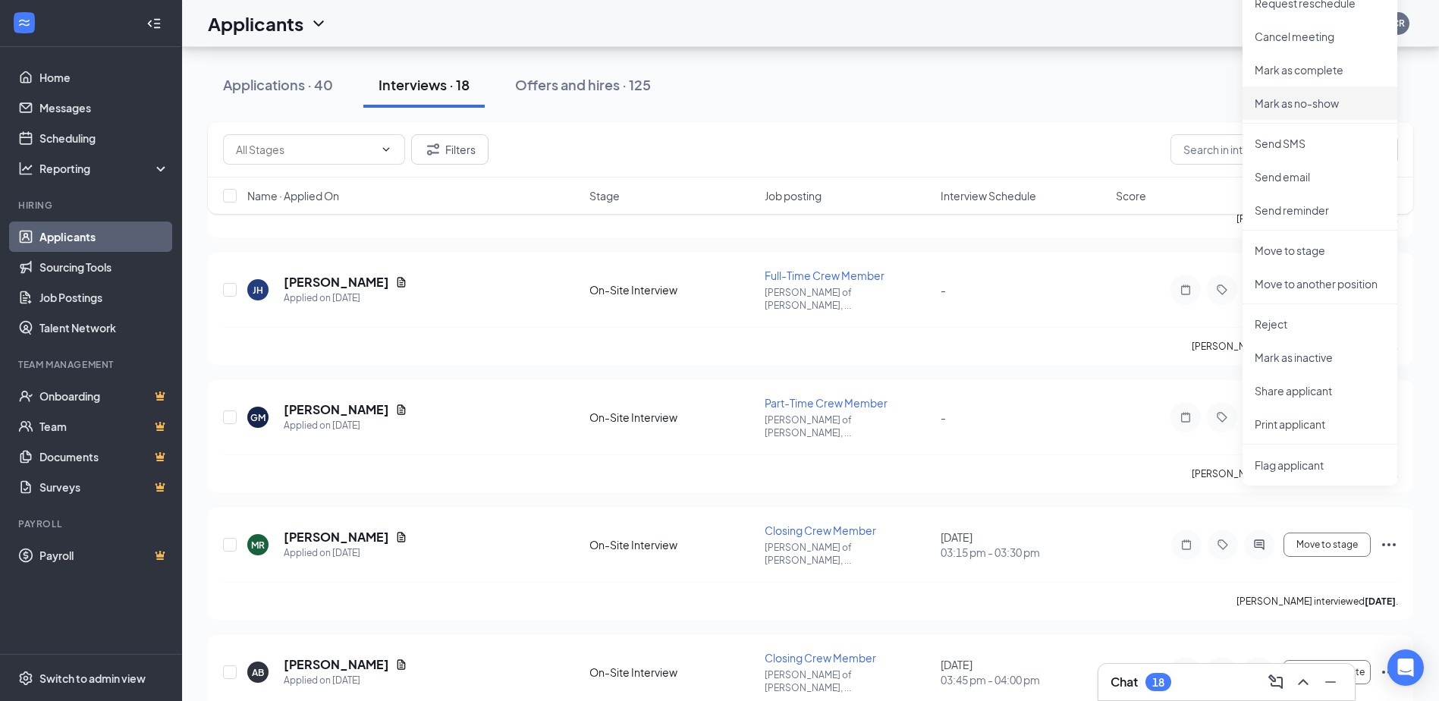
scroll to position [1288, 0]
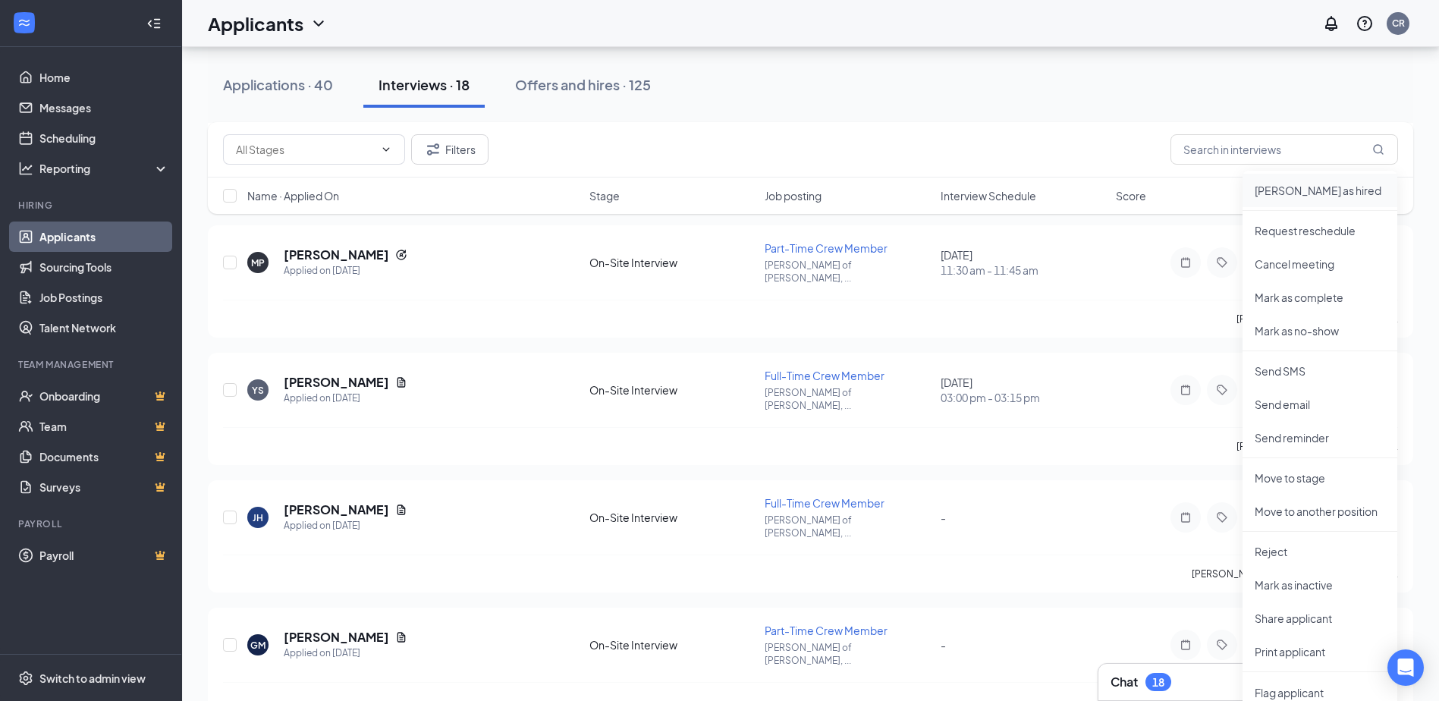
click at [1307, 188] on p "[PERSON_NAME] as hired" at bounding box center [1320, 190] width 131 height 15
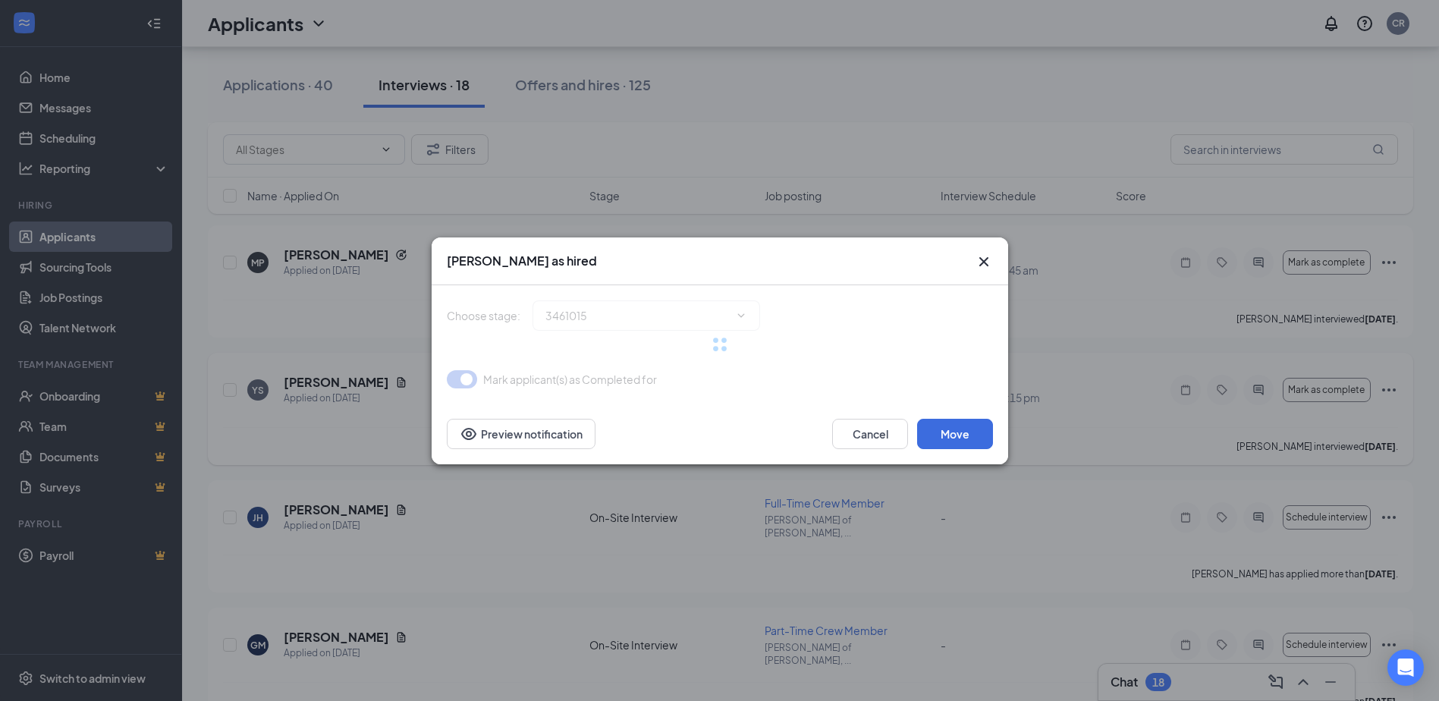
type input "Hiring Complete (final stage)"
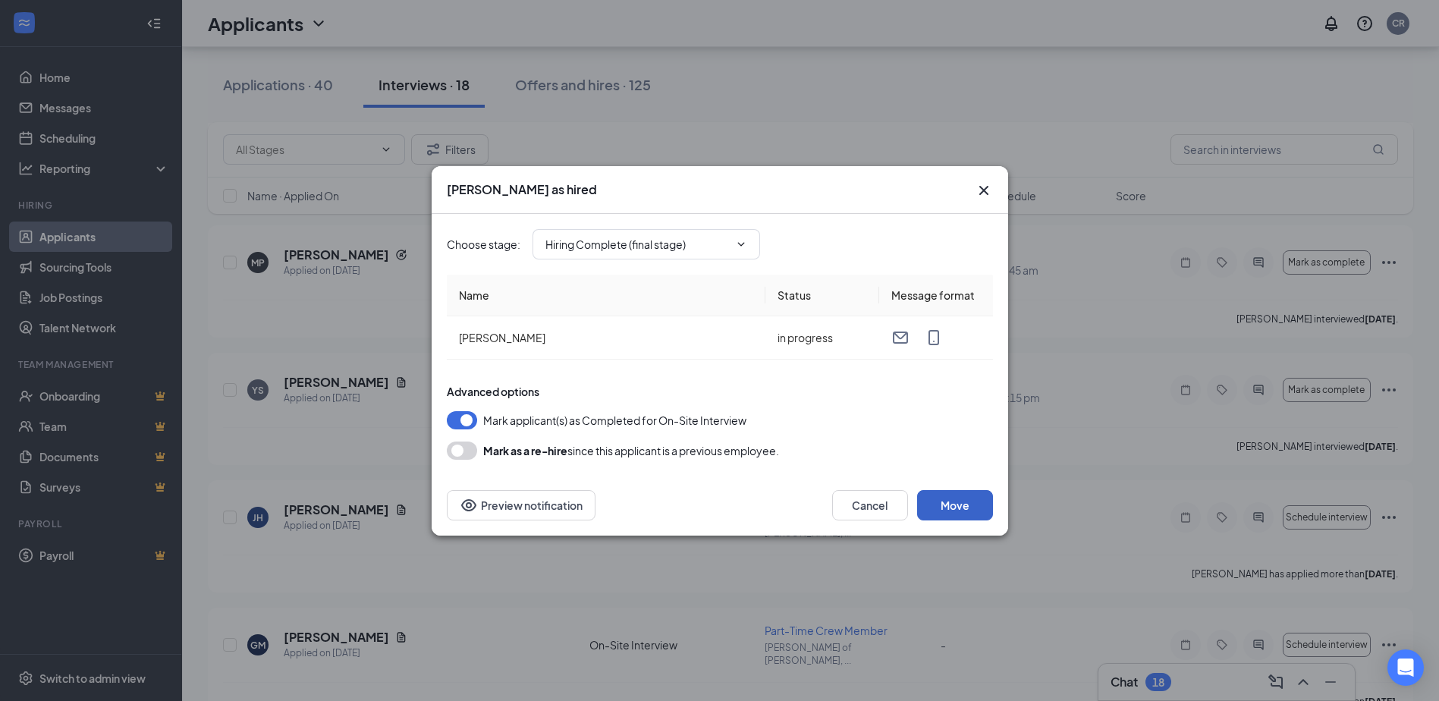
click at [971, 513] on button "Move" at bounding box center [955, 505] width 76 height 30
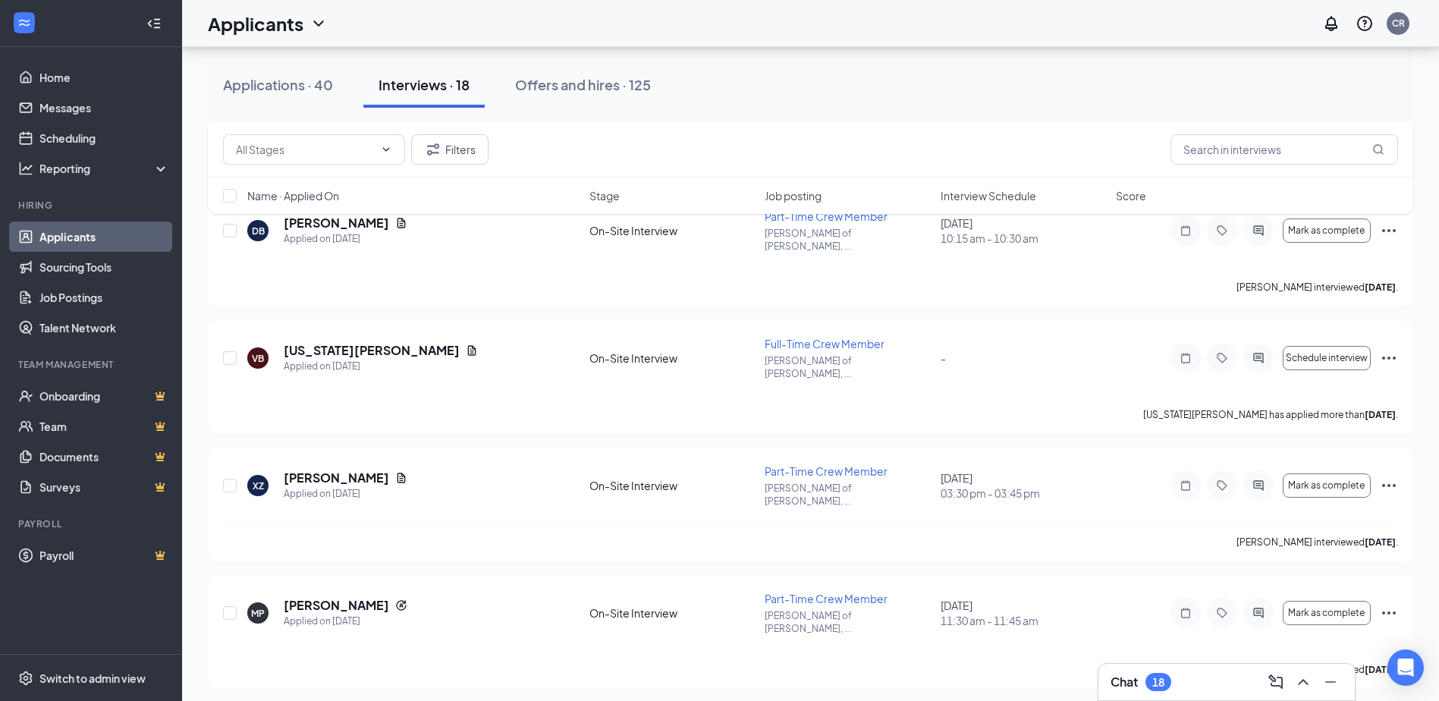
scroll to position [794, 0]
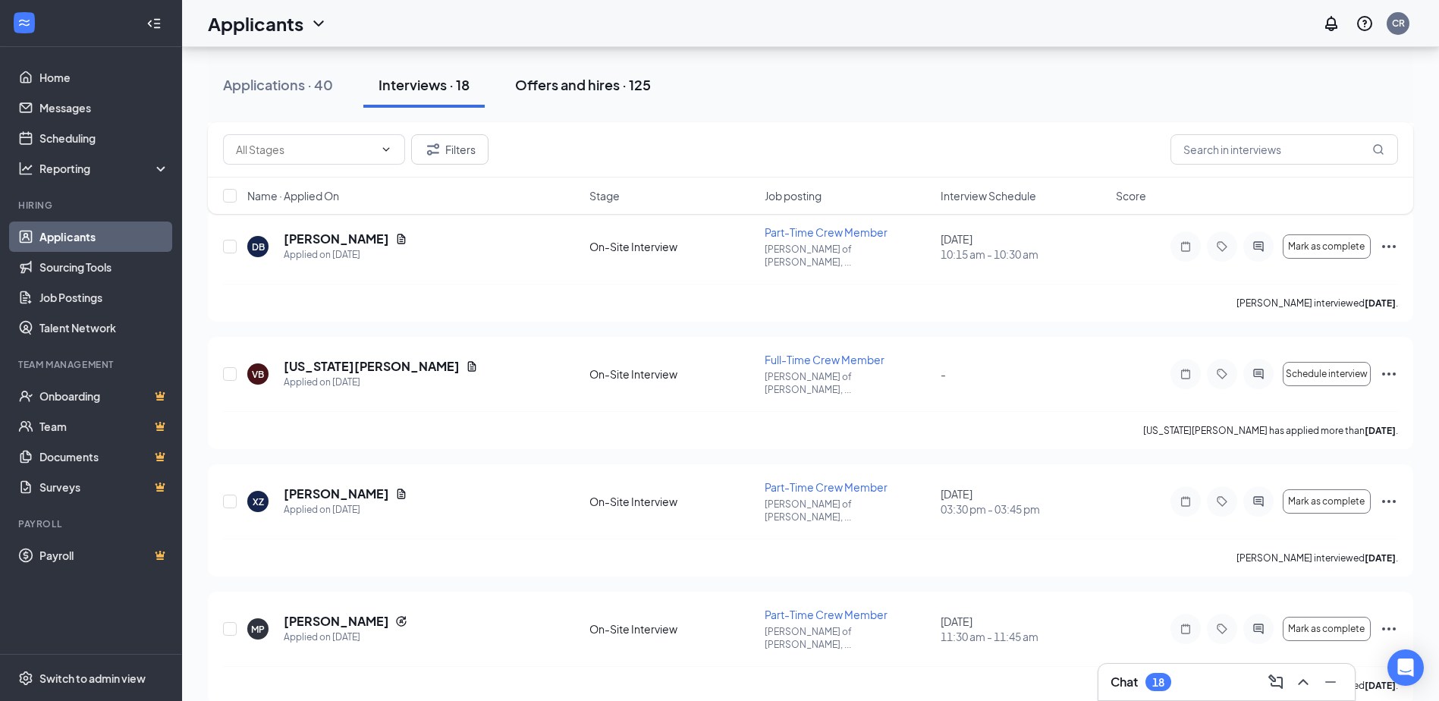
click at [606, 89] on div "Offers and hires · 125" at bounding box center [583, 84] width 136 height 19
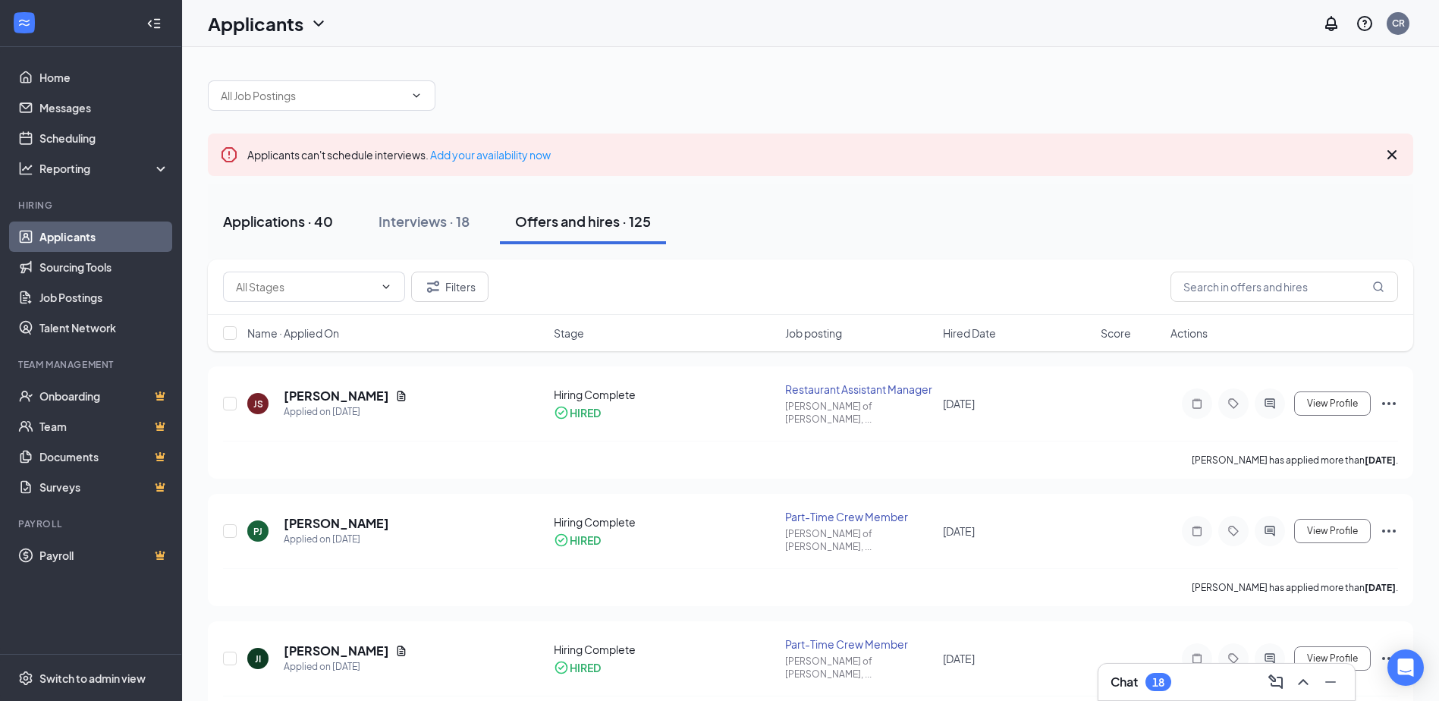
click at [272, 224] on div "Applications · 40" at bounding box center [278, 221] width 110 height 19
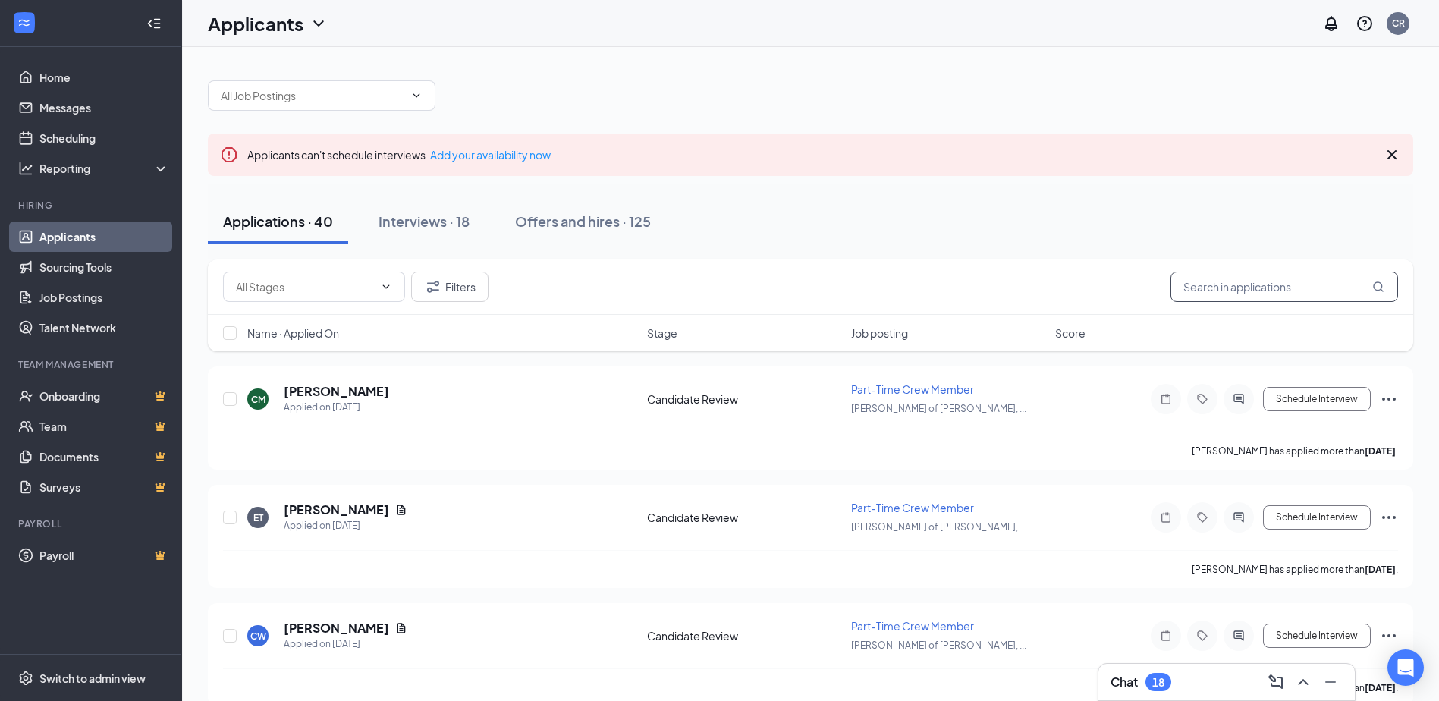
click at [1266, 283] on input "text" at bounding box center [1285, 287] width 228 height 30
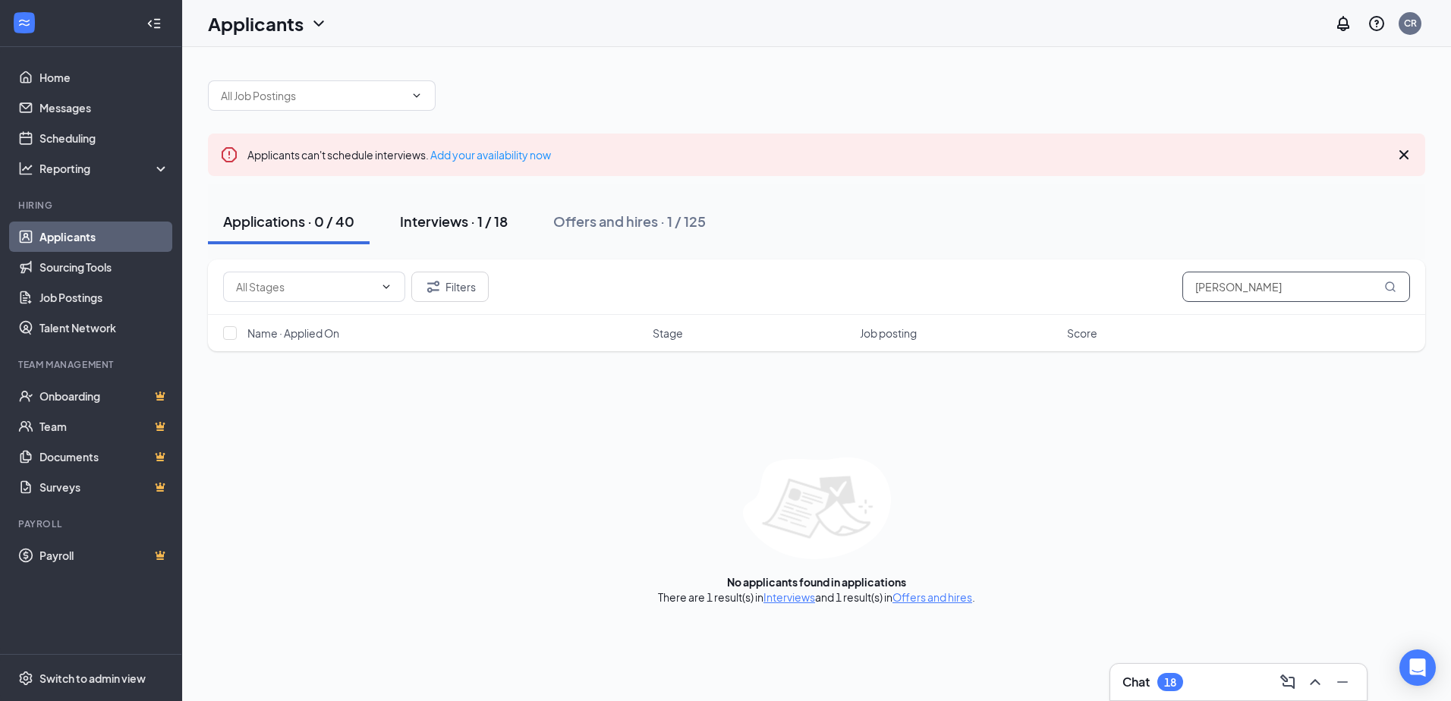
type input "[PERSON_NAME]"
click at [421, 218] on div "Interviews · 1 / 18" at bounding box center [454, 221] width 108 height 19
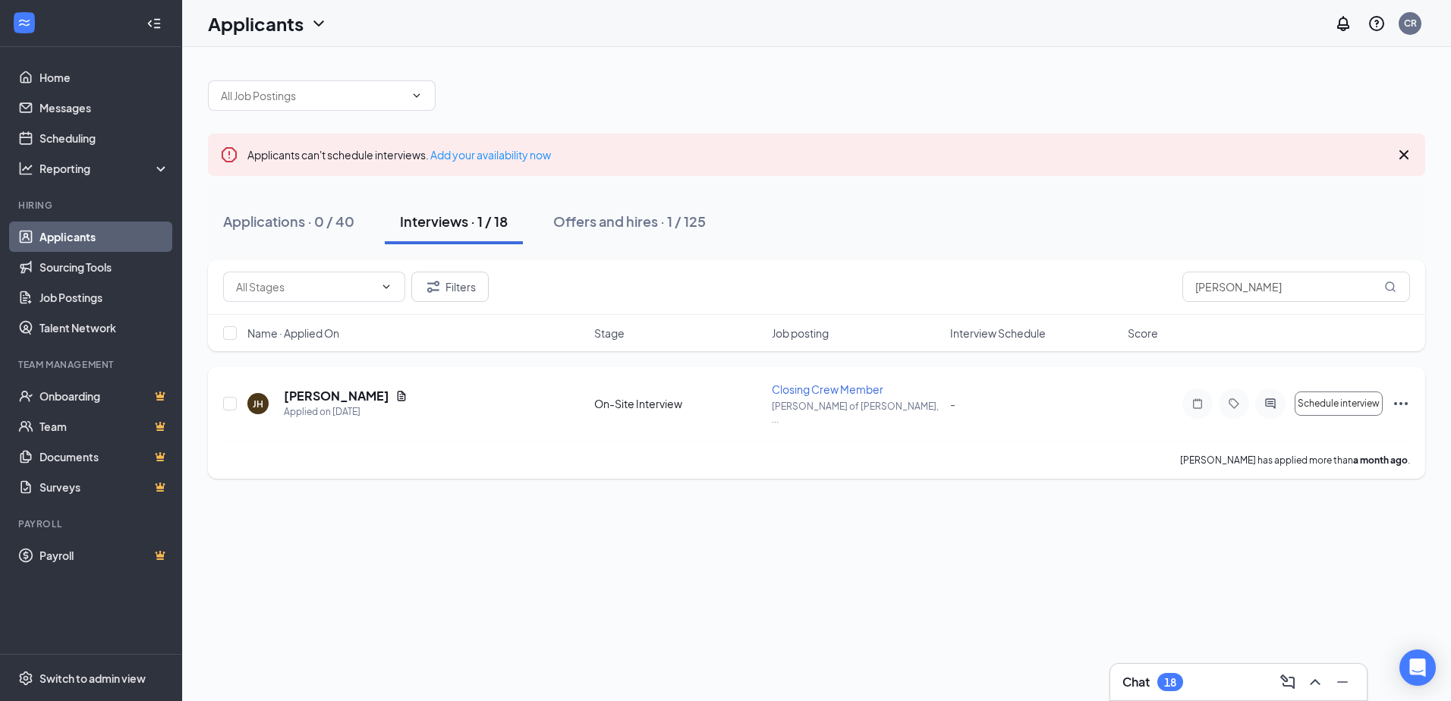
click at [1401, 400] on icon "Ellipses" at bounding box center [1401, 404] width 18 height 18
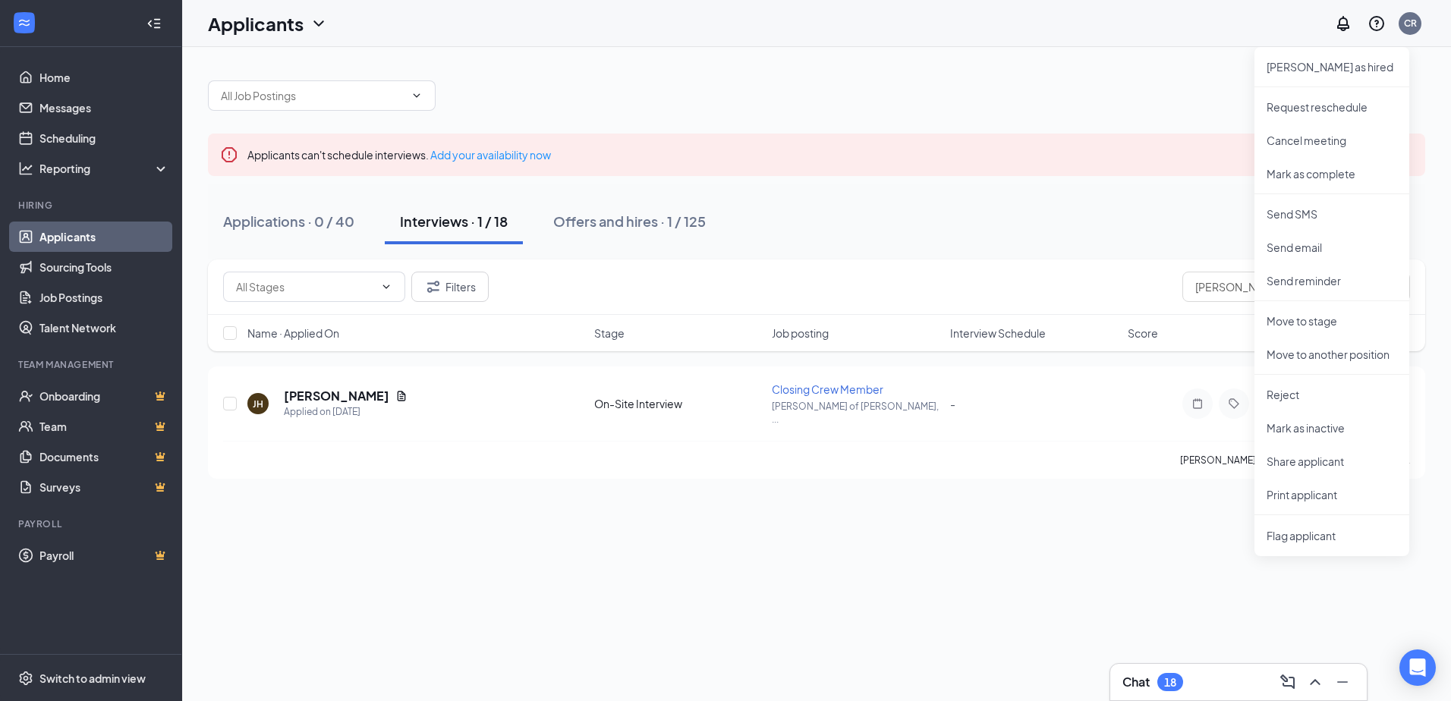
drag, startPoint x: 1150, startPoint y: 530, endPoint x: 1144, endPoint y: 524, distance: 8.6
click at [1147, 525] on div "Applicants can't schedule interviews. Add your availability now Applications · …" at bounding box center [816, 374] width 1269 height 654
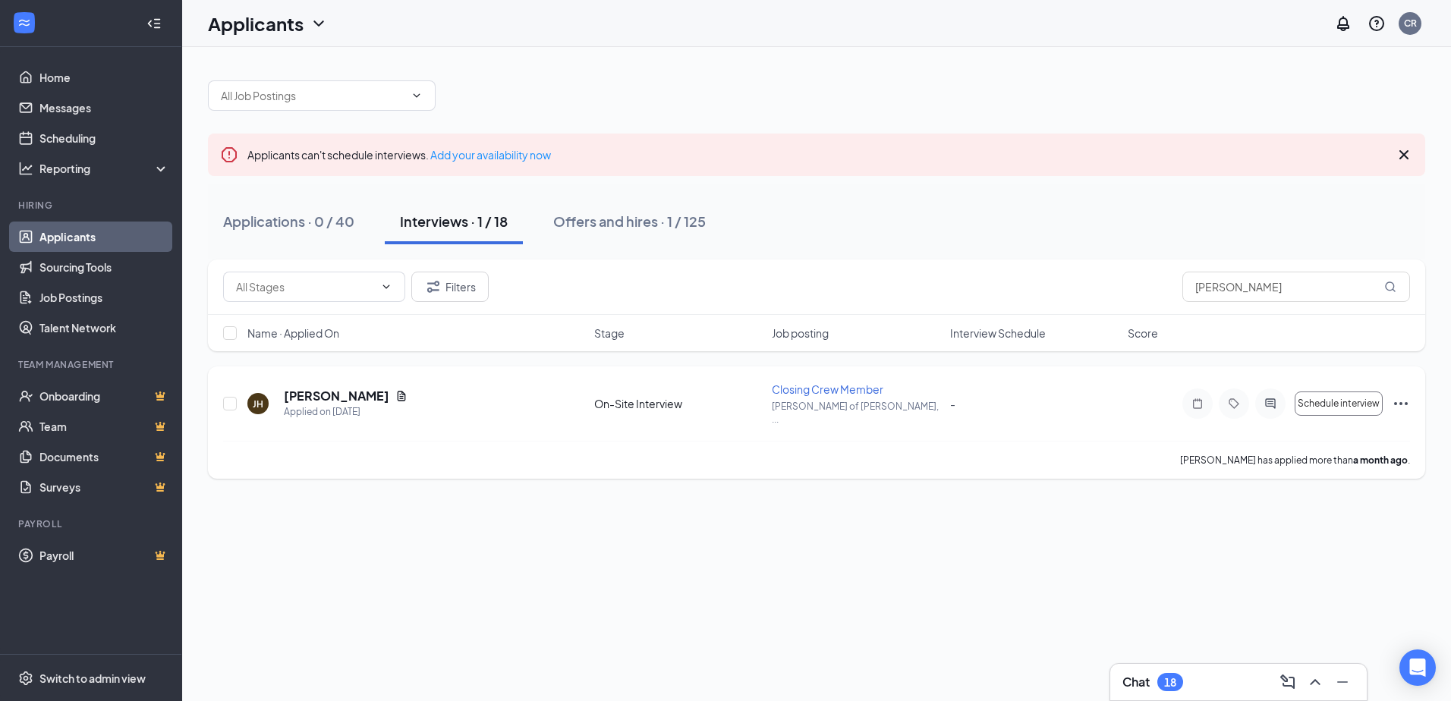
click at [1401, 395] on icon "Ellipses" at bounding box center [1401, 404] width 18 height 18
drag, startPoint x: 1440, startPoint y: 212, endPoint x: 1453, endPoint y: 195, distance: 21.7
click at [1450, 195] on html "Home Messages Scheduling Reporting Hiring Applicants Sourcing Tools Job Posting…" at bounding box center [725, 350] width 1451 height 701
click at [1402, 154] on icon "Cross" at bounding box center [1403, 154] width 9 height 9
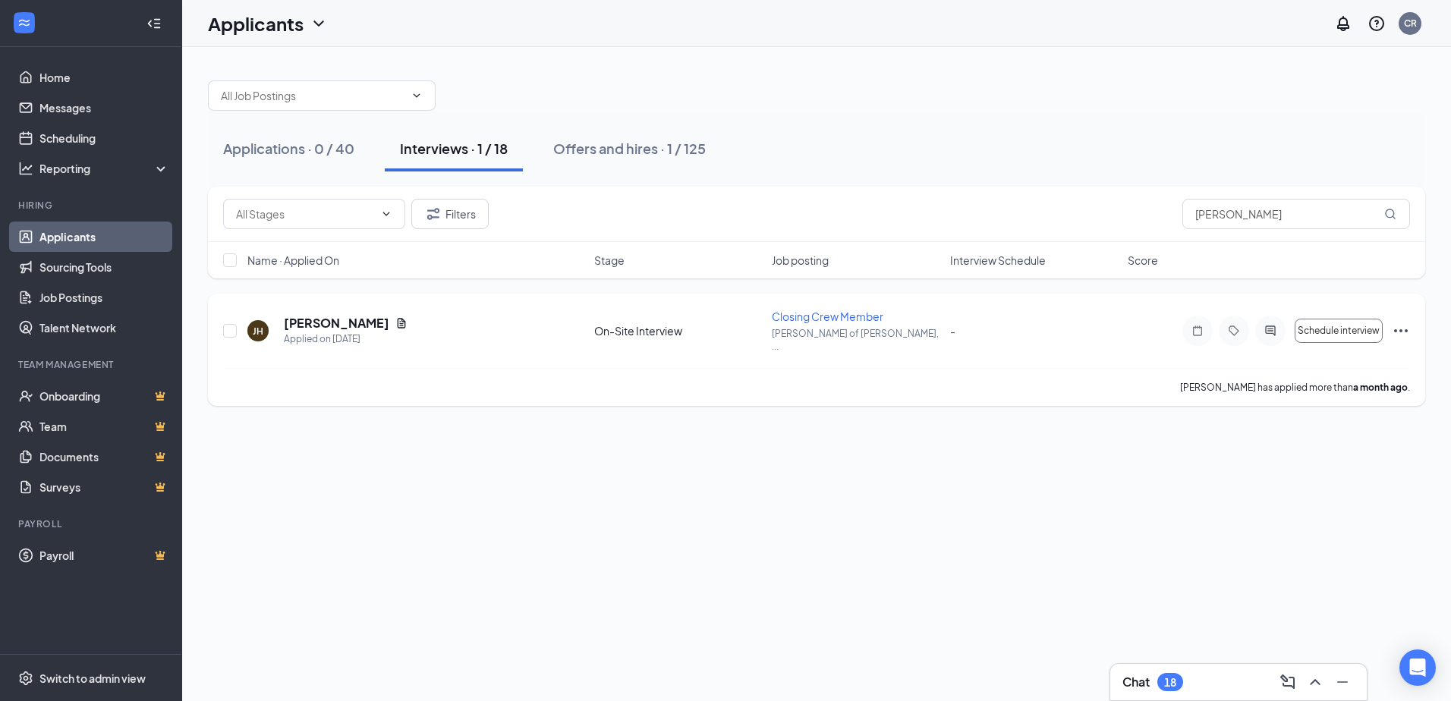
click at [1397, 326] on icon "Ellipses" at bounding box center [1401, 331] width 18 height 18
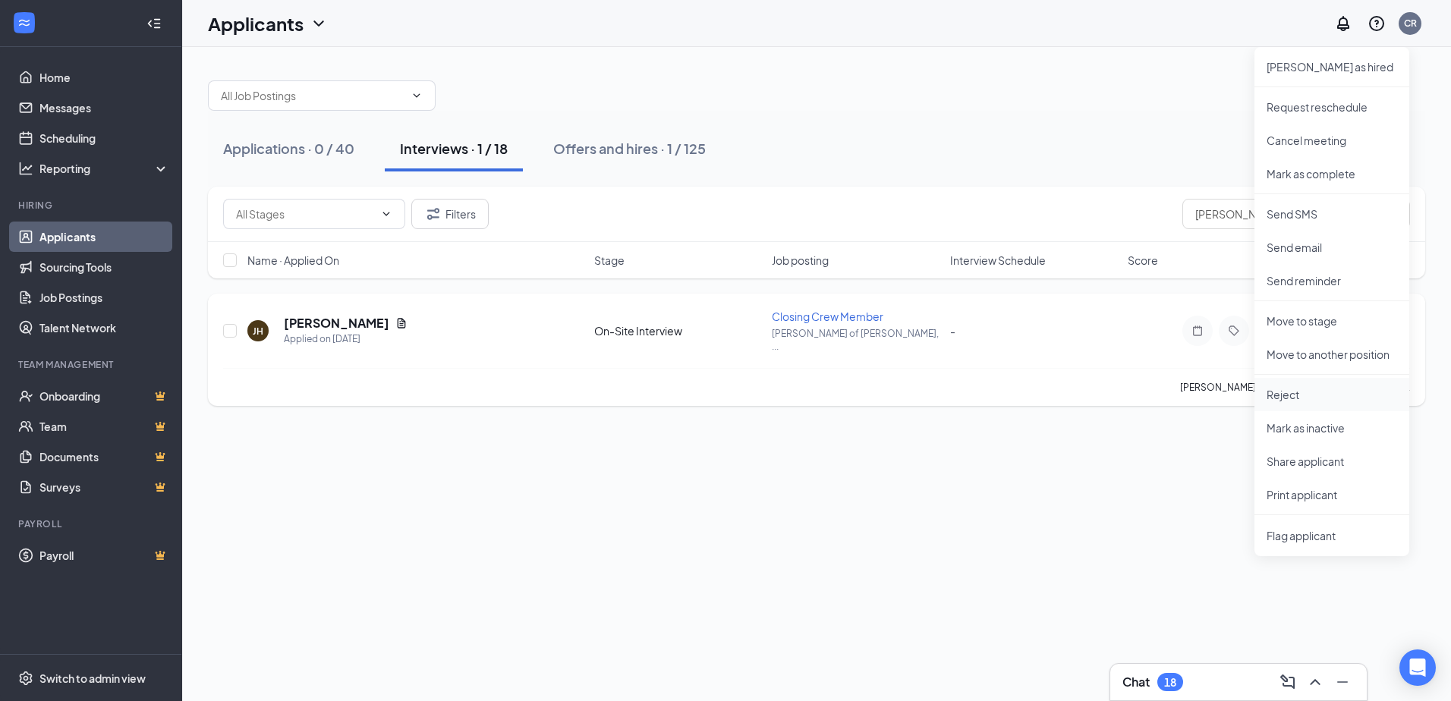
click at [1295, 392] on p "Reject" at bounding box center [1331, 394] width 131 height 15
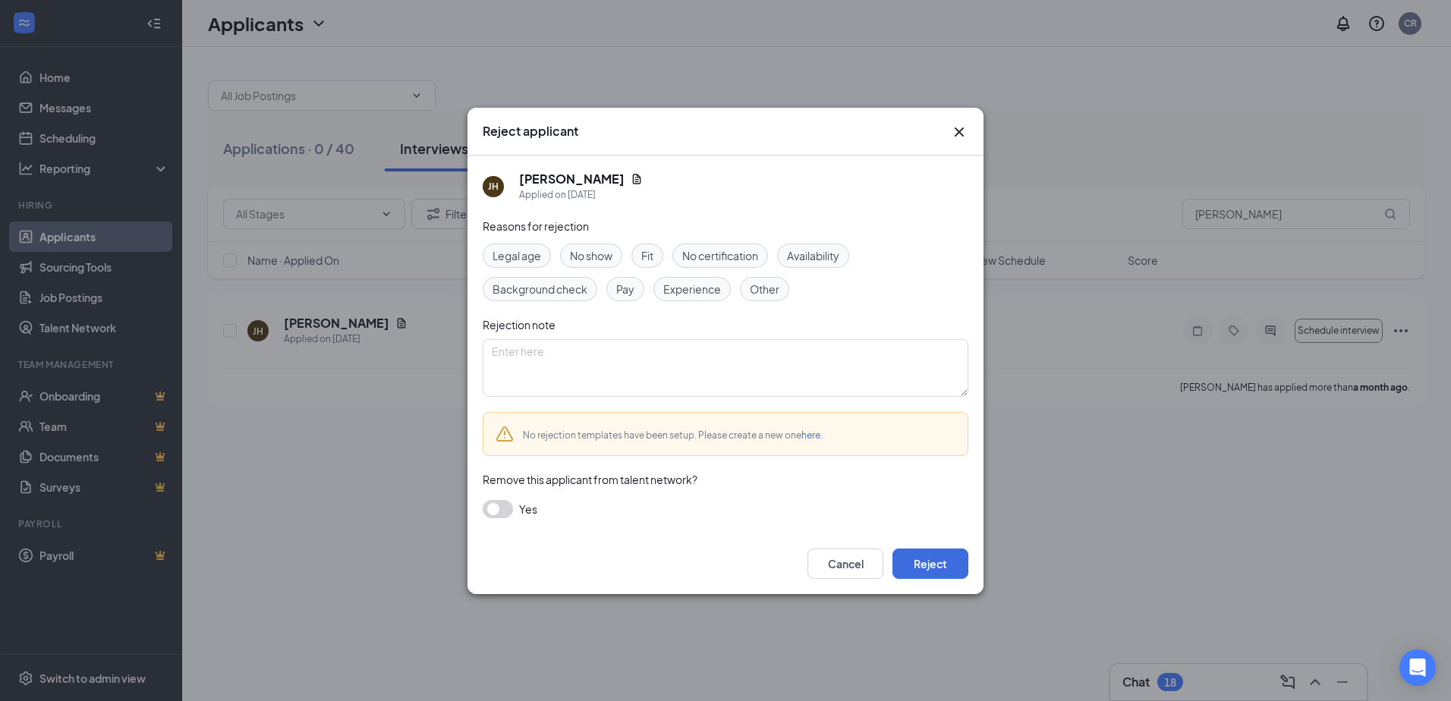
click at [593, 258] on span "No show" at bounding box center [591, 255] width 42 height 17
click at [575, 355] on textarea at bounding box center [726, 368] width 486 height 58
type textarea "No Show, JM"
click at [943, 569] on button "Reject" at bounding box center [930, 564] width 76 height 30
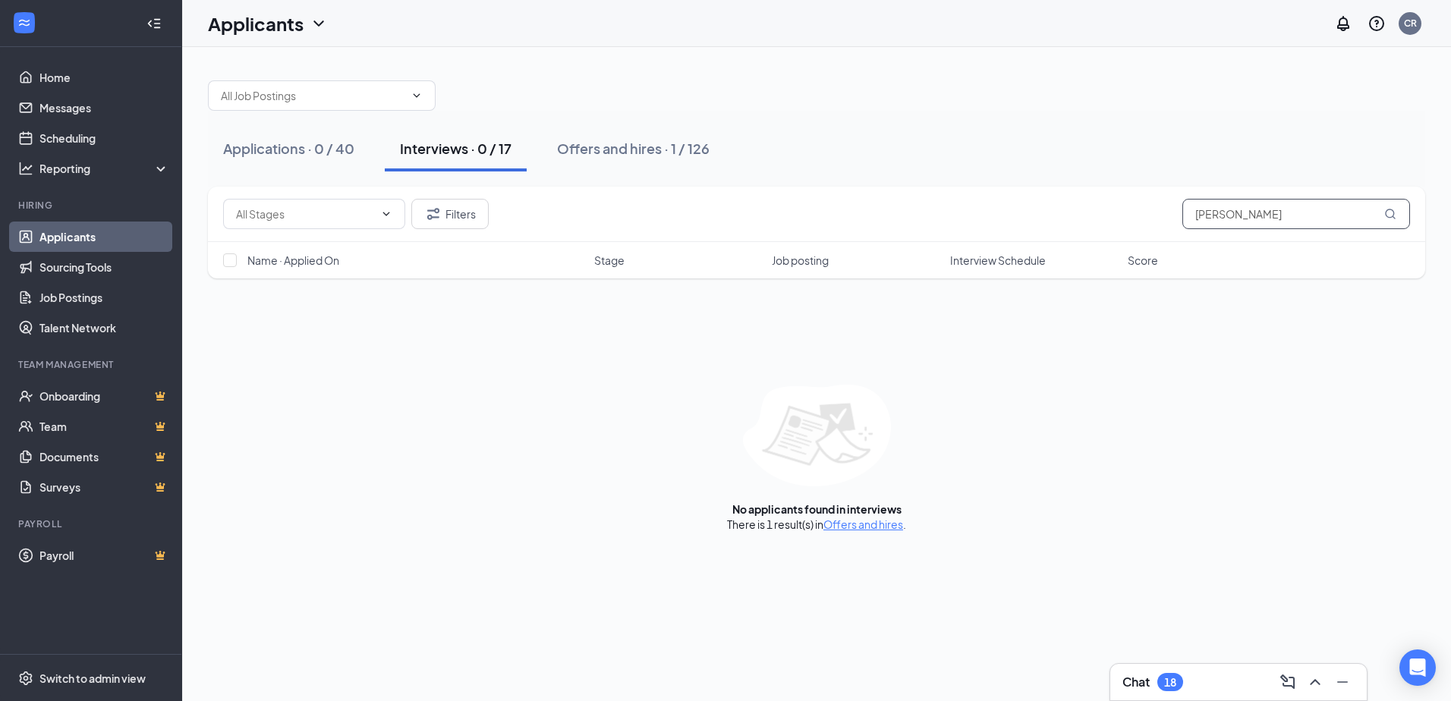
drag, startPoint x: 1223, startPoint y: 217, endPoint x: 1118, endPoint y: 218, distance: 105.5
click at [1118, 218] on div "Filters [PERSON_NAME]" at bounding box center [816, 214] width 1187 height 30
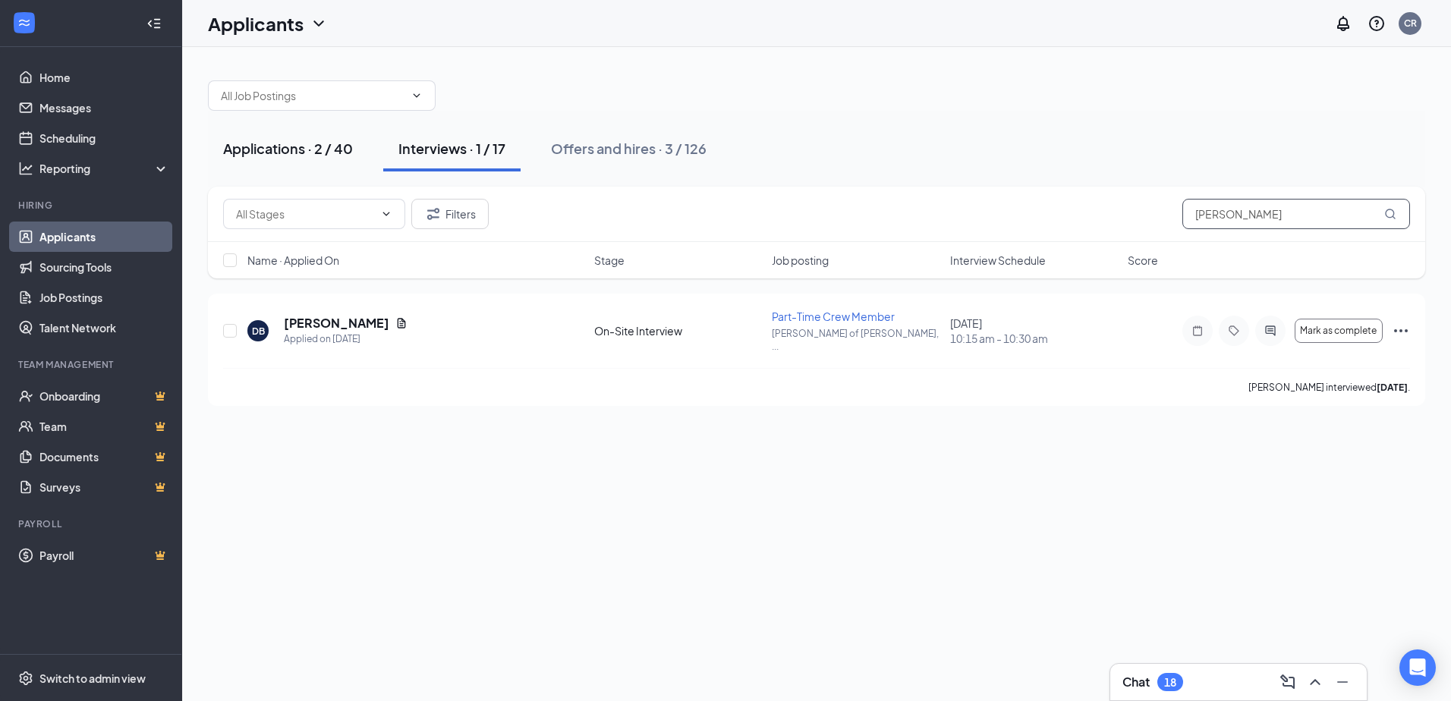
type input "[PERSON_NAME]"
click at [291, 149] on div "Applications · 2 / 40" at bounding box center [288, 148] width 130 height 19
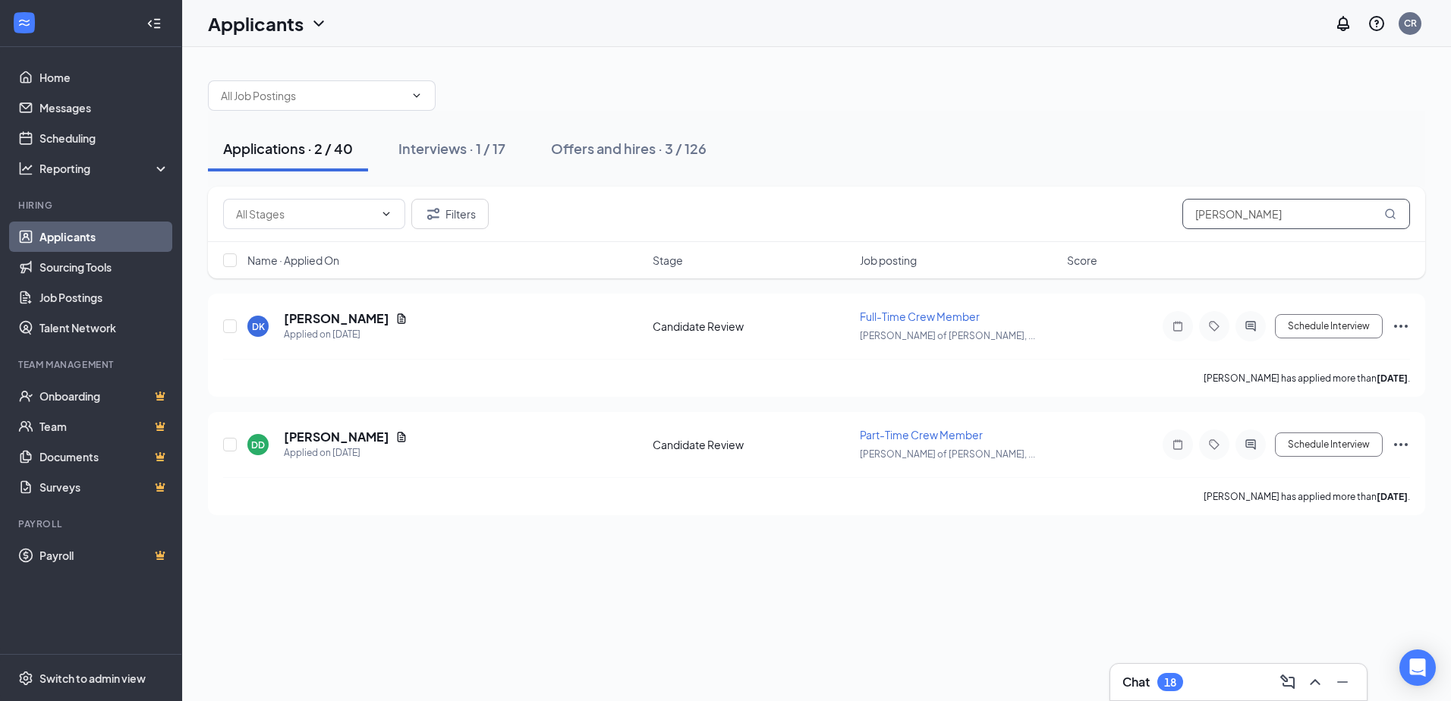
drag, startPoint x: 1241, startPoint y: 213, endPoint x: 1093, endPoint y: 212, distance: 148.7
click at [1093, 212] on div "Filters dani" at bounding box center [816, 214] width 1187 height 30
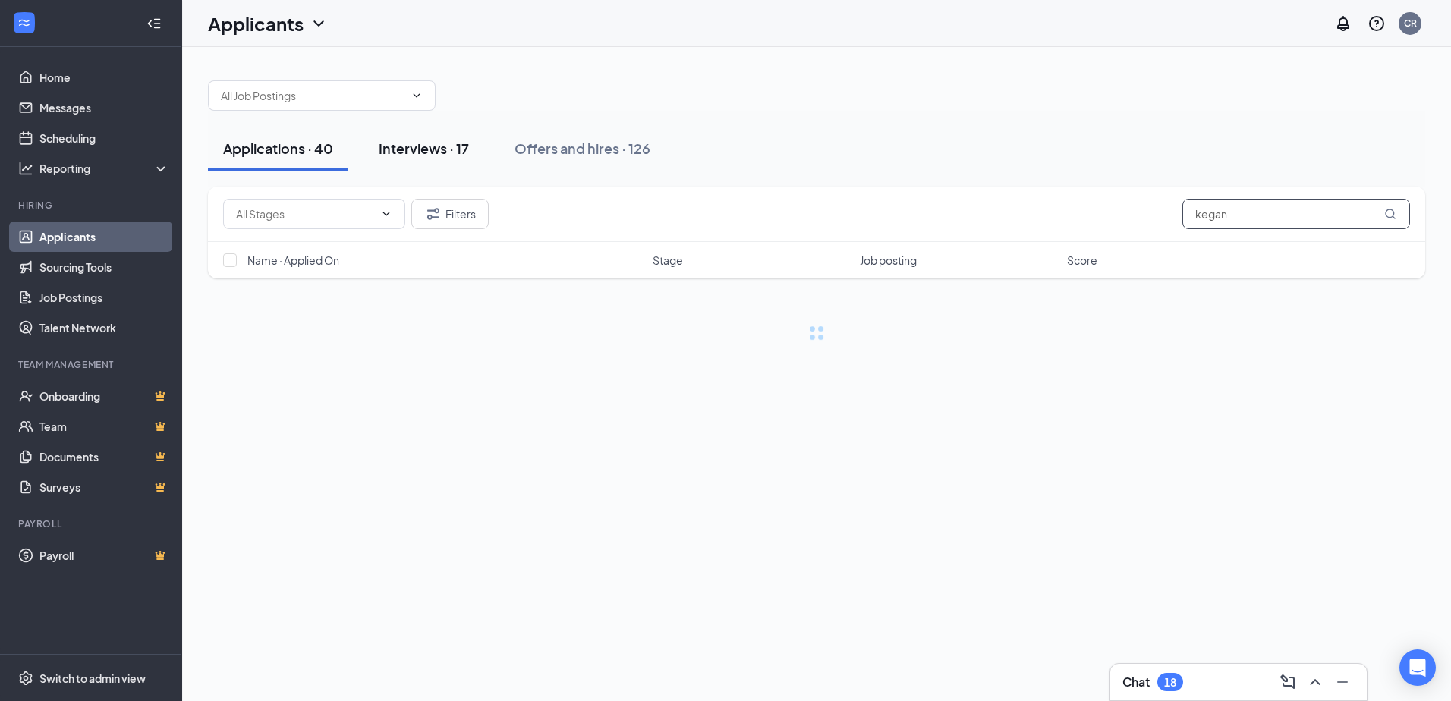
type input "kegan"
click at [457, 152] on div "Interviews · 17" at bounding box center [424, 148] width 90 height 19
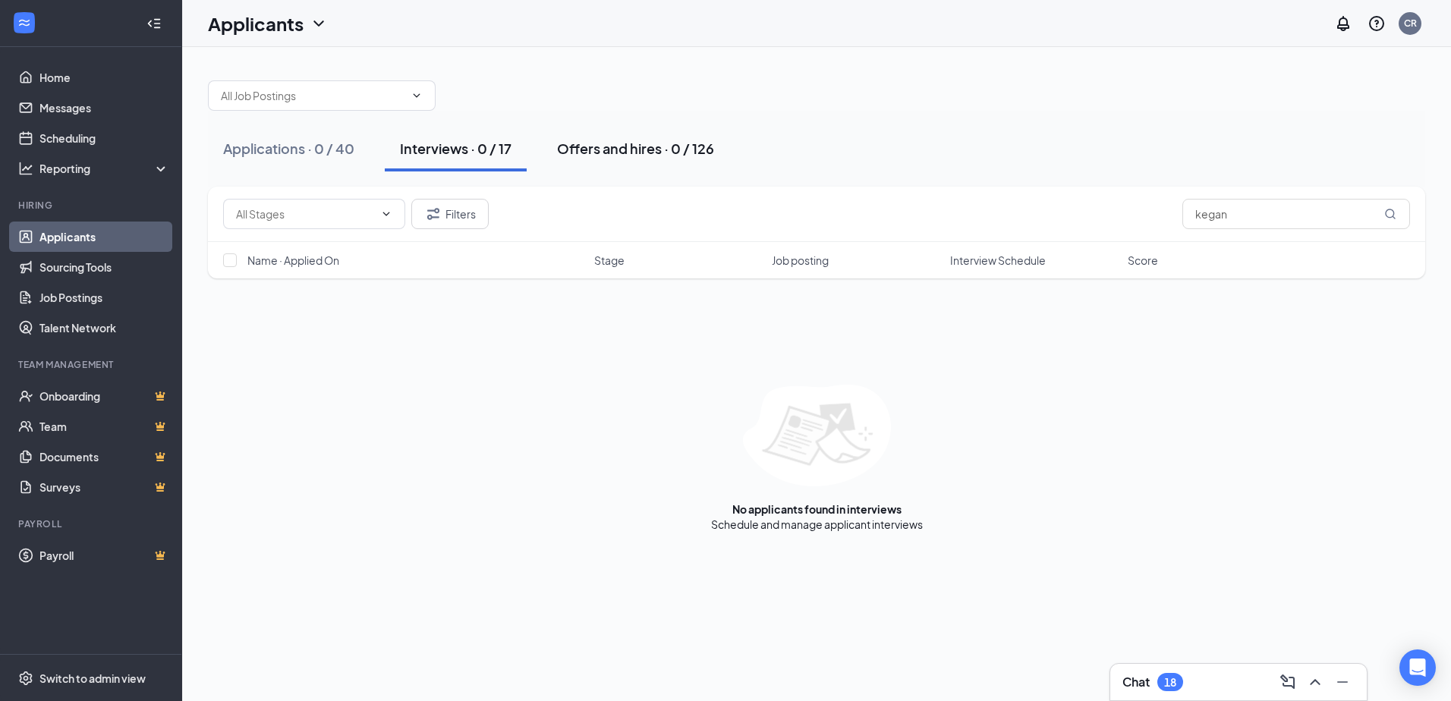
click at [662, 145] on div "Offers and hires · 0 / 126" at bounding box center [635, 148] width 157 height 19
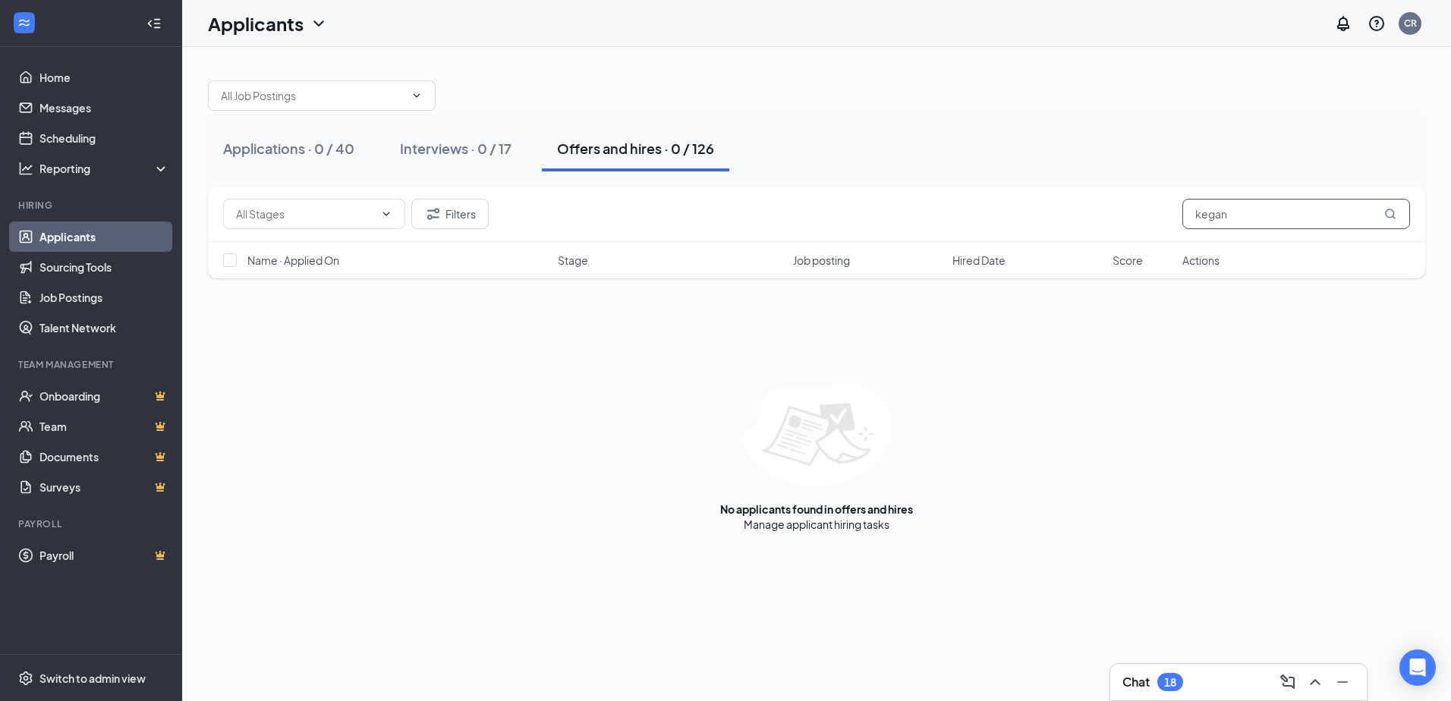
drag, startPoint x: 1297, startPoint y: 215, endPoint x: 1125, endPoint y: 203, distance: 171.9
click at [1128, 203] on div "Filters kegan" at bounding box center [816, 214] width 1187 height 30
click at [327, 148] on div "Applications · 0 / 40" at bounding box center [288, 148] width 131 height 19
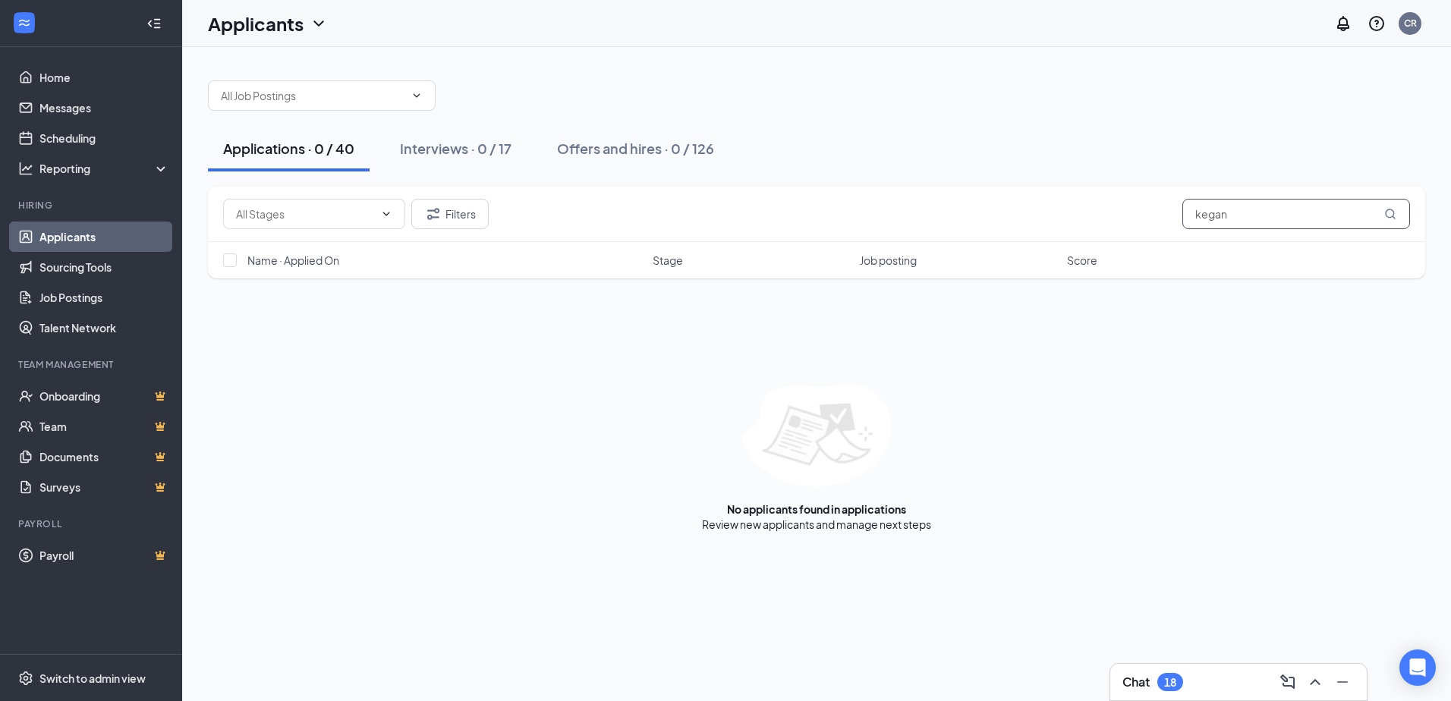
drag, startPoint x: 1253, startPoint y: 210, endPoint x: 1090, endPoint y: 212, distance: 162.4
click at [1090, 212] on div "Filters kegan" at bounding box center [816, 214] width 1187 height 30
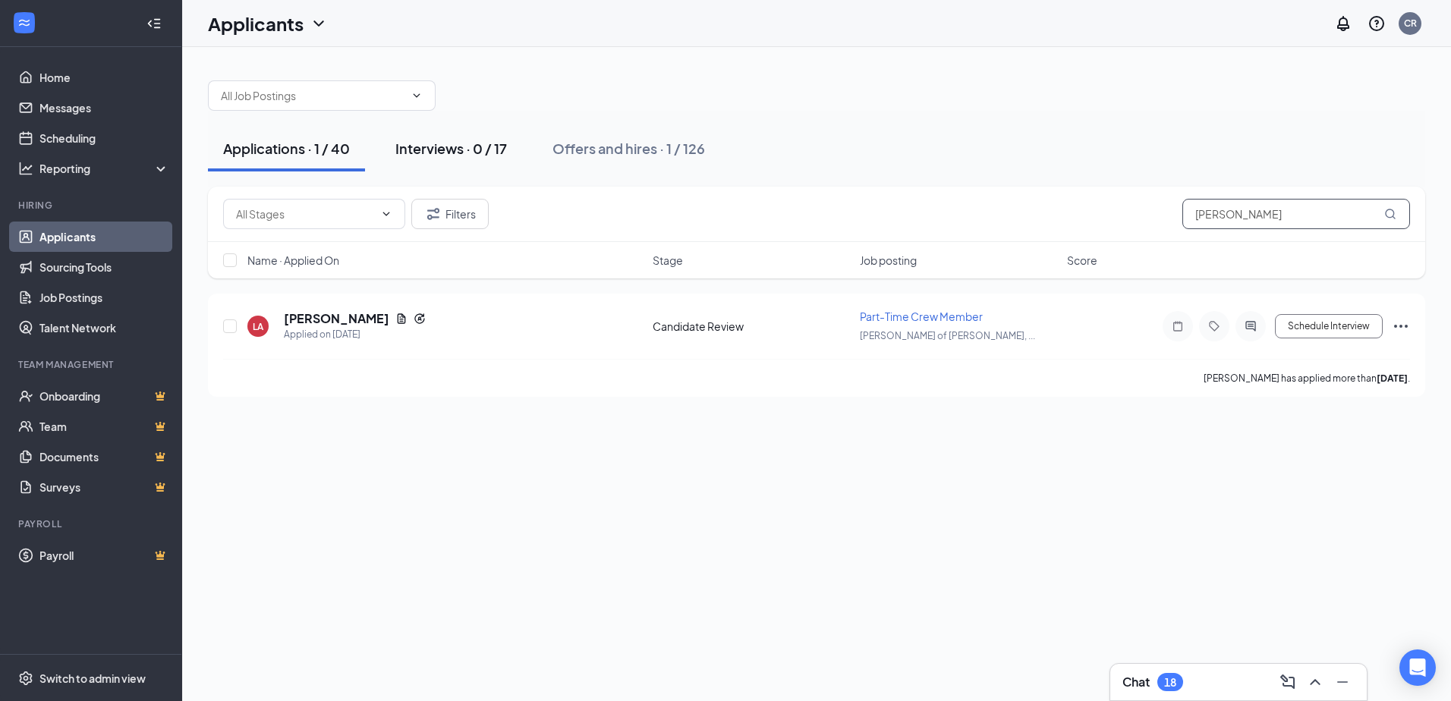
type input "[PERSON_NAME]"
click at [445, 153] on div "Interviews · 0 / 17" at bounding box center [451, 148] width 112 height 19
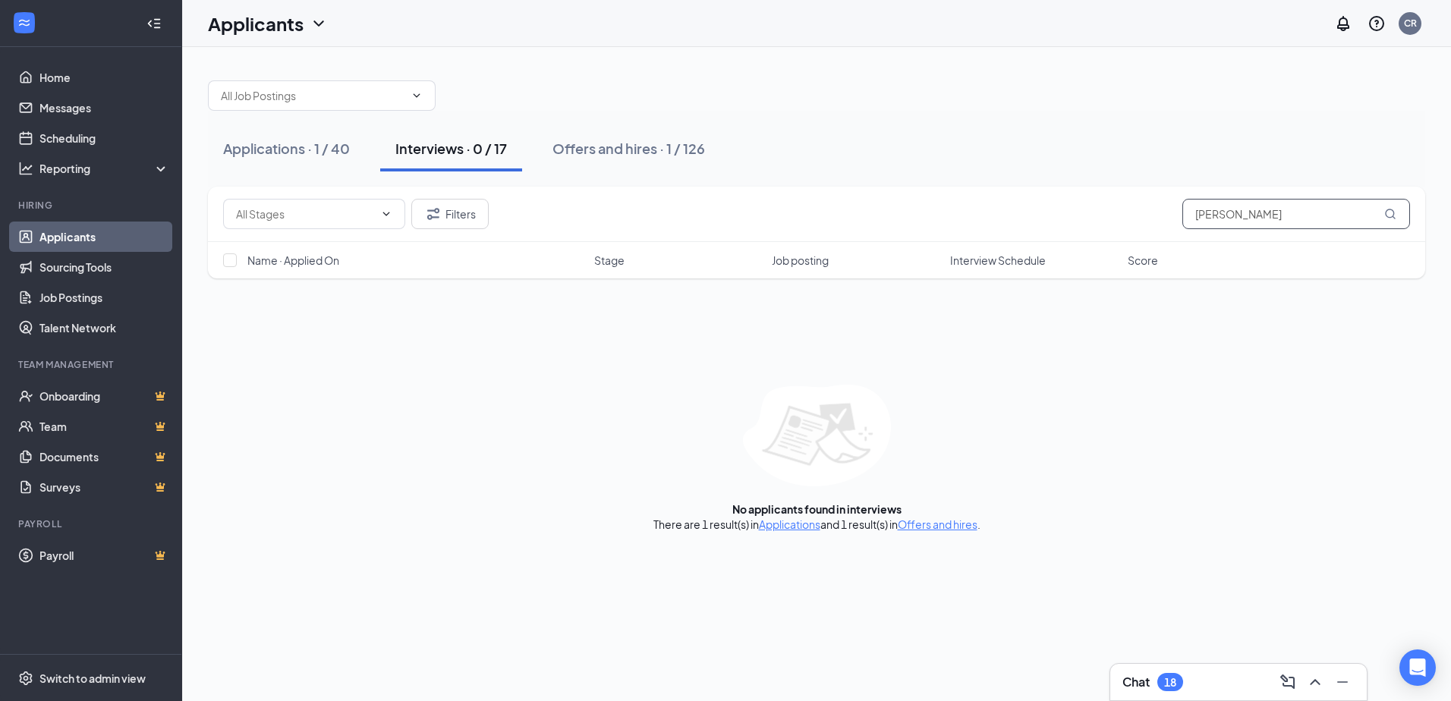
drag, startPoint x: 1241, startPoint y: 219, endPoint x: 1144, endPoint y: 223, distance: 96.4
click at [1158, 222] on div "Filters [PERSON_NAME]" at bounding box center [816, 214] width 1187 height 30
type input "[PERSON_NAME]"
click at [278, 147] on div "Applications · 0 / 40" at bounding box center [288, 148] width 131 height 19
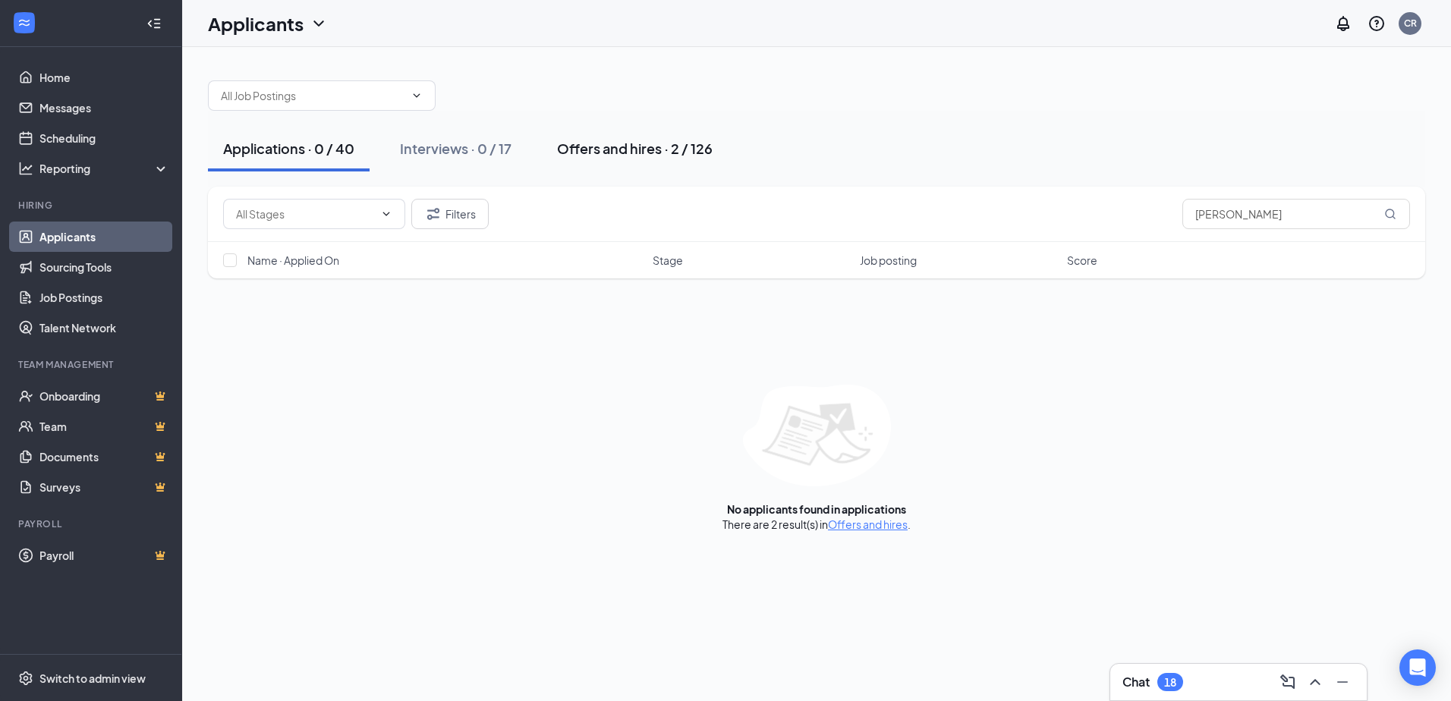
click at [603, 149] on div "Offers and hires · 2 / 126" at bounding box center [635, 148] width 156 height 19
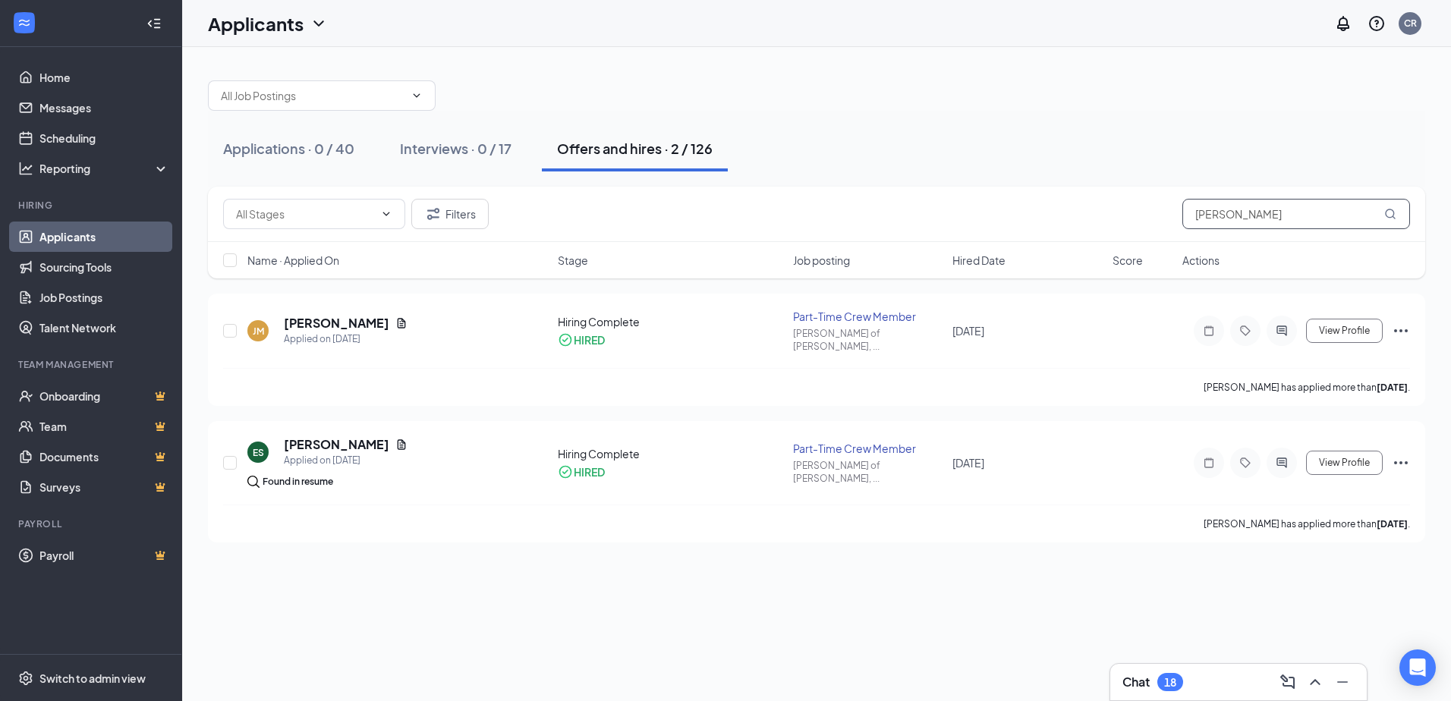
drag, startPoint x: 1244, startPoint y: 213, endPoint x: 1147, endPoint y: 215, distance: 97.9
click at [1156, 214] on div "Filters [PERSON_NAME]" at bounding box center [816, 214] width 1187 height 30
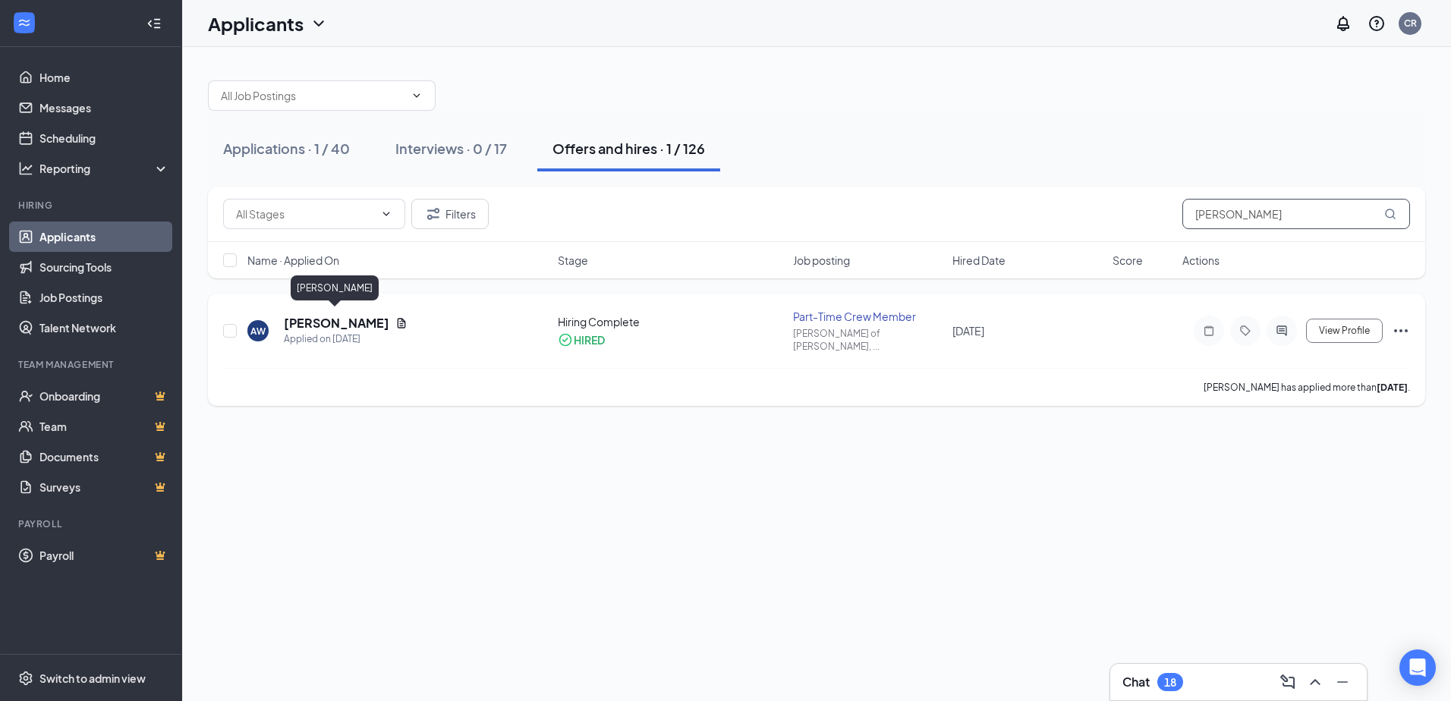
type input "[PERSON_NAME]"
click at [346, 316] on h5 "[PERSON_NAME]" at bounding box center [336, 323] width 105 height 17
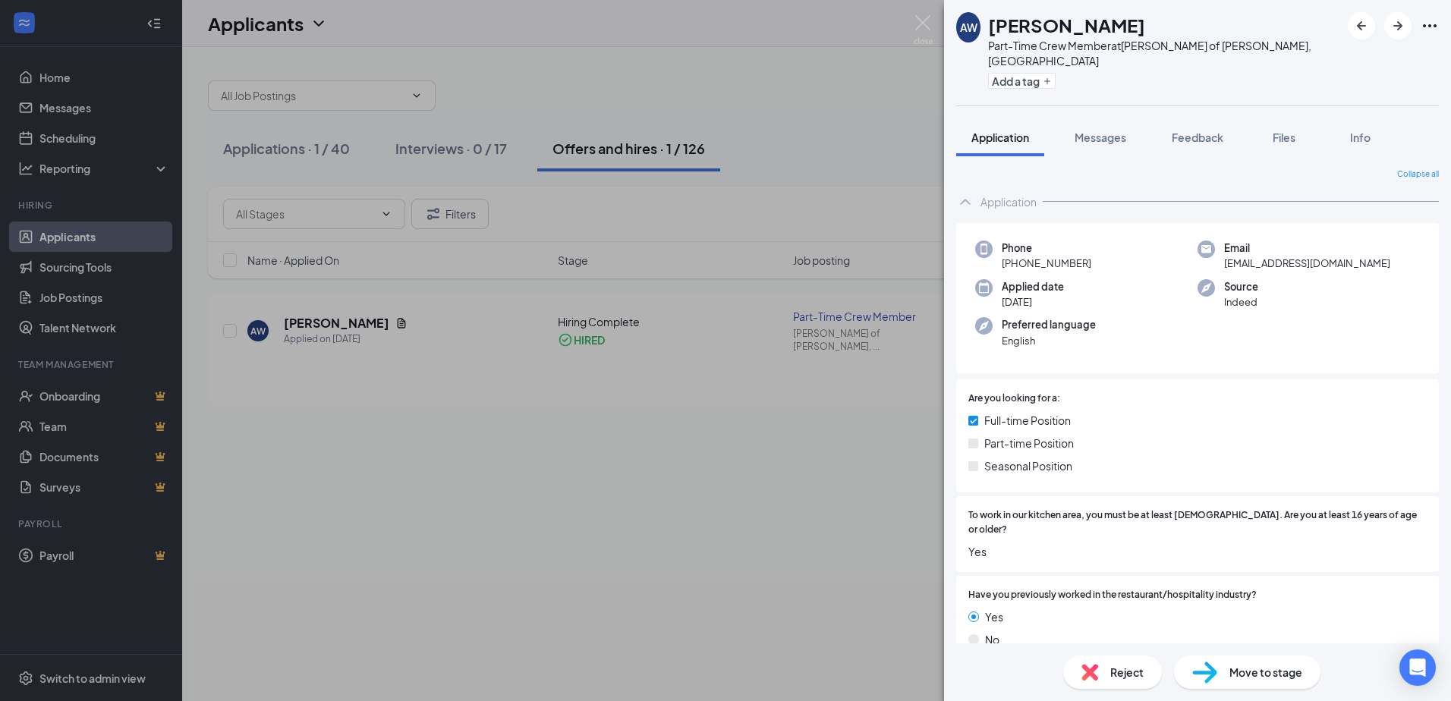
click at [1119, 674] on span "Reject" at bounding box center [1126, 672] width 33 height 17
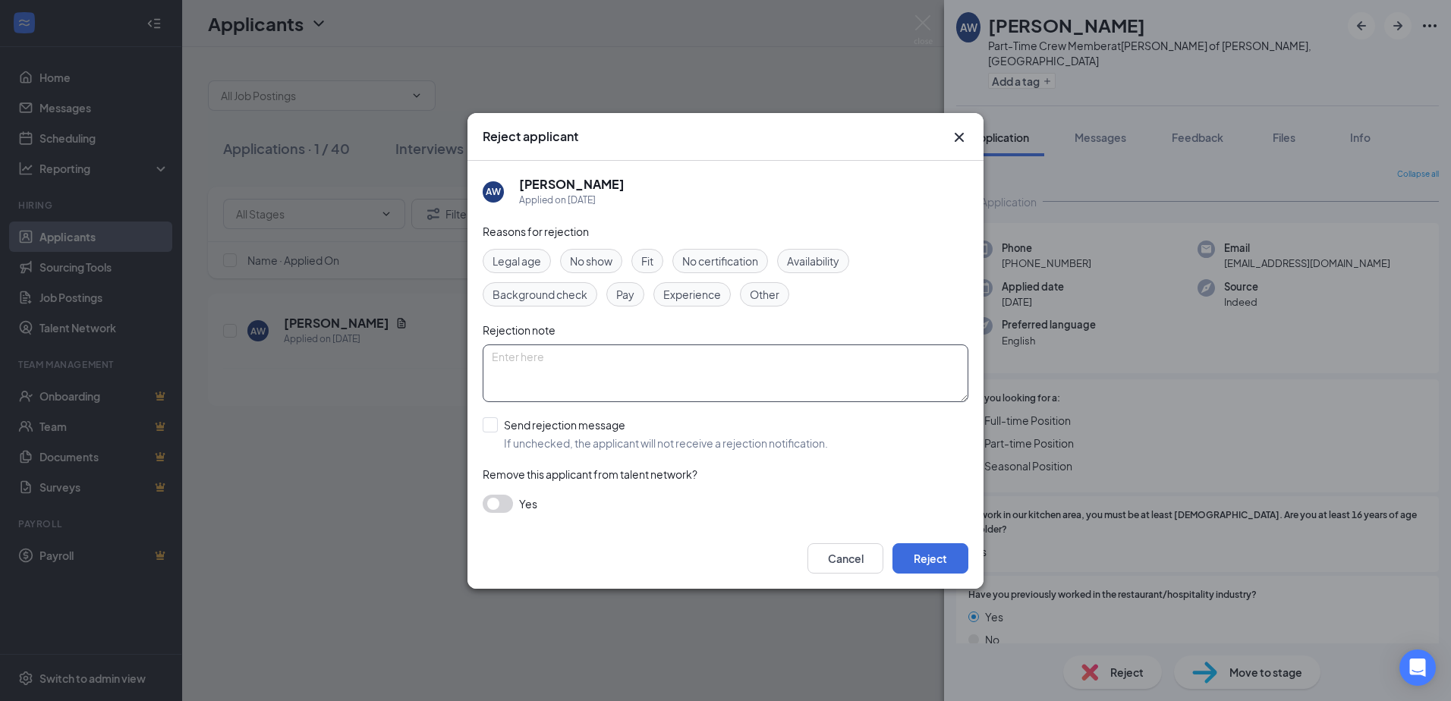
click at [563, 365] on textarea at bounding box center [726, 373] width 486 height 58
type textarea "NO show orientation, JM"
click at [933, 553] on button "Reject" at bounding box center [930, 558] width 76 height 30
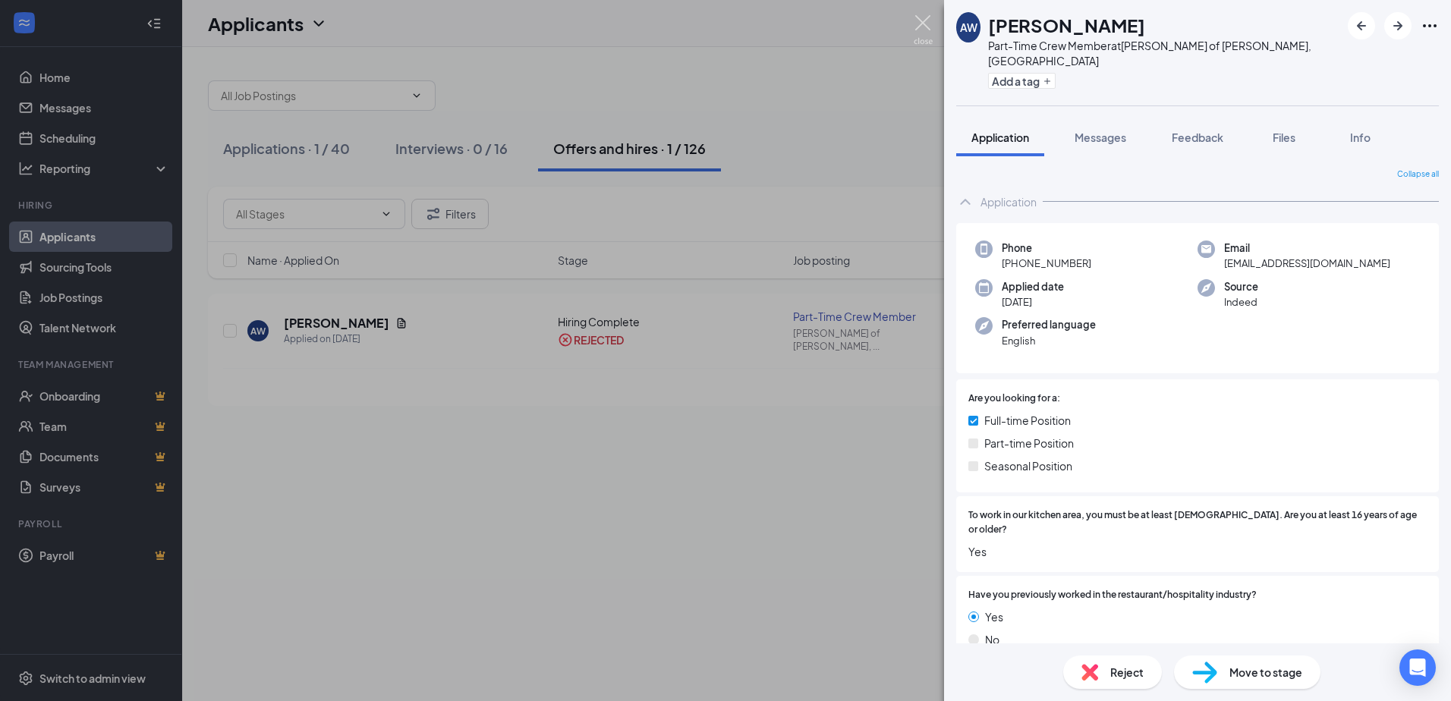
click at [930, 22] on img at bounding box center [923, 30] width 19 height 30
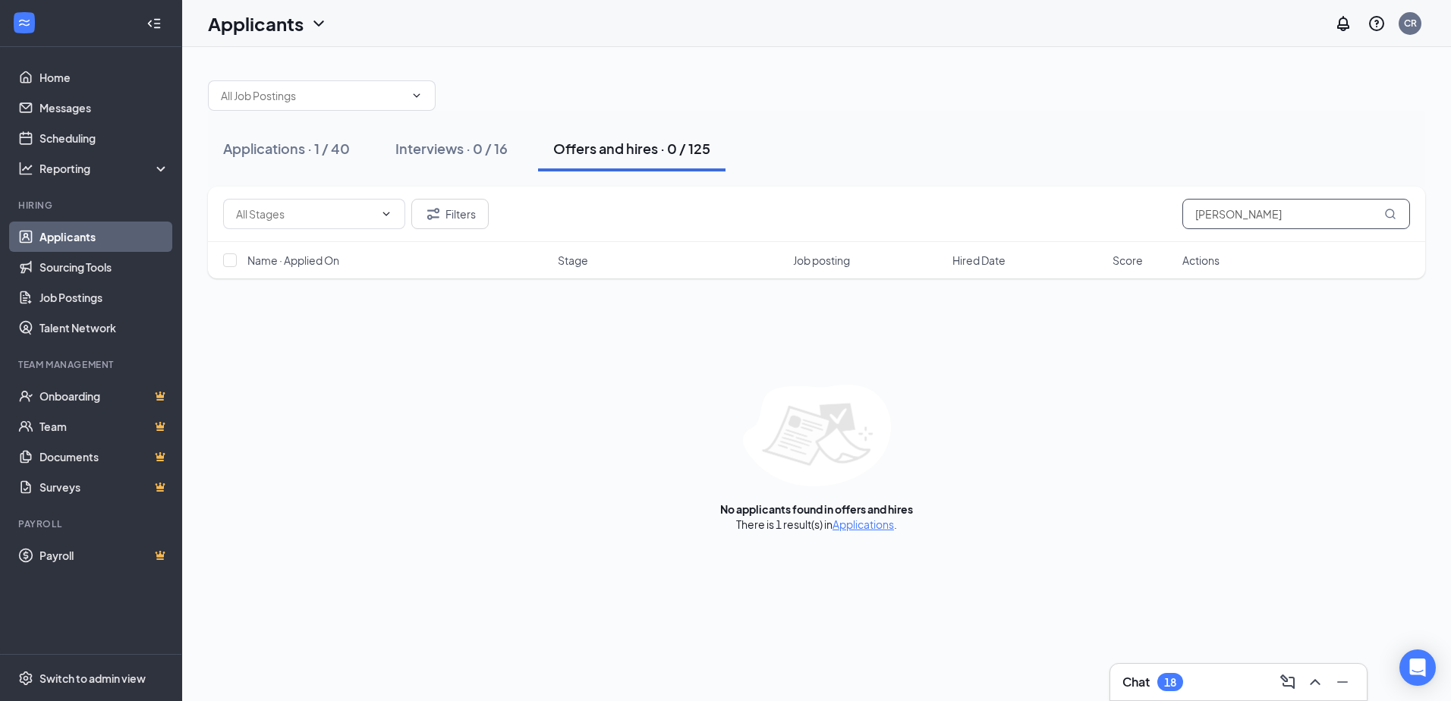
drag, startPoint x: 1289, startPoint y: 218, endPoint x: 1035, endPoint y: 215, distance: 254.2
click at [1035, 215] on div "Filters [PERSON_NAME]" at bounding box center [816, 214] width 1187 height 30
type input "[PERSON_NAME]"
click at [439, 153] on div "Interviews · 0 / 16" at bounding box center [451, 148] width 112 height 19
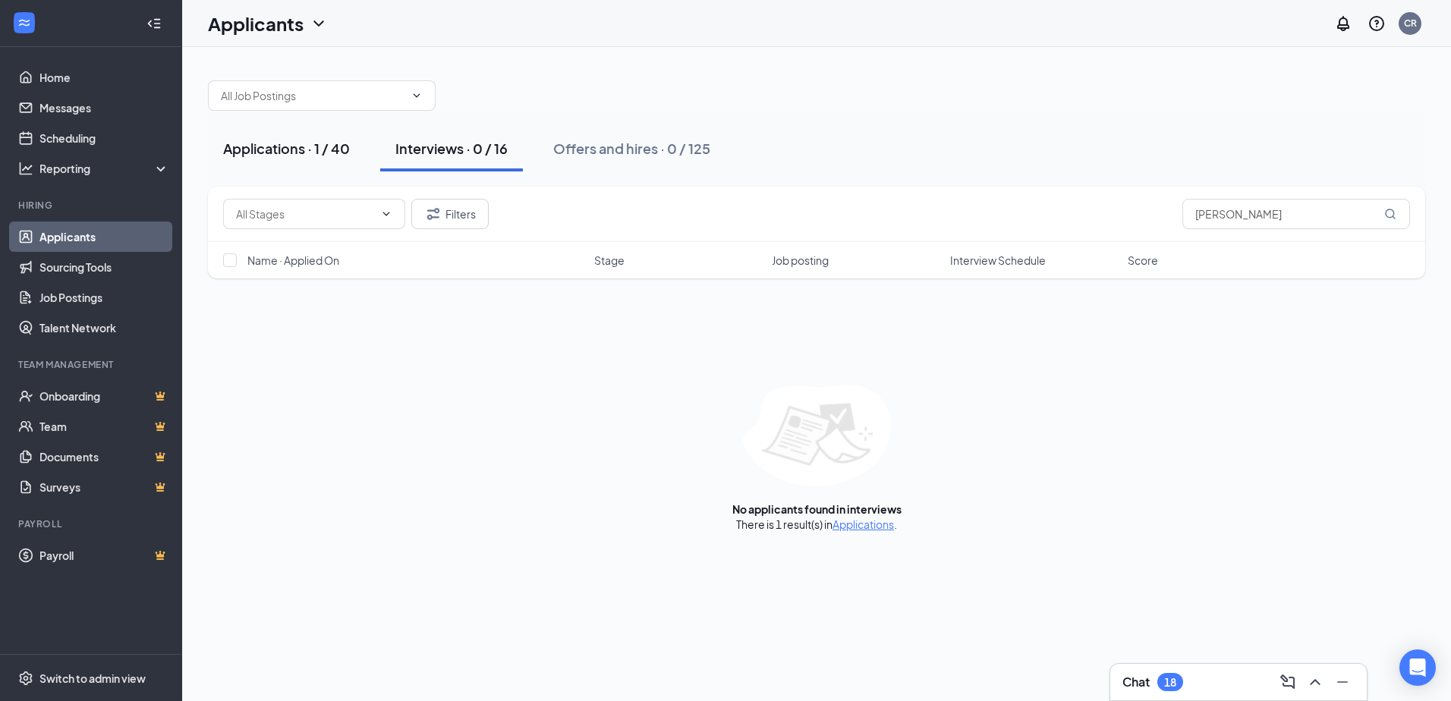
click at [319, 143] on div "Applications · 1 / 40" at bounding box center [286, 148] width 127 height 19
